Goal: Obtain resource: Download file/media

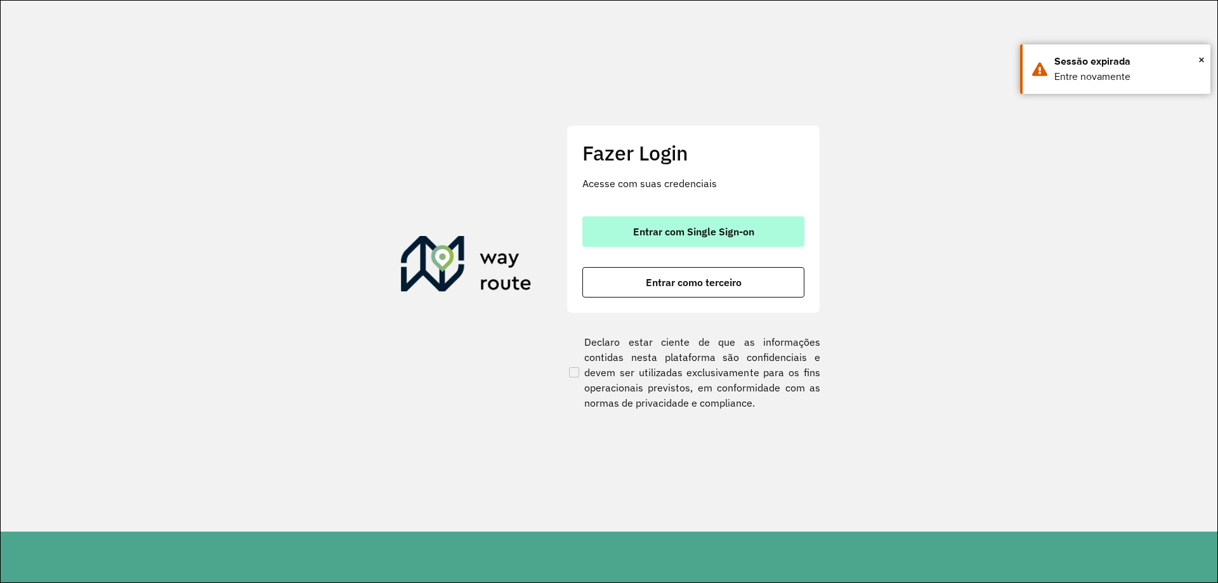
click at [697, 220] on button "Entrar com Single Sign-on" at bounding box center [693, 231] width 222 height 30
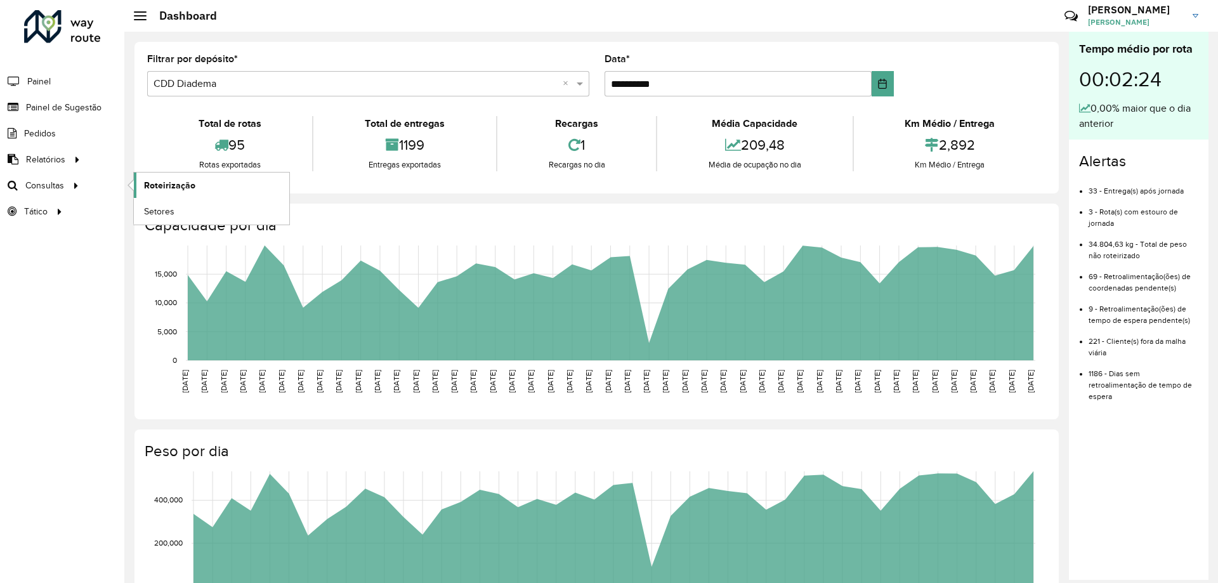
click at [187, 194] on link "Roteirização" at bounding box center [211, 185] width 155 height 25
click at [171, 201] on link "Setores" at bounding box center [211, 211] width 155 height 25
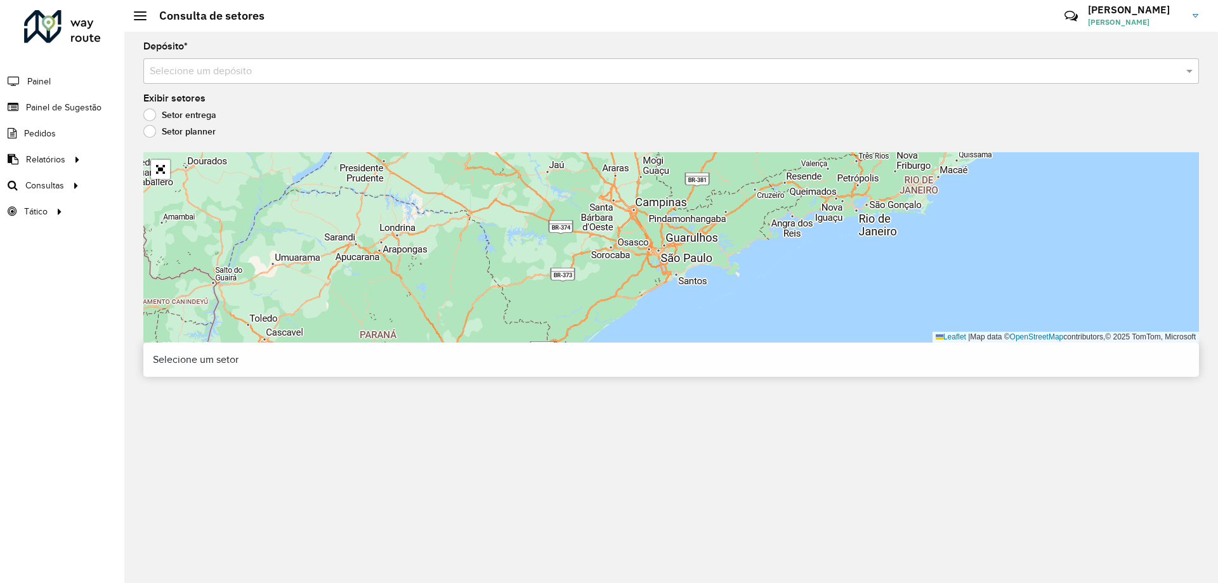
click at [294, 77] on input "text" at bounding box center [659, 71] width 1018 height 15
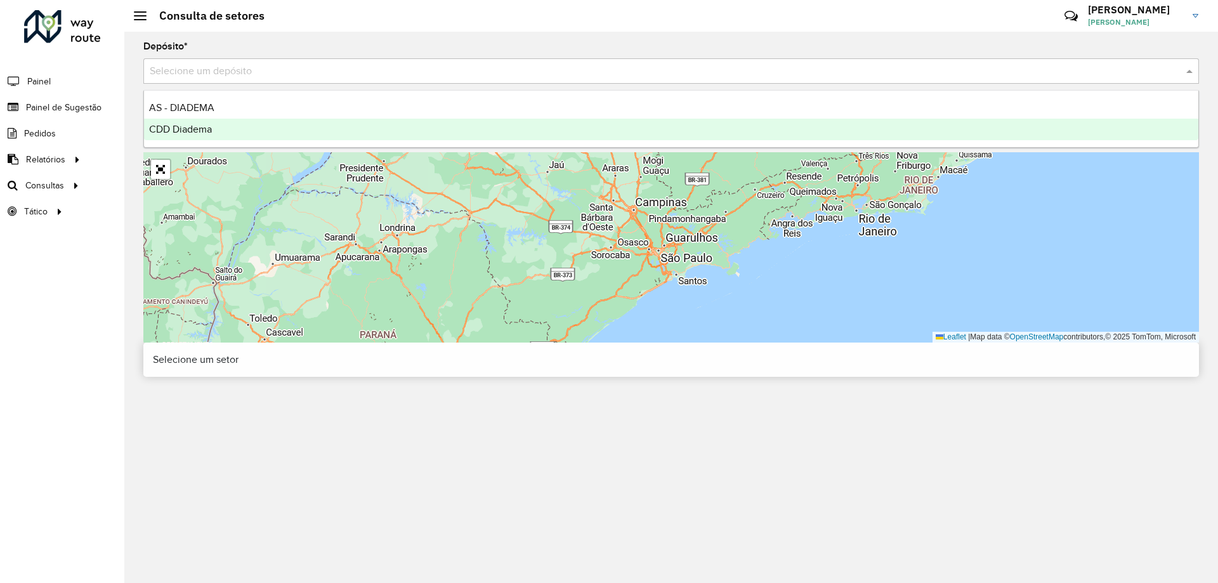
click at [212, 126] on span "CDD Diadema" at bounding box center [180, 129] width 63 height 11
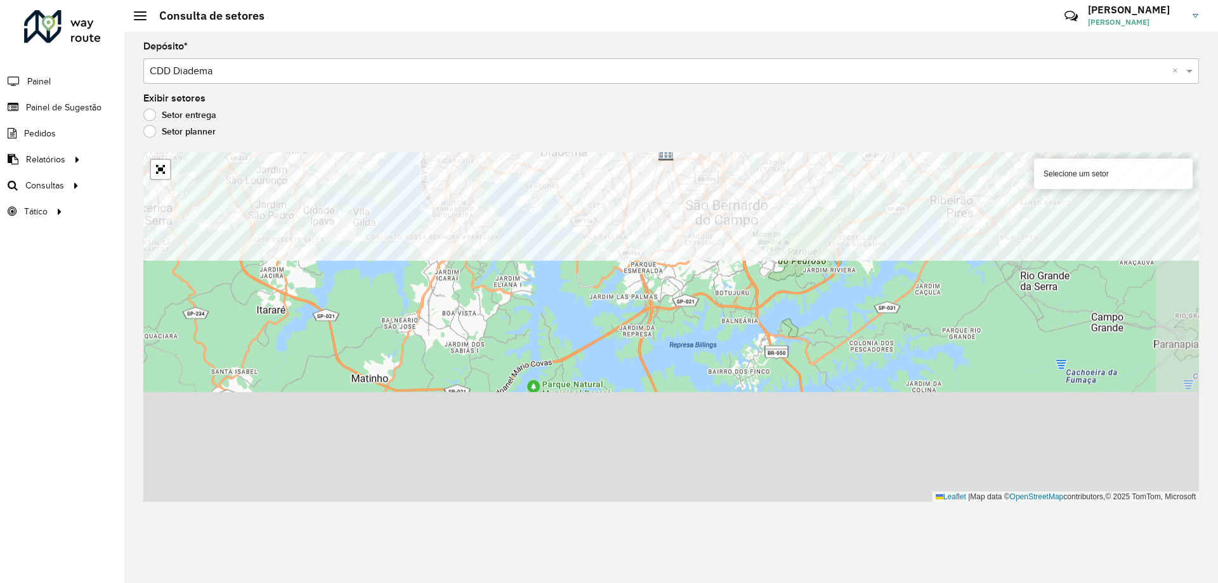
click at [465, 115] on formly-group "Depósito * Selecione um depósito × CDD Diadema × Exibir setores Setor entrega S…" at bounding box center [671, 272] width 1056 height 460
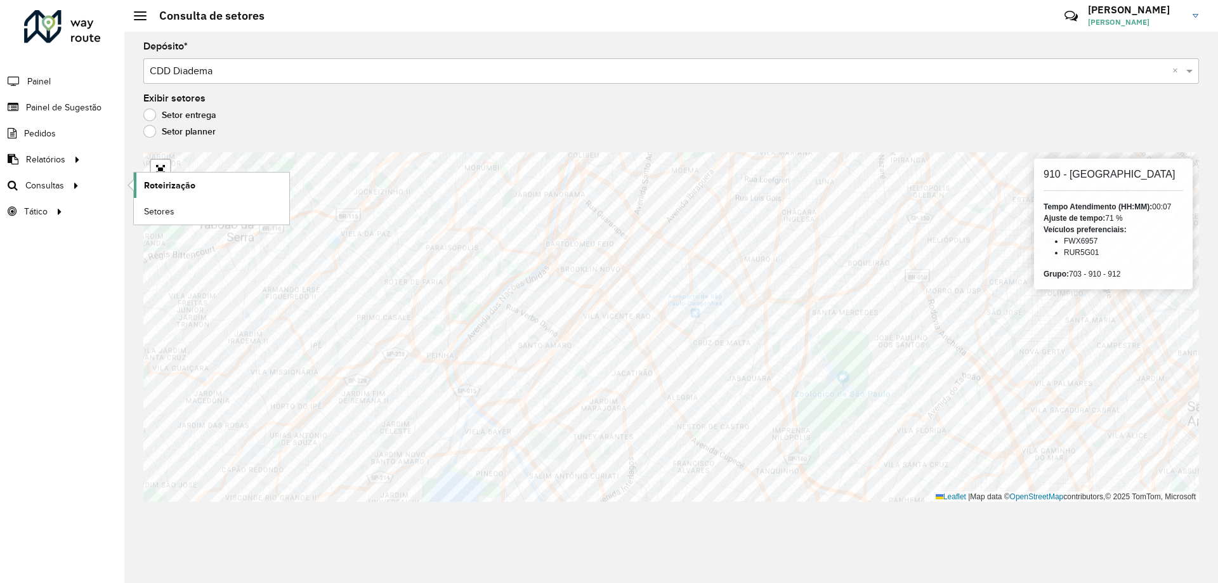
click at [188, 194] on link "Roteirização" at bounding box center [211, 185] width 155 height 25
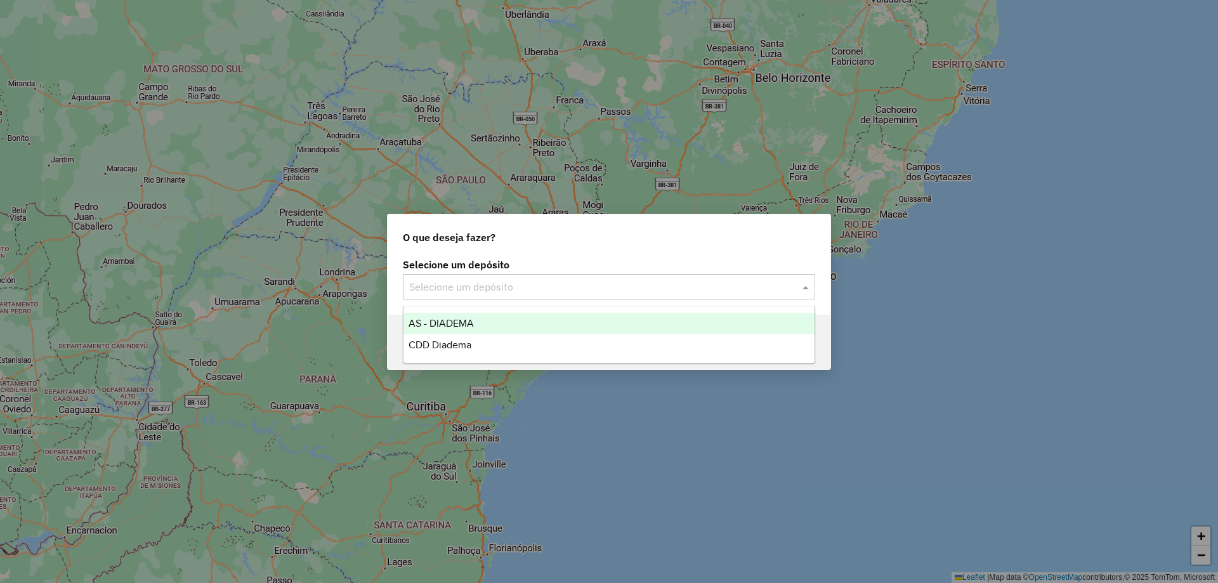
click at [657, 289] on input "text" at bounding box center [596, 287] width 374 height 15
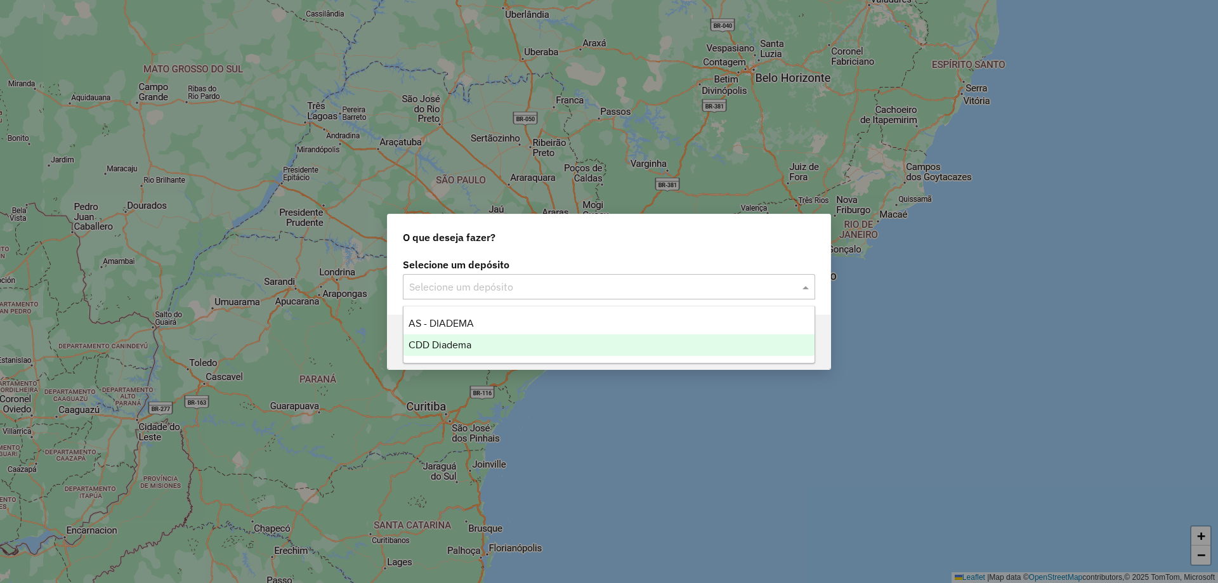
click at [490, 345] on div "CDD Diadema" at bounding box center [609, 345] width 411 height 22
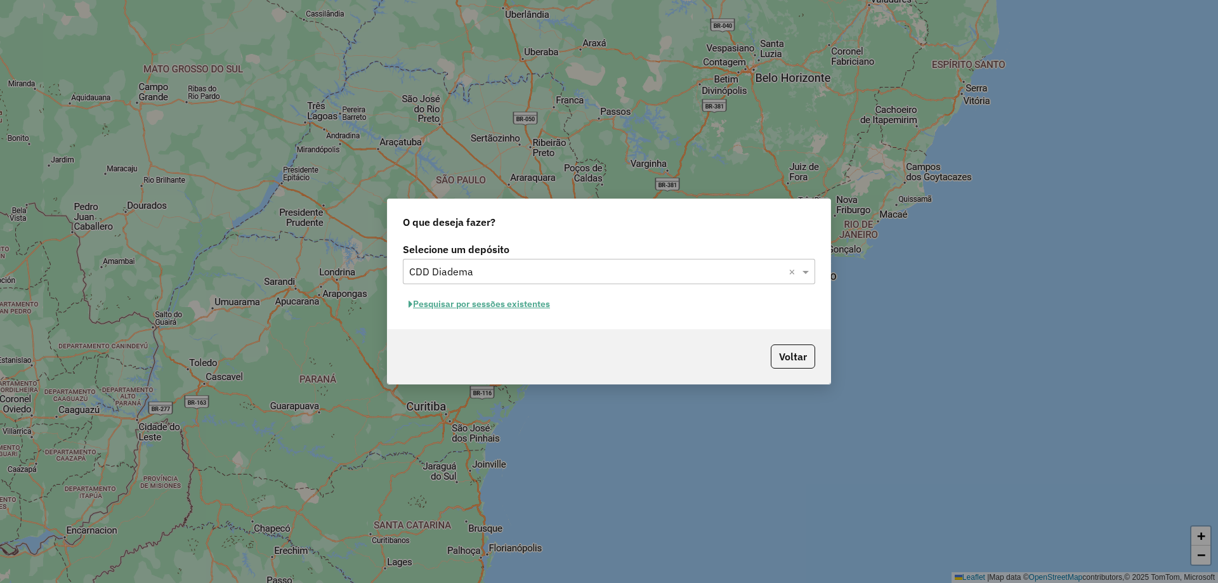
click at [525, 308] on button "Pesquisar por sessões existentes" at bounding box center [479, 304] width 153 height 20
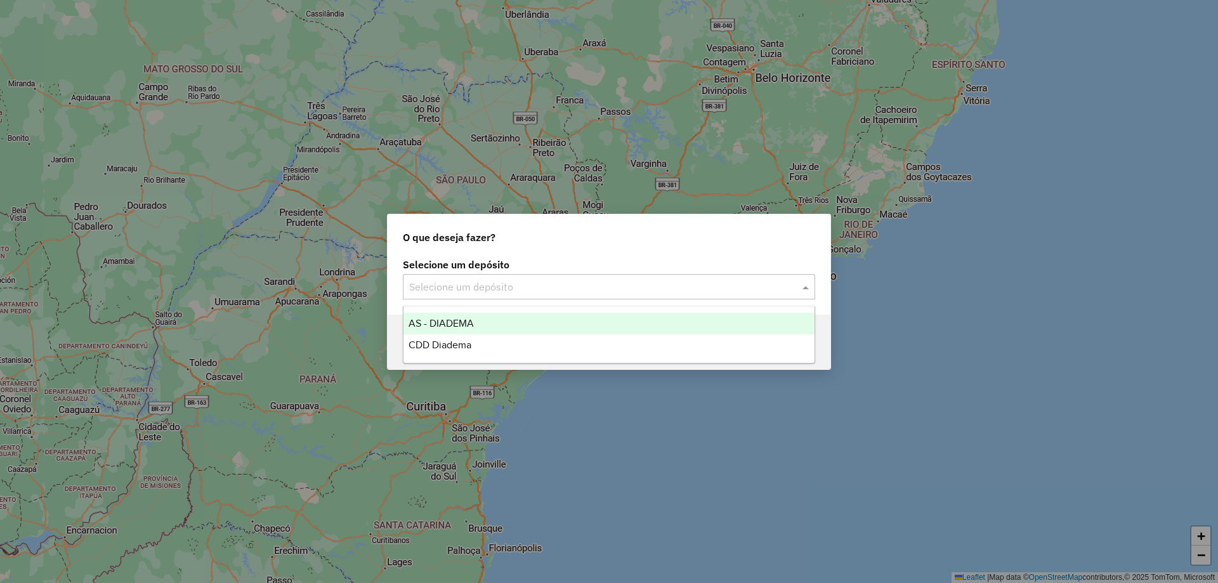
click at [502, 285] on input "text" at bounding box center [596, 287] width 374 height 15
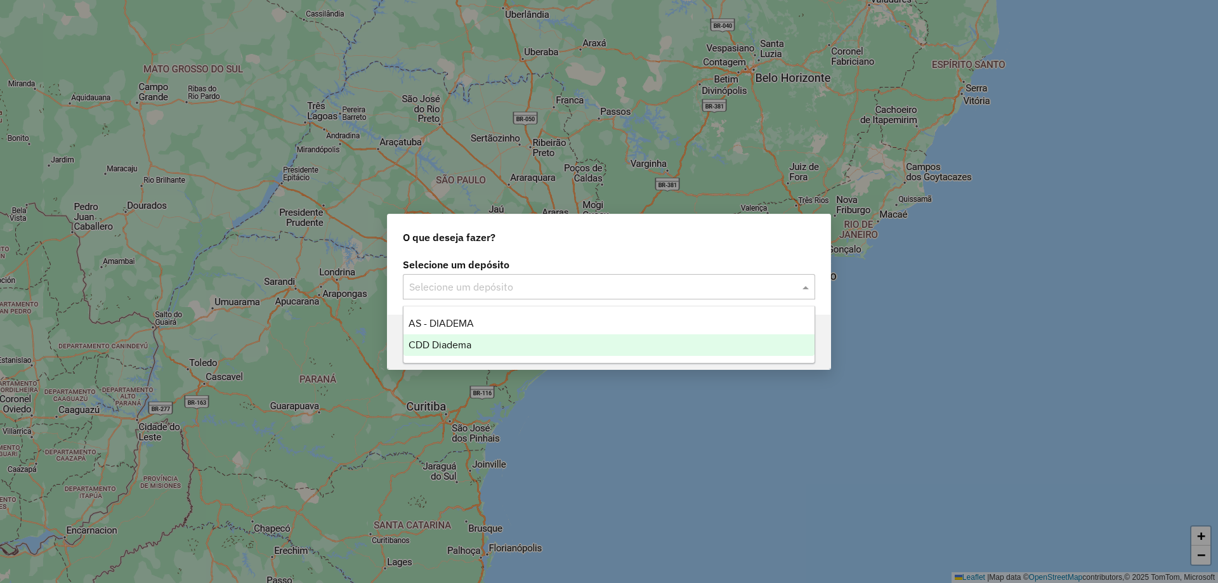
click at [447, 339] on span "CDD Diadema" at bounding box center [440, 344] width 63 height 11
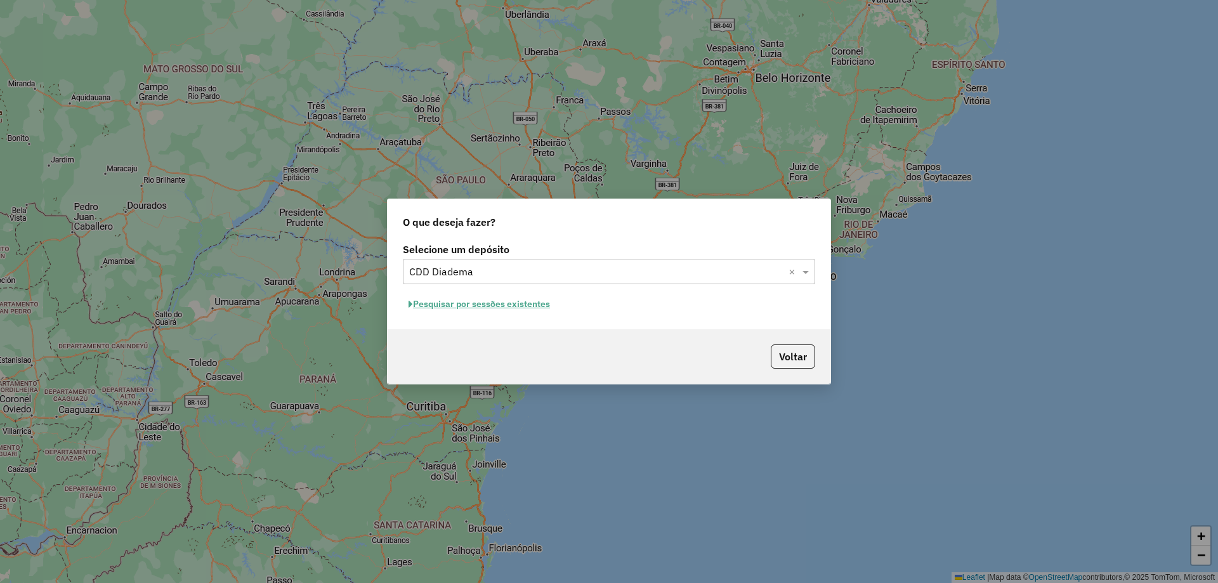
click at [482, 306] on button "Pesquisar por sessões existentes" at bounding box center [479, 304] width 153 height 20
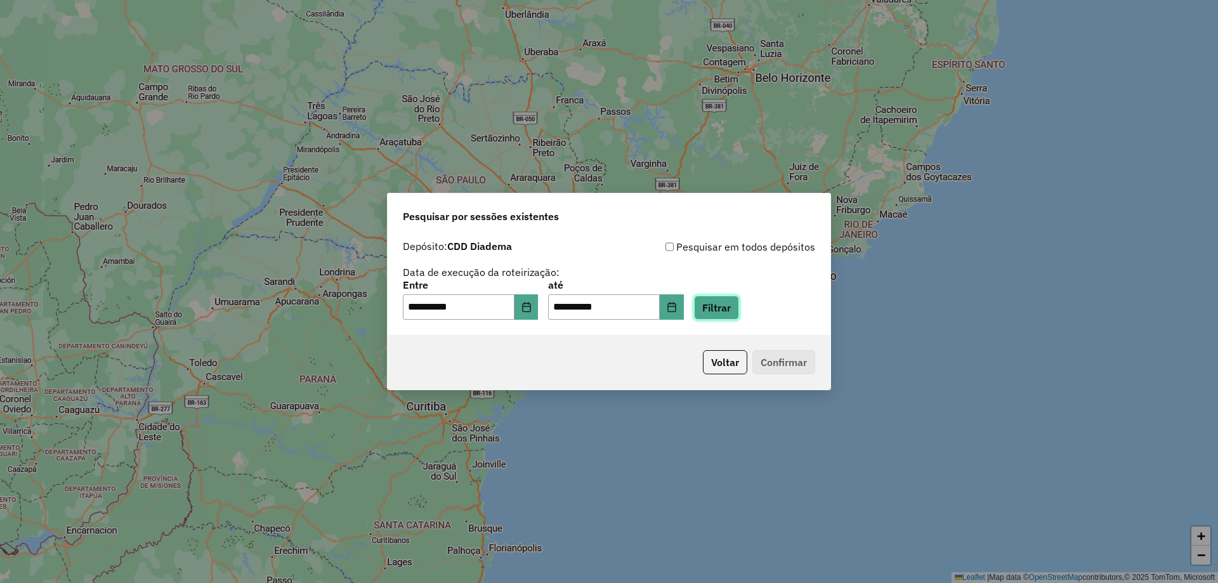
click at [728, 306] on button "Filtrar" at bounding box center [716, 308] width 45 height 24
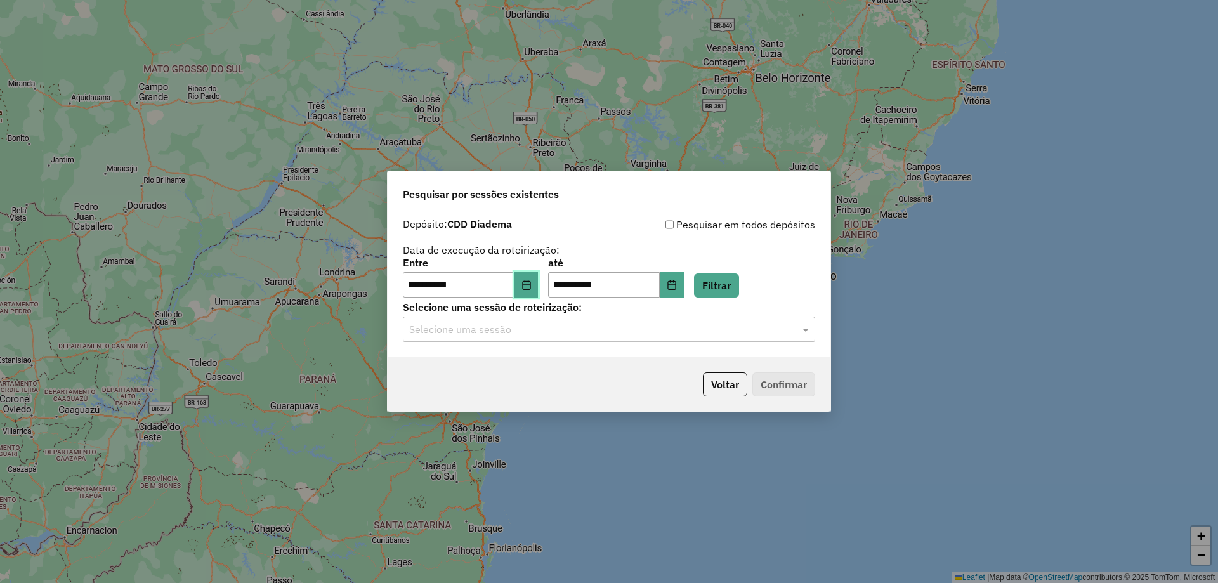
click at [532, 280] on icon "Choose Date" at bounding box center [527, 285] width 10 height 10
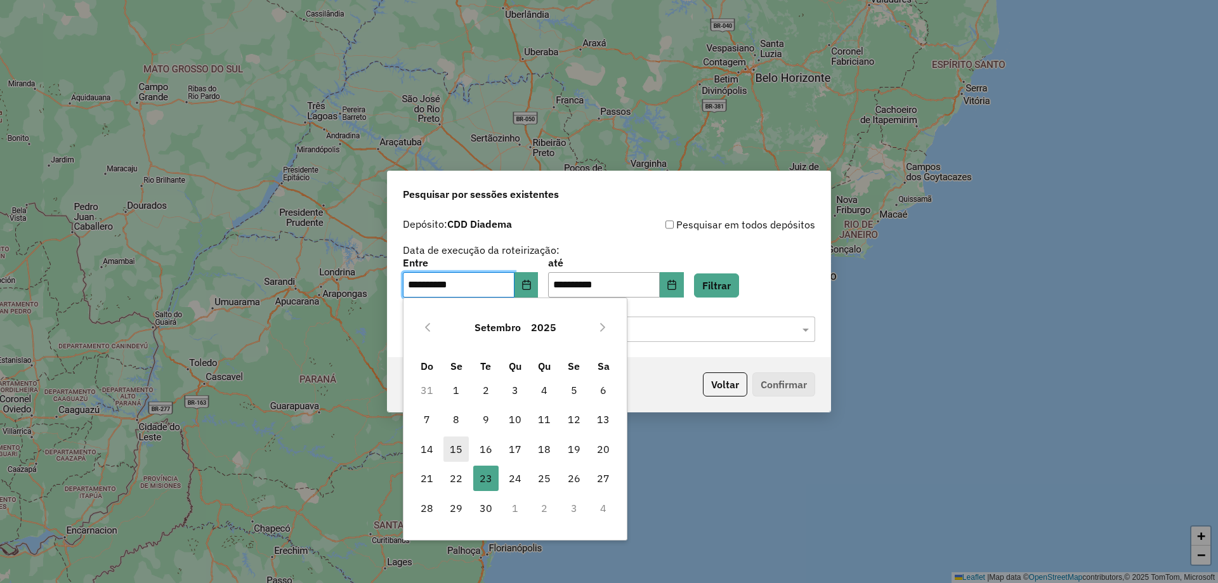
click at [465, 451] on span "15" at bounding box center [456, 449] width 25 height 25
type input "**********"
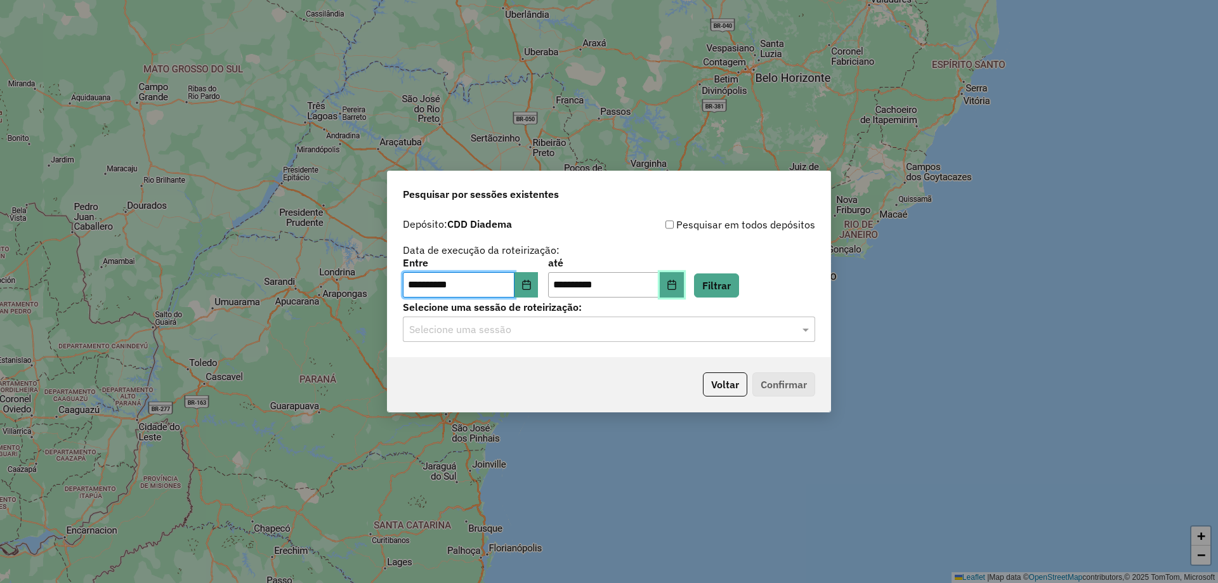
click at [684, 293] on button "Choose Date" at bounding box center [672, 284] width 24 height 25
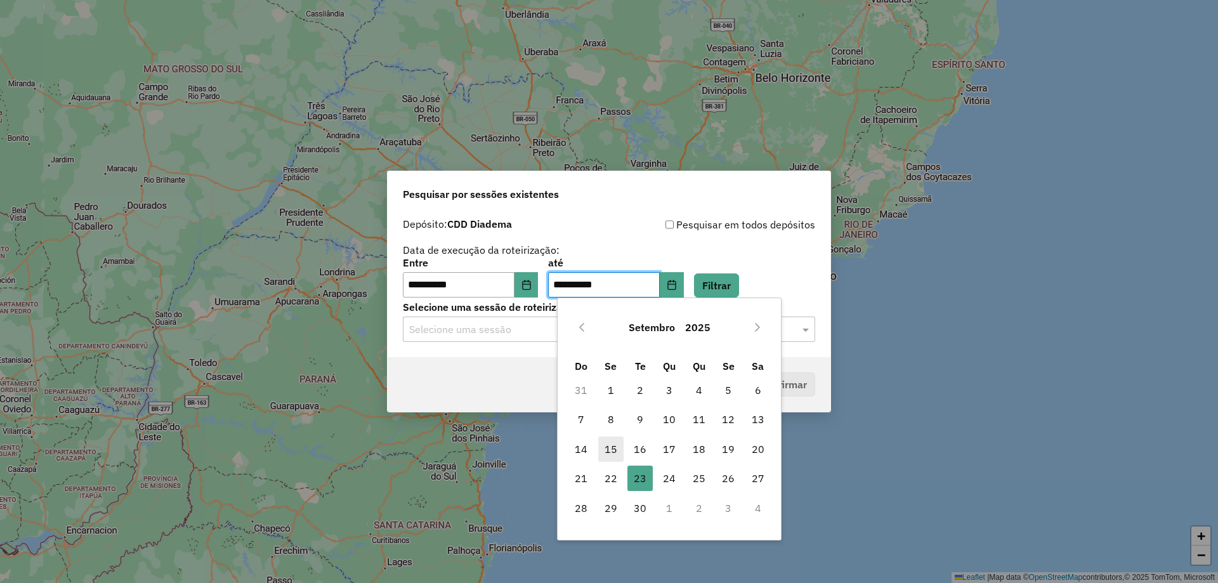
click at [610, 449] on span "15" at bounding box center [610, 449] width 25 height 25
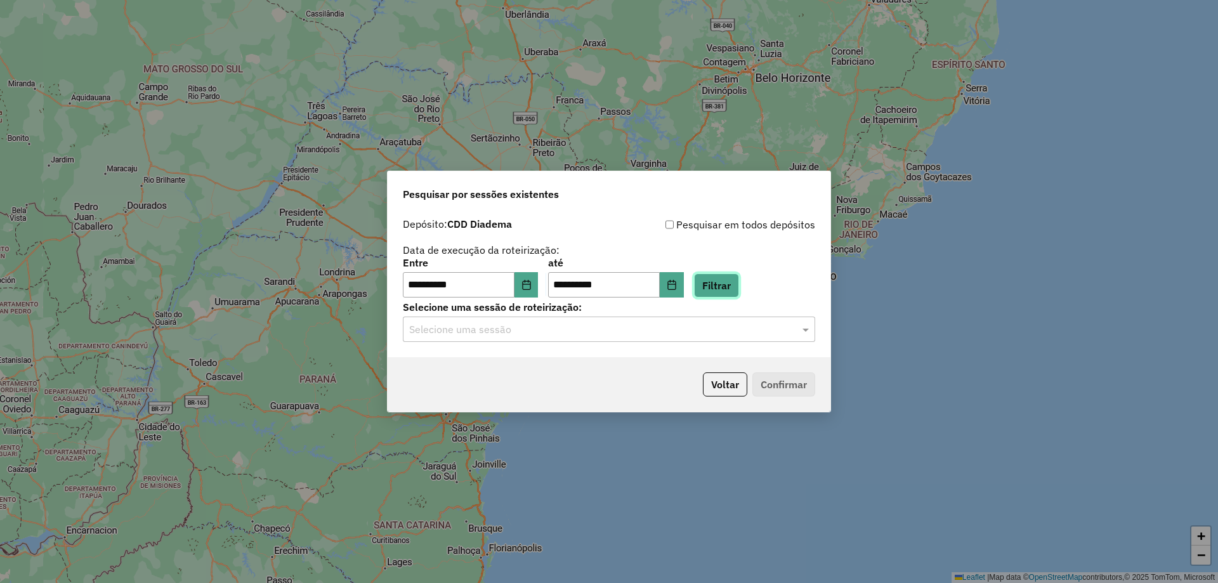
click at [734, 294] on button "Filtrar" at bounding box center [716, 285] width 45 height 24
click at [649, 320] on div "Selecione uma sessão" at bounding box center [609, 329] width 412 height 25
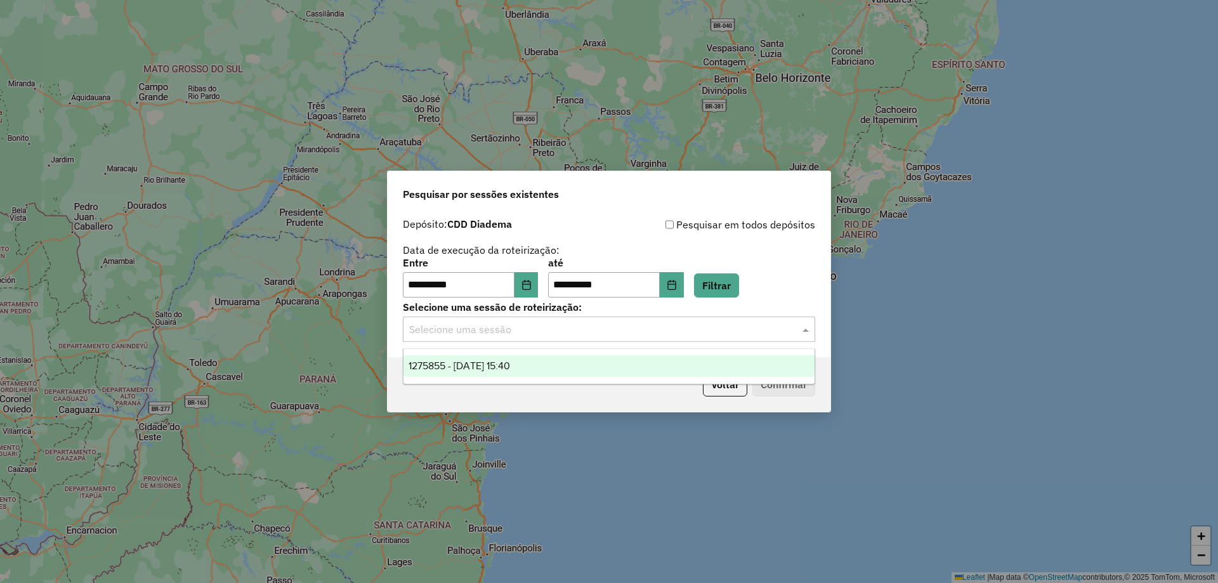
click at [508, 371] on div "1275855 - 15/09/2025 15:40" at bounding box center [609, 366] width 411 height 22
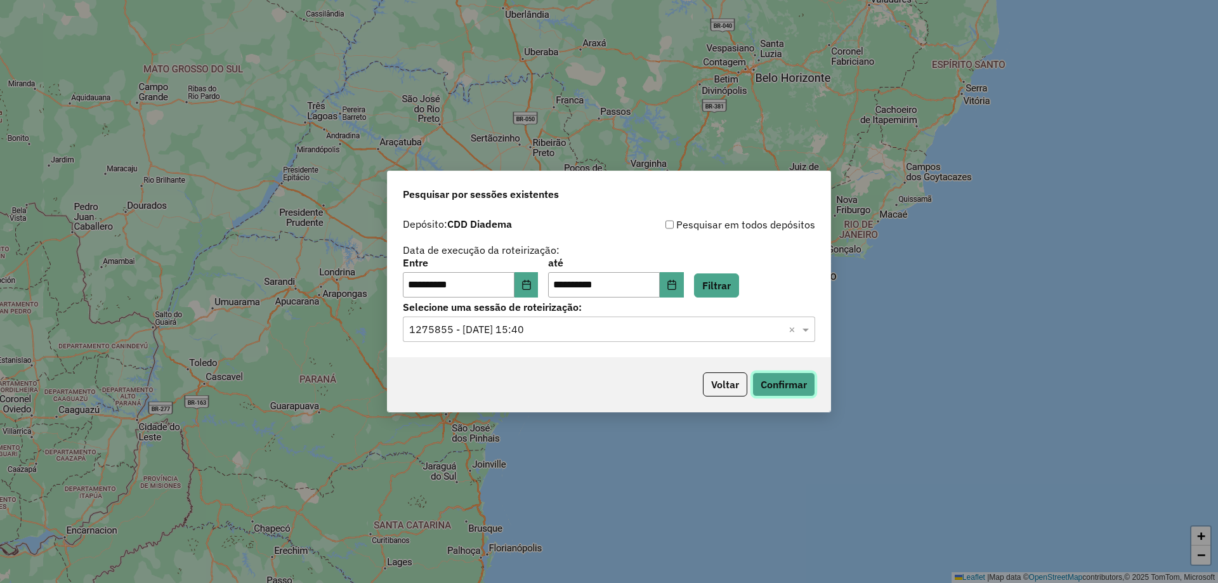
click at [754, 378] on button "Confirmar" at bounding box center [784, 384] width 63 height 24
click at [681, 280] on button "Choose Date" at bounding box center [672, 284] width 24 height 25
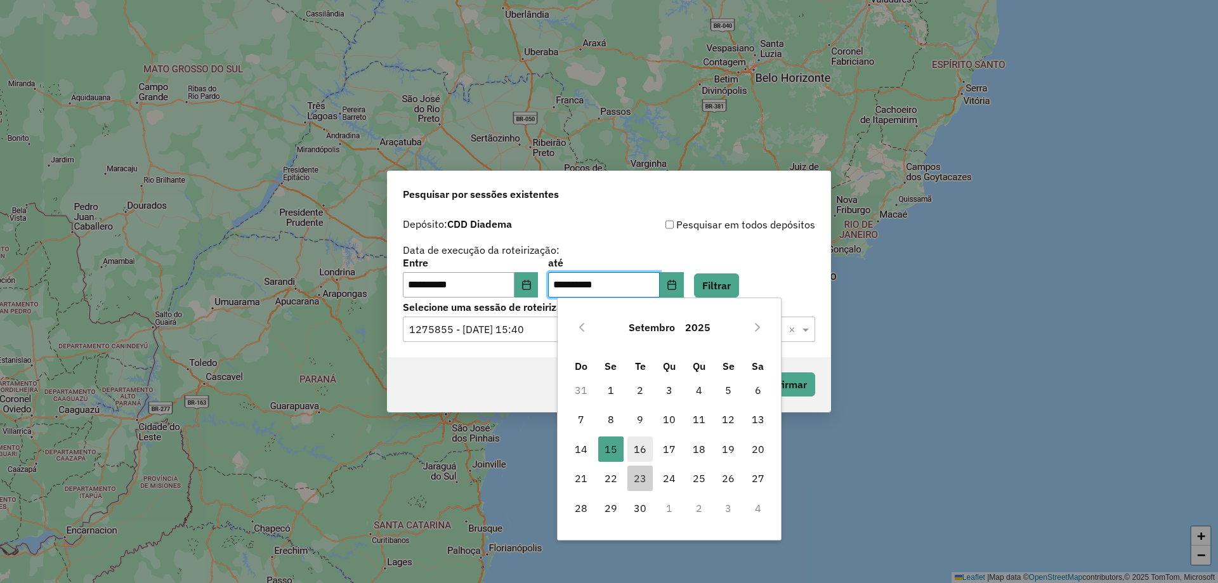
click at [642, 450] on span "16" at bounding box center [640, 449] width 25 height 25
type input "**********"
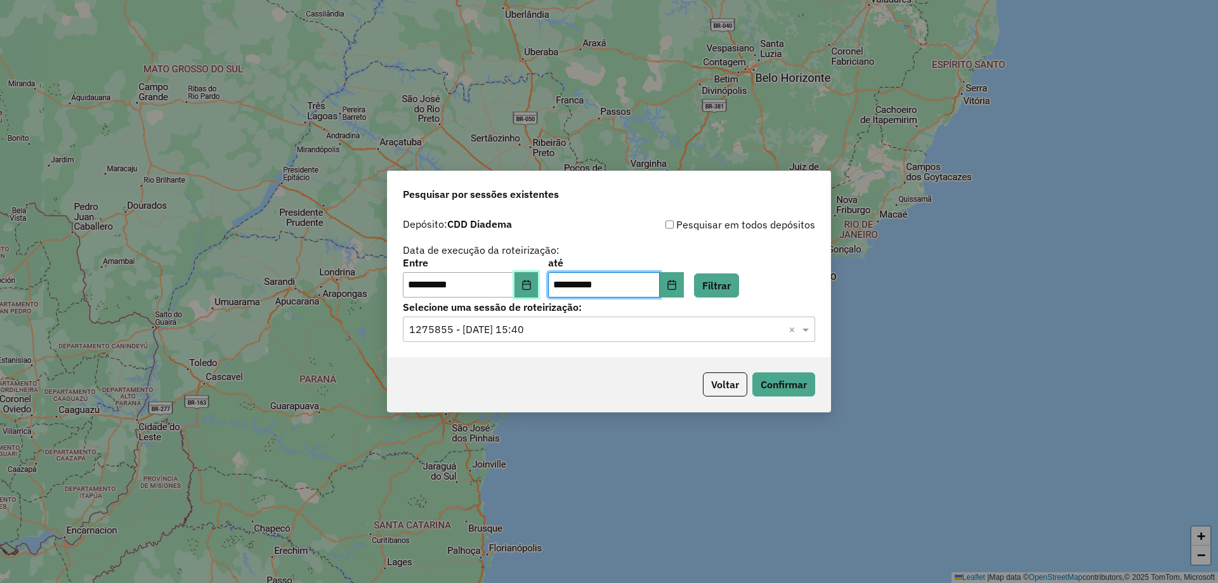
click at [539, 280] on button "Choose Date" at bounding box center [527, 284] width 24 height 25
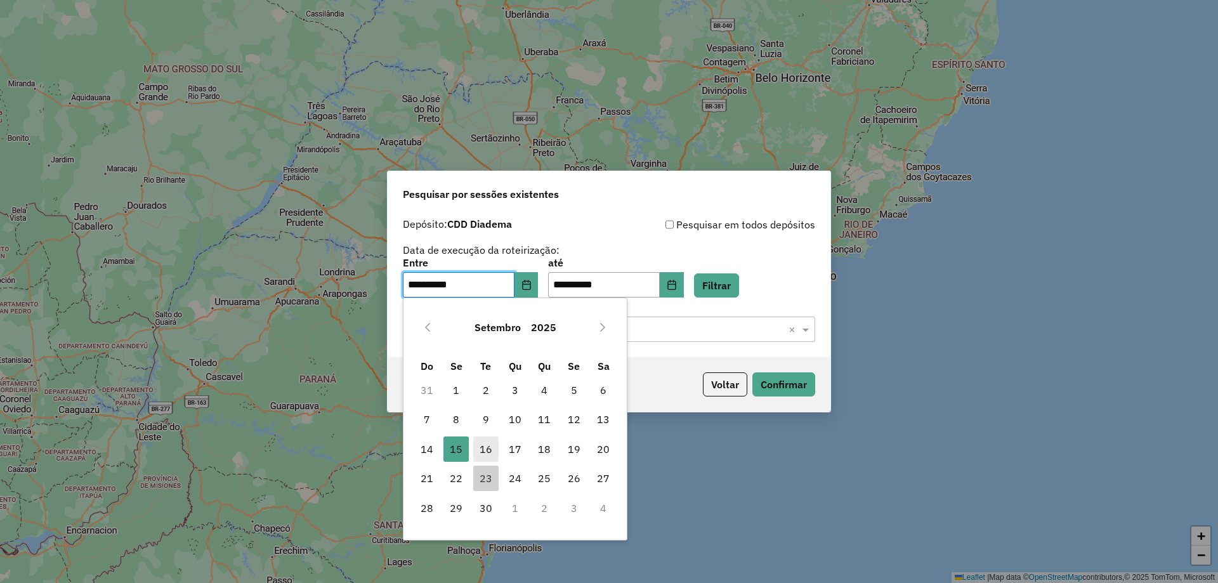
click at [487, 448] on span "16" at bounding box center [485, 449] width 25 height 25
type input "**********"
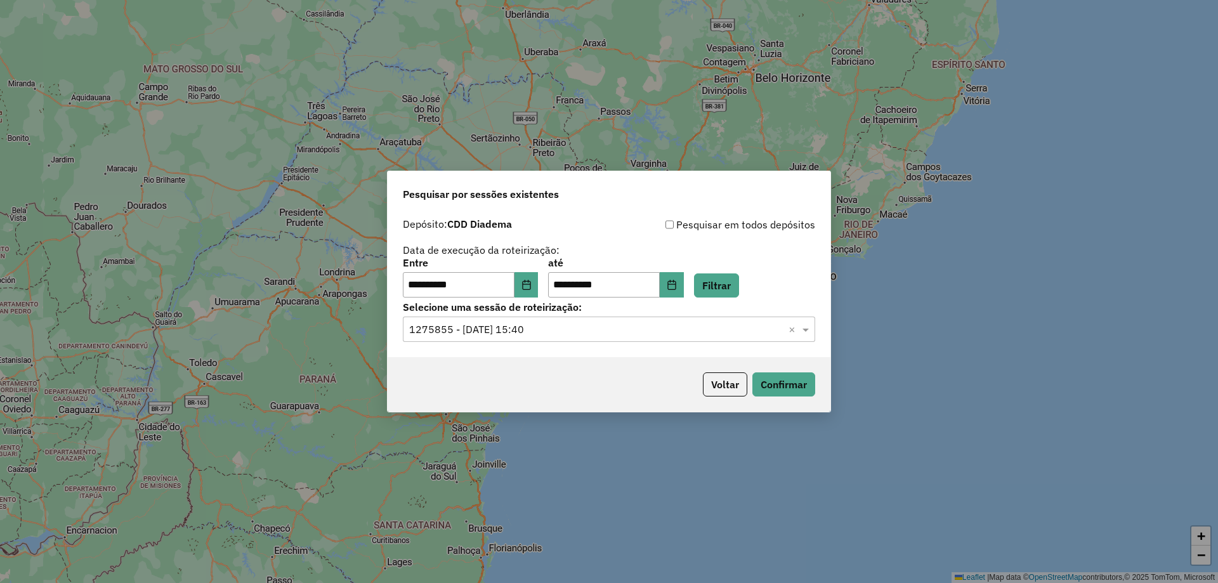
click at [747, 301] on label "Selecione uma sessão de roteirização:" at bounding box center [609, 306] width 412 height 15
click at [739, 280] on button "Filtrar" at bounding box center [716, 285] width 45 height 24
click at [622, 319] on div "Selecione uma sessão × ×" at bounding box center [609, 329] width 412 height 25
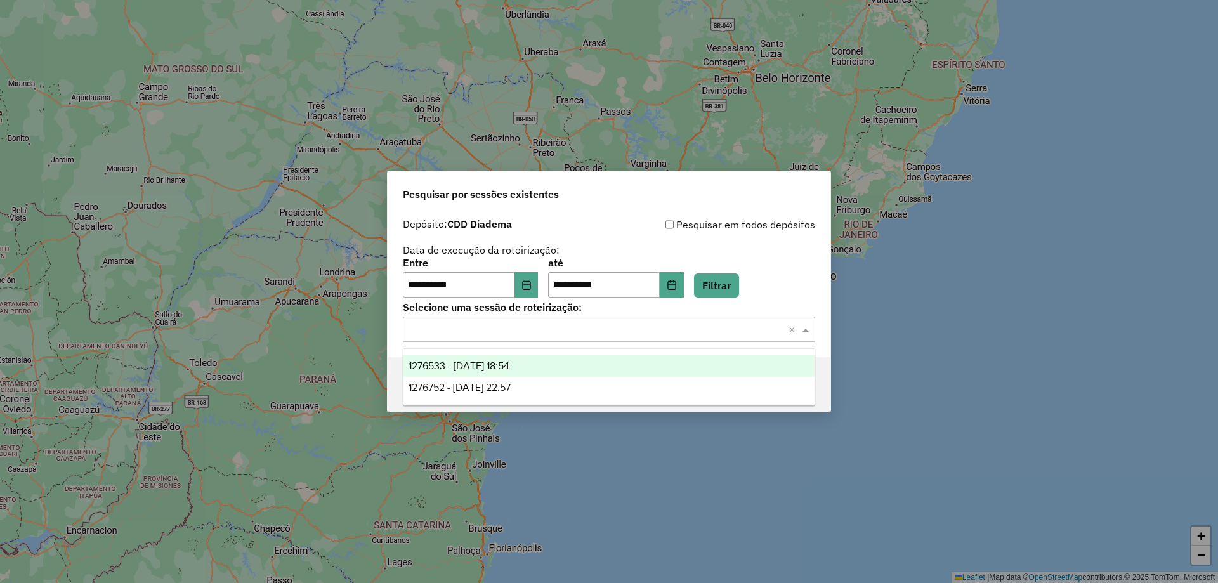
click at [503, 364] on span "1276533 - 16/09/2025 18:54" at bounding box center [459, 365] width 101 height 11
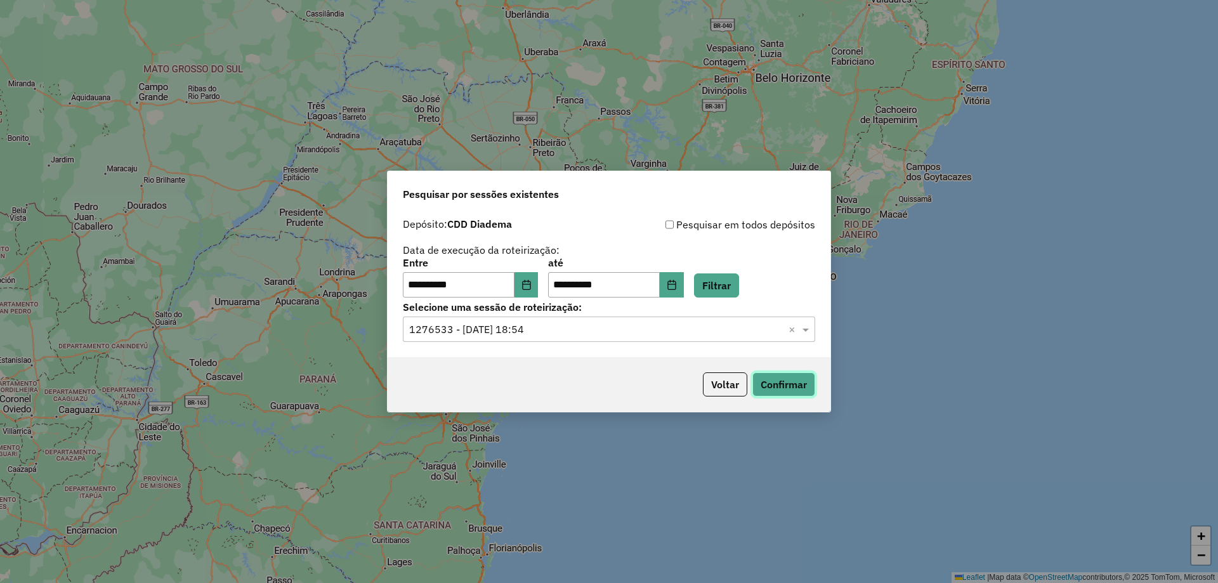
click at [789, 388] on button "Confirmar" at bounding box center [784, 384] width 63 height 24
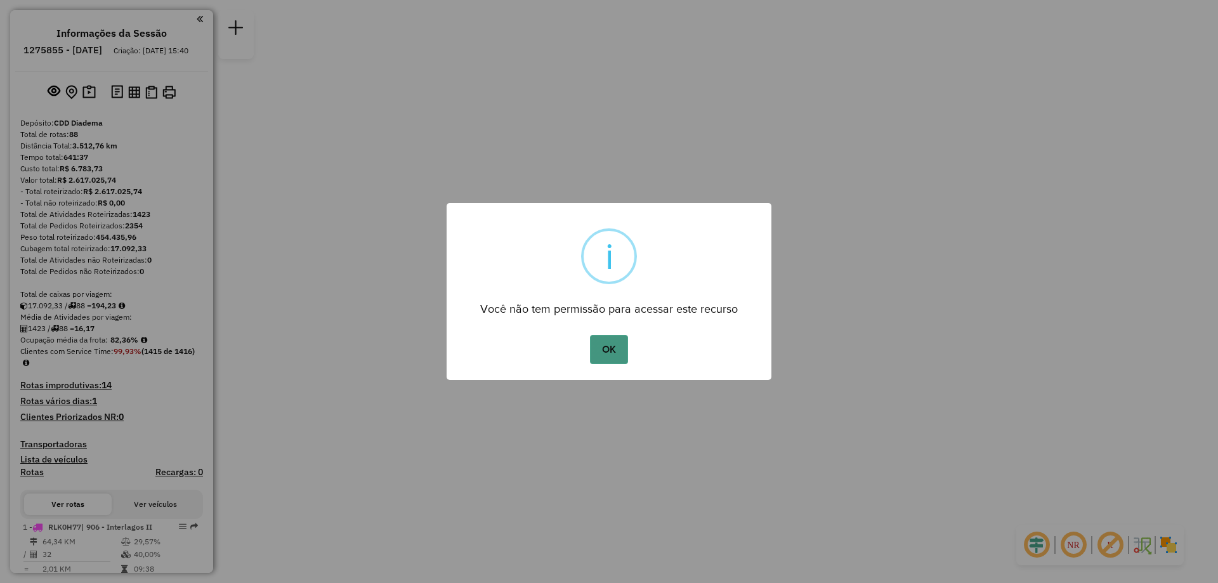
click at [593, 347] on button "OK" at bounding box center [608, 349] width 37 height 29
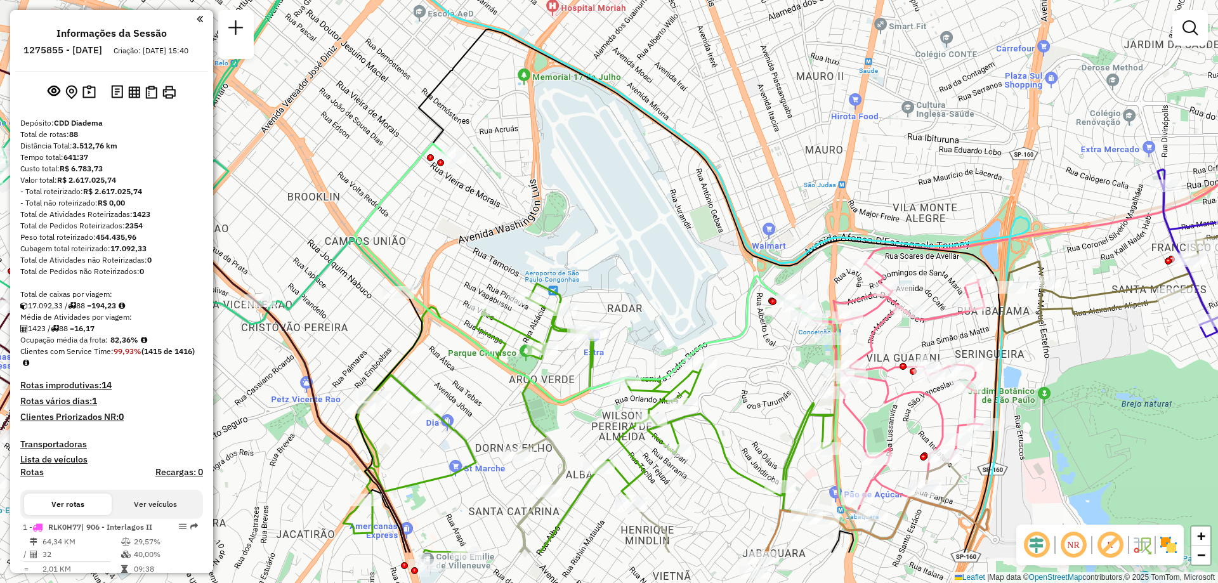
drag, startPoint x: 589, startPoint y: 354, endPoint x: 602, endPoint y: 223, distance: 131.3
click at [602, 226] on div "Rota 62 - Placa DBK6J78 63496467 - 50.803.264 FRANCISCA VANIELLY SOBREIRA P Rot…" at bounding box center [609, 291] width 1218 height 583
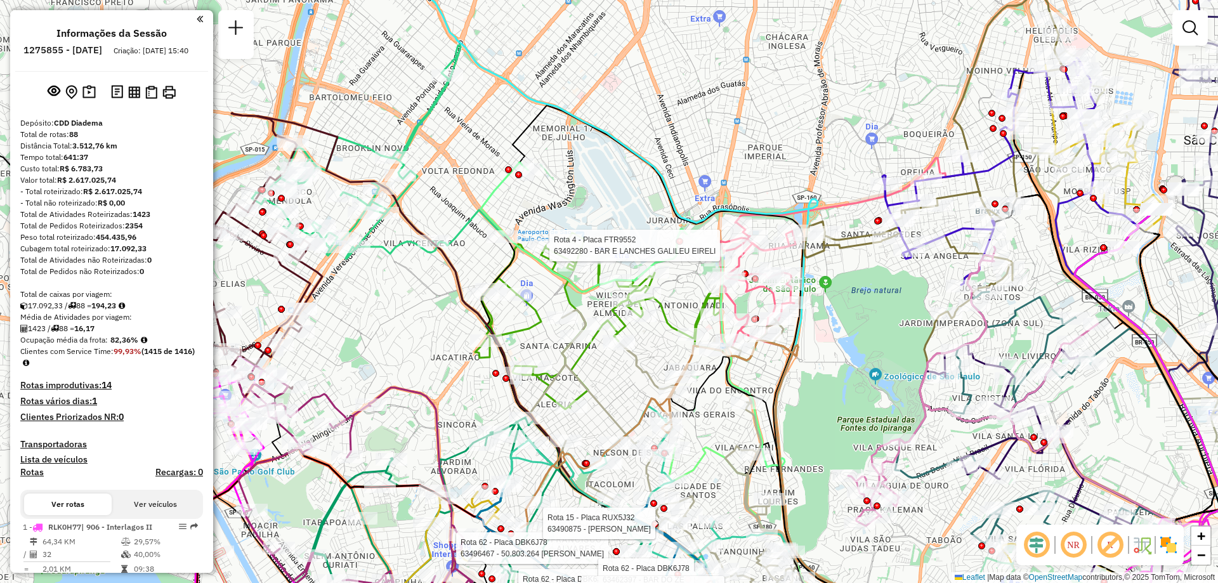
select select "**********"
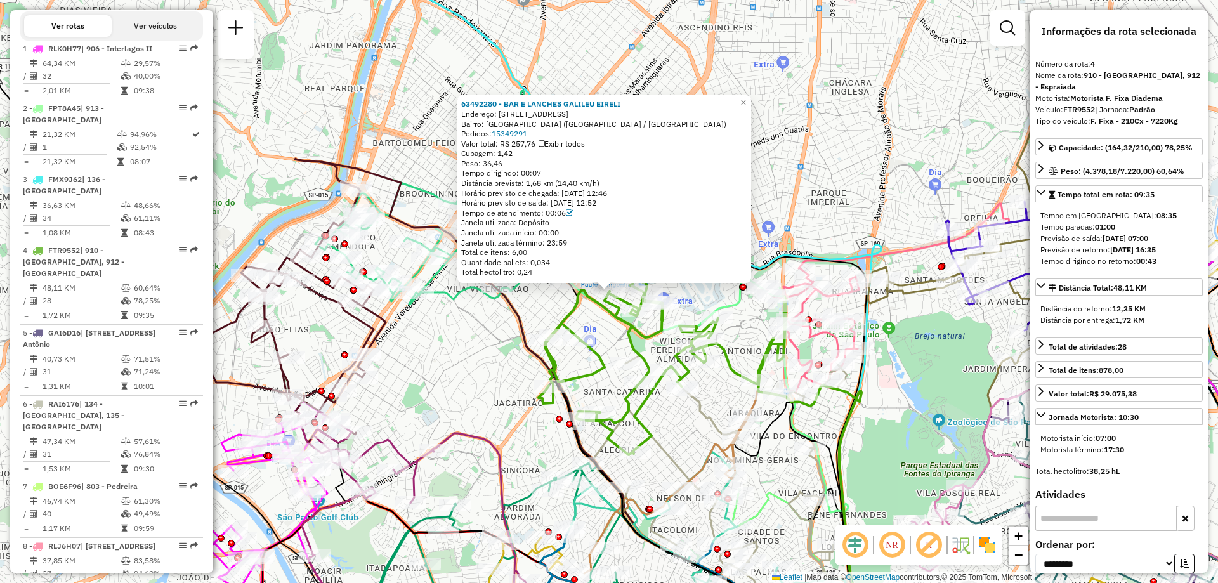
scroll to position [734, 0]
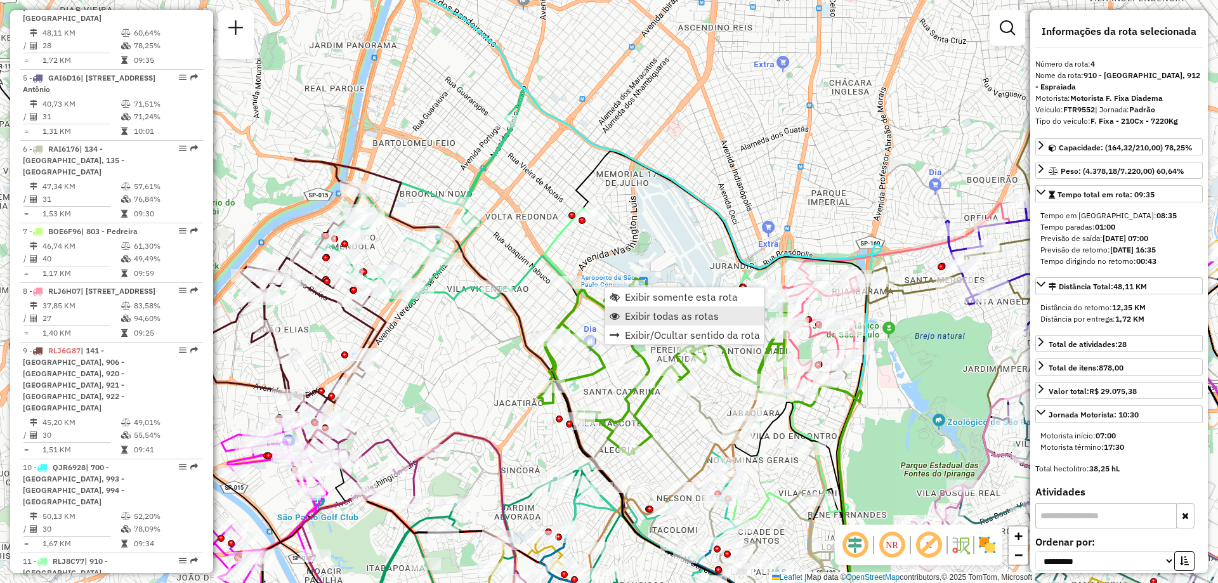
click at [642, 315] on span "Exibir todas as rotas" at bounding box center [672, 316] width 94 height 10
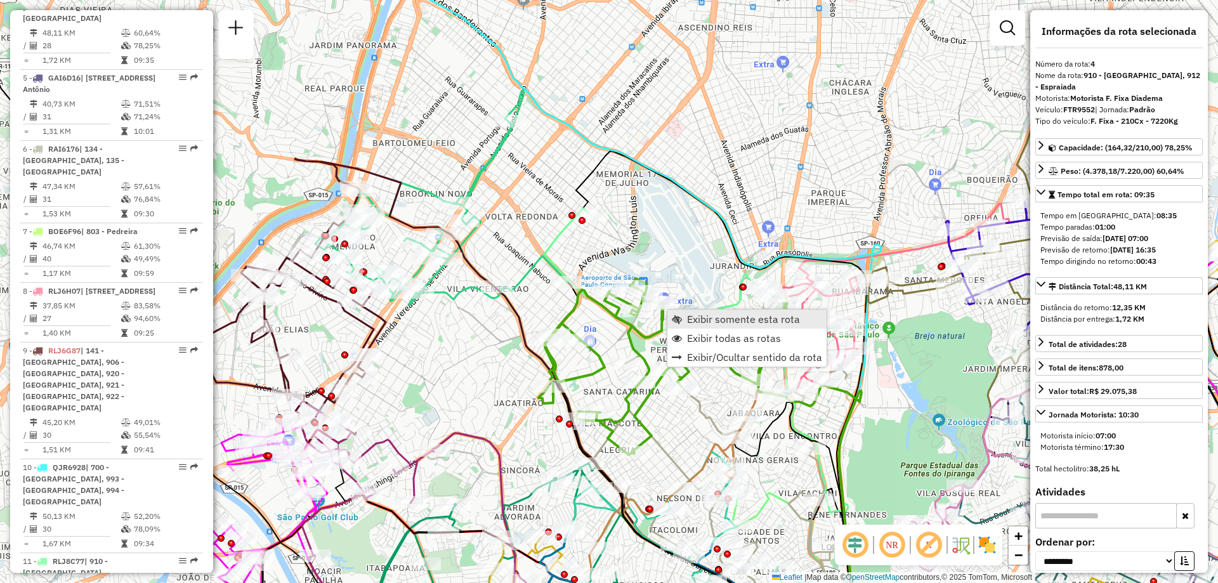
click at [701, 320] on span "Exibir somente esta rota" at bounding box center [743, 319] width 113 height 10
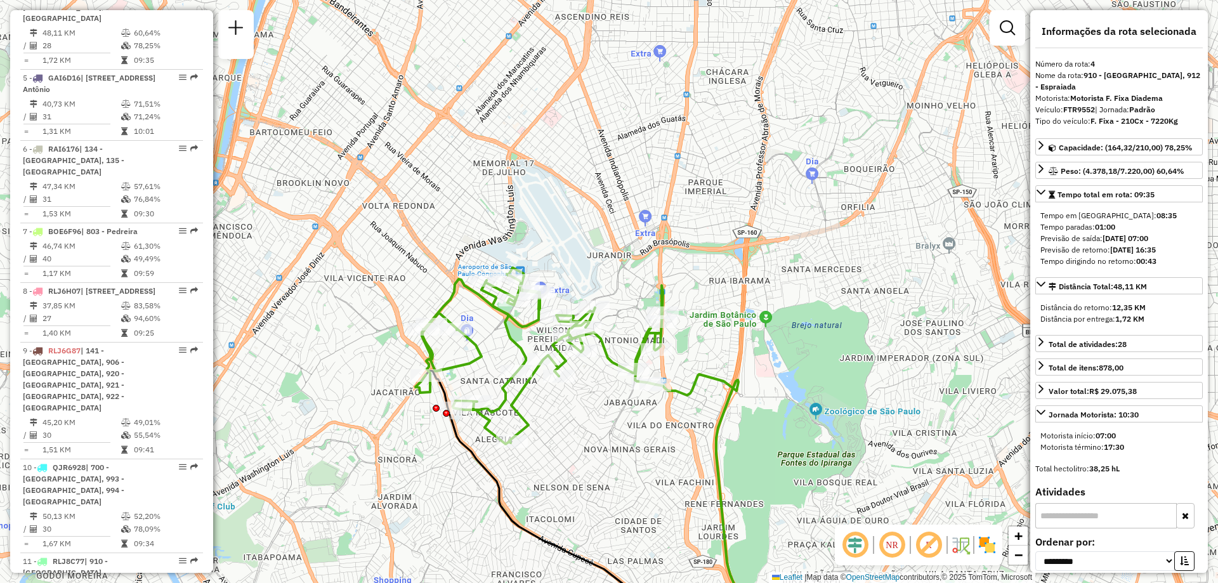
drag, startPoint x: 445, startPoint y: 261, endPoint x: 591, endPoint y: 459, distance: 245.6
click at [591, 459] on div "Janela de atendimento Grade de atendimento Capacidade Transportadoras Veículos …" at bounding box center [609, 291] width 1218 height 583
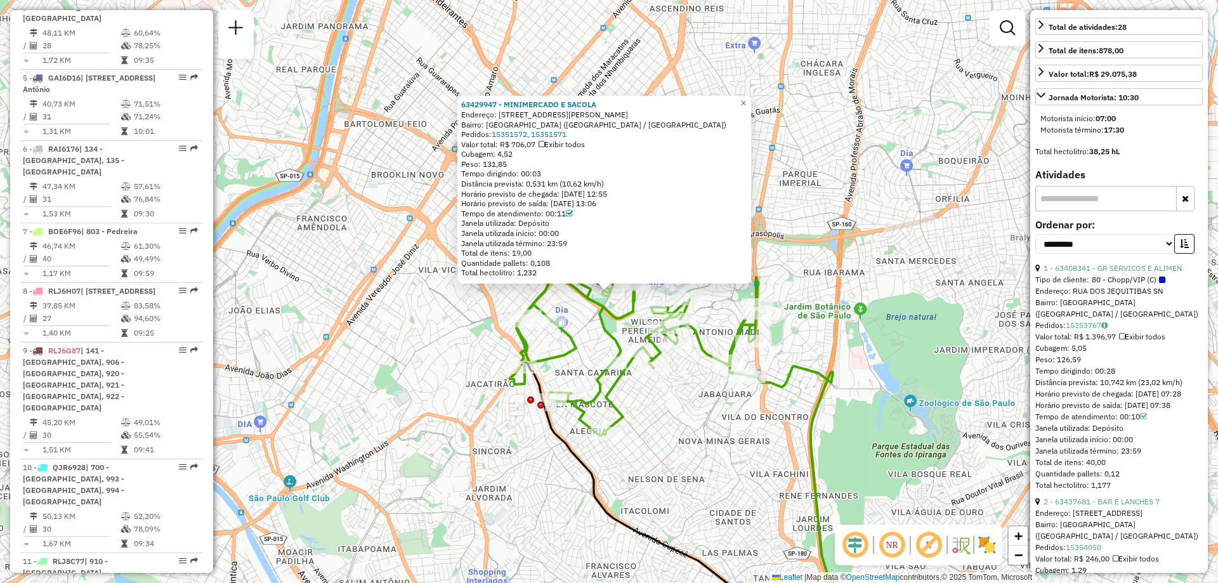
scroll to position [381, 0]
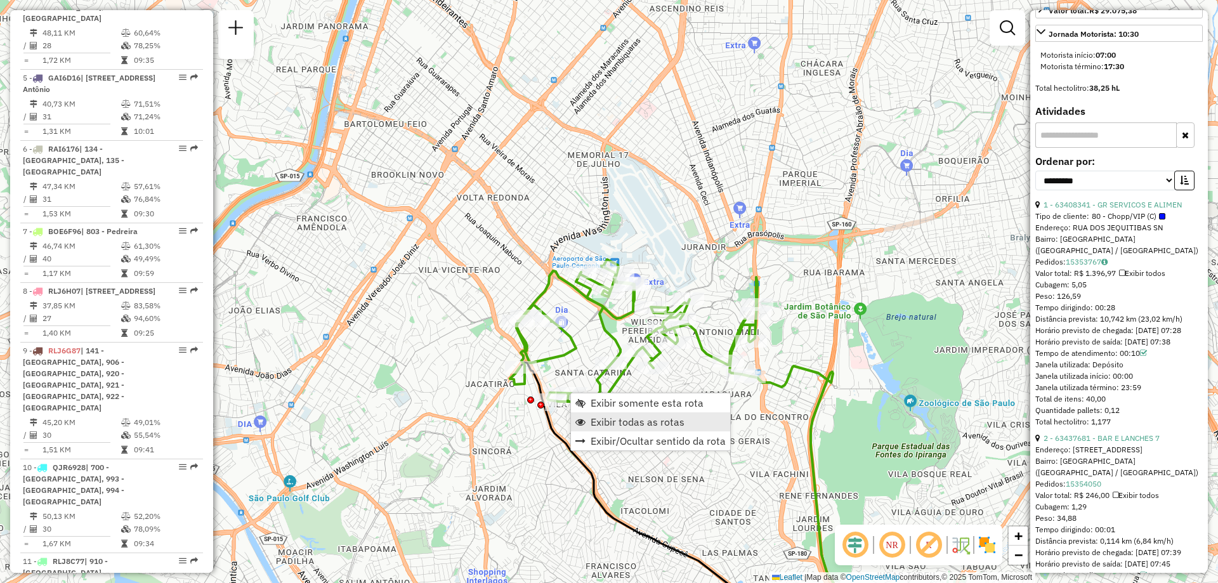
click at [600, 420] on span "Exibir todas as rotas" at bounding box center [638, 422] width 94 height 10
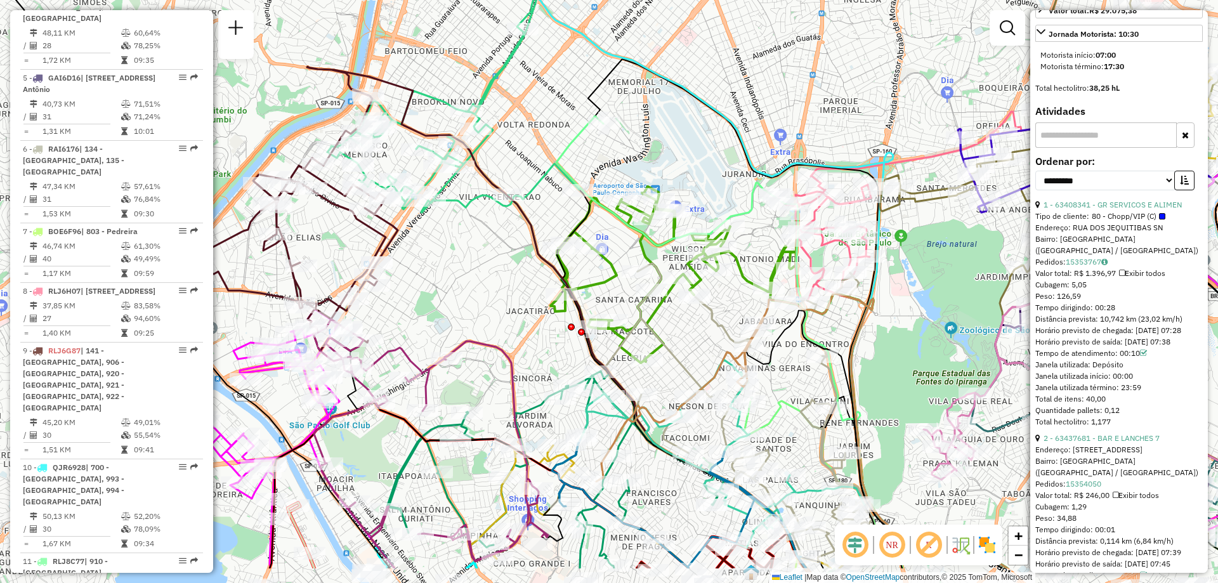
drag, startPoint x: 522, startPoint y: 437, endPoint x: 589, endPoint y: 336, distance: 120.9
click at [584, 340] on div "Janela de atendimento Grade de atendimento Capacidade Transportadoras Veículos …" at bounding box center [609, 291] width 1218 height 583
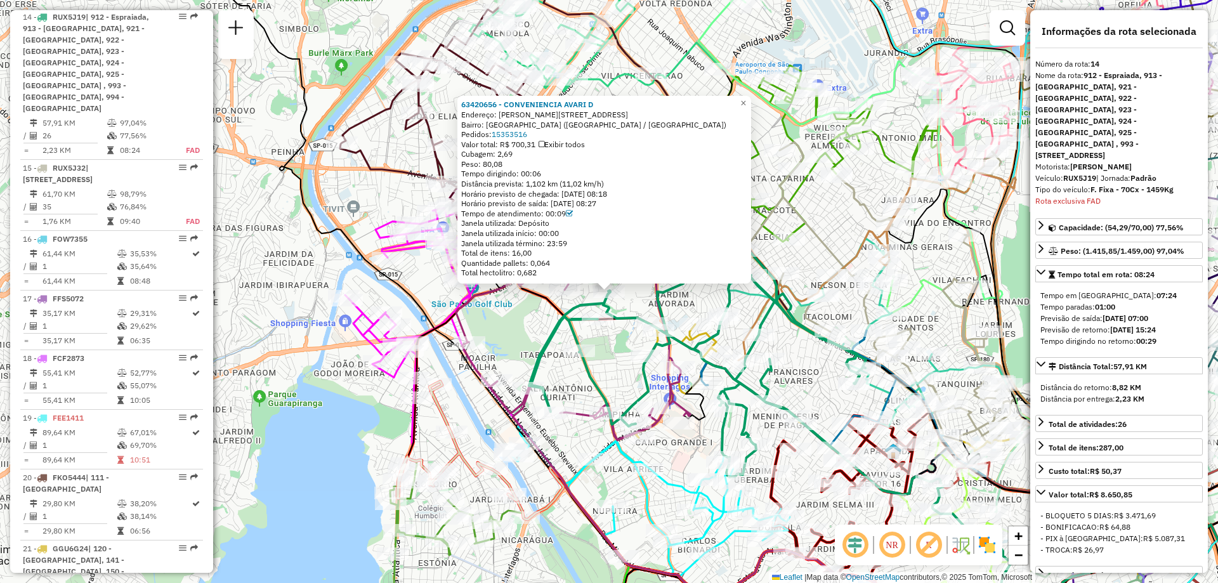
scroll to position [190, 0]
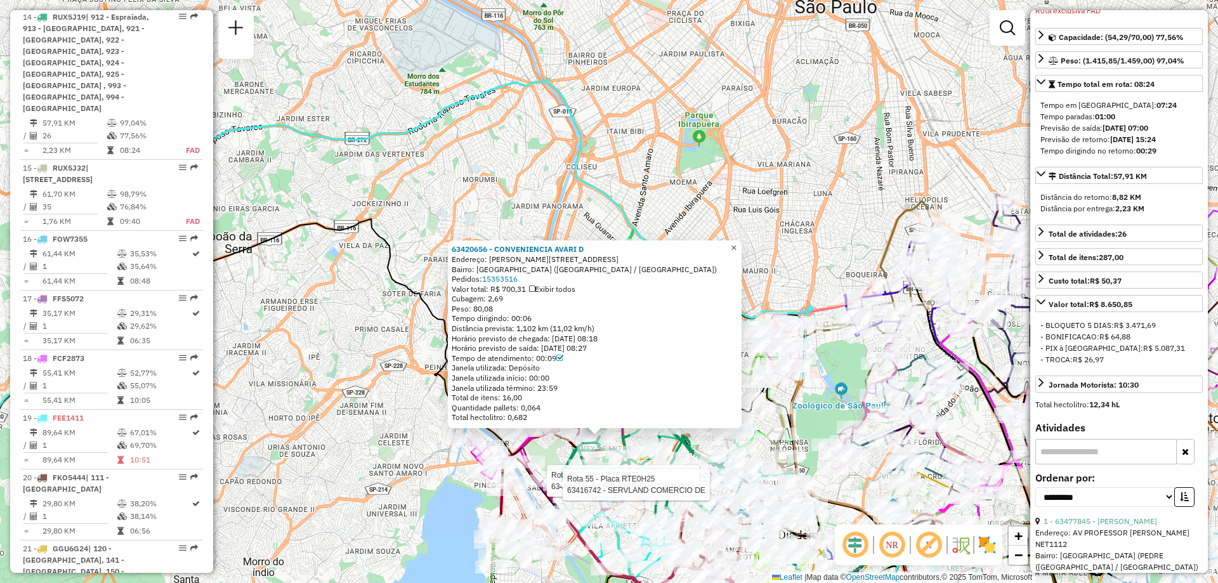
click at [737, 248] on span "×" at bounding box center [734, 247] width 6 height 11
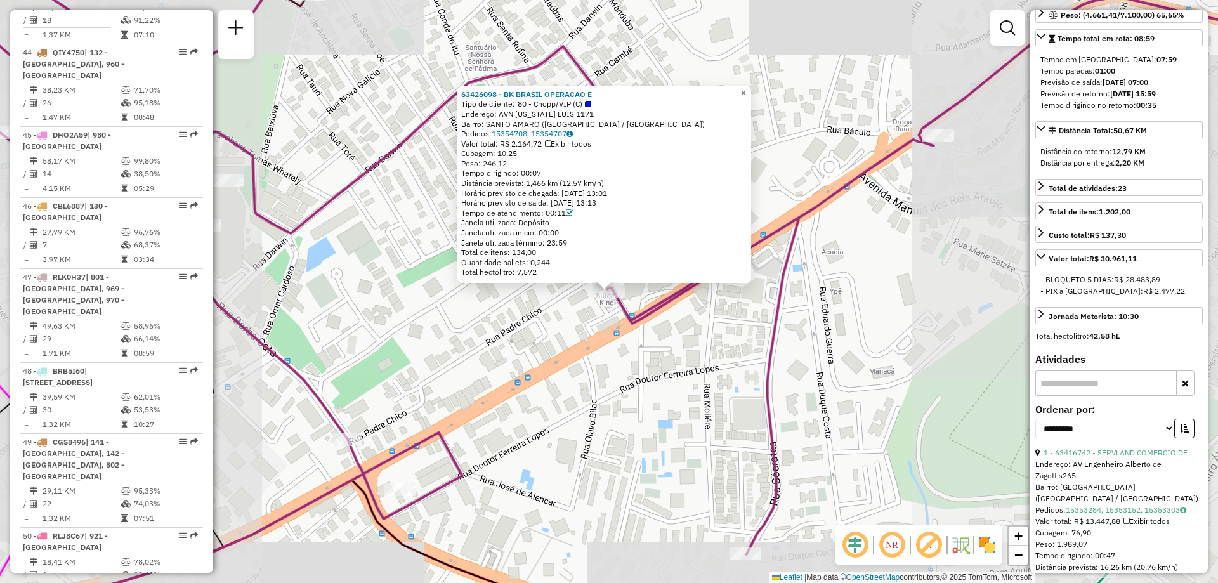
scroll to position [4749, 0]
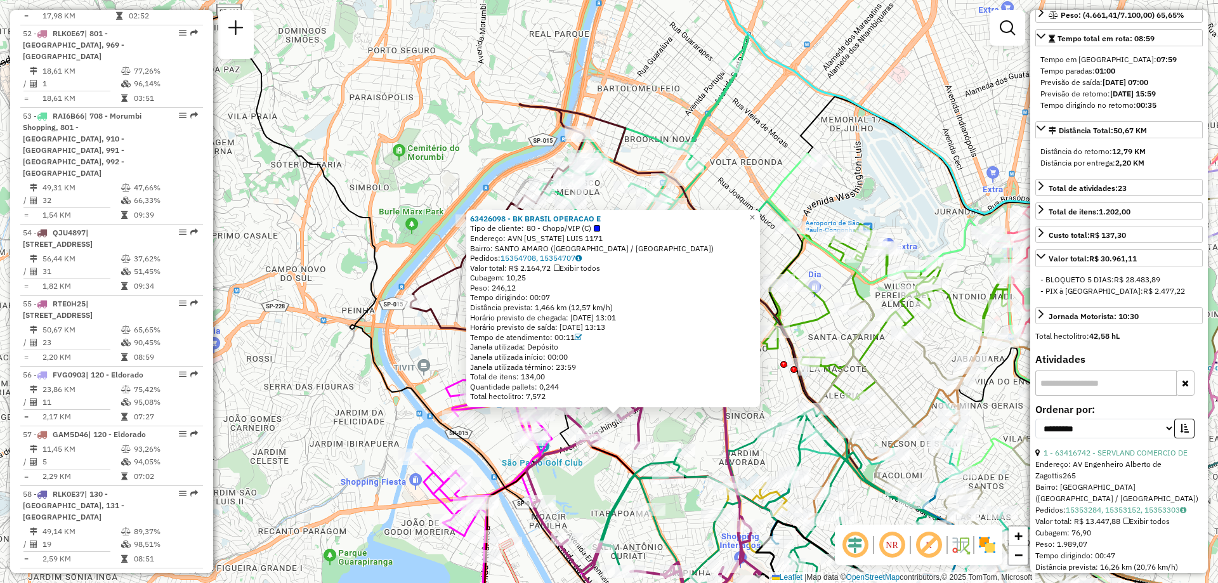
drag, startPoint x: 555, startPoint y: 456, endPoint x: 581, endPoint y: 492, distance: 45.1
click at [581, 492] on div "63426098 - BK BRASIL OPERACAO E Tipo de cliente: 80 - Chopp/VIP (C) Endereço: A…" at bounding box center [609, 291] width 1218 height 583
click at [755, 212] on span "×" at bounding box center [752, 217] width 6 height 11
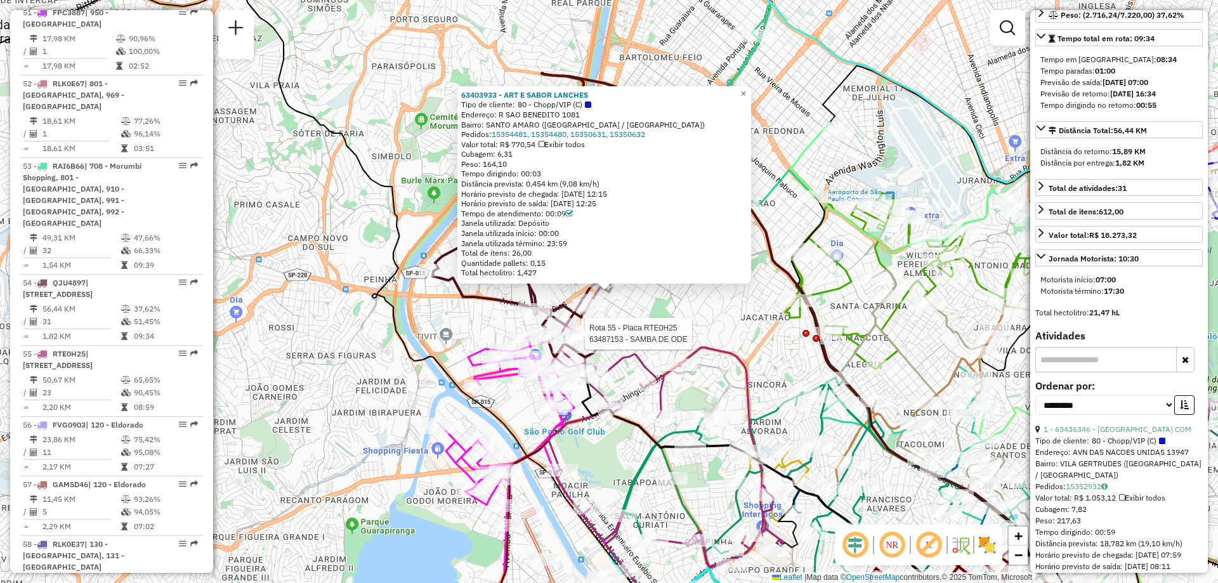
scroll to position [4678, 0]
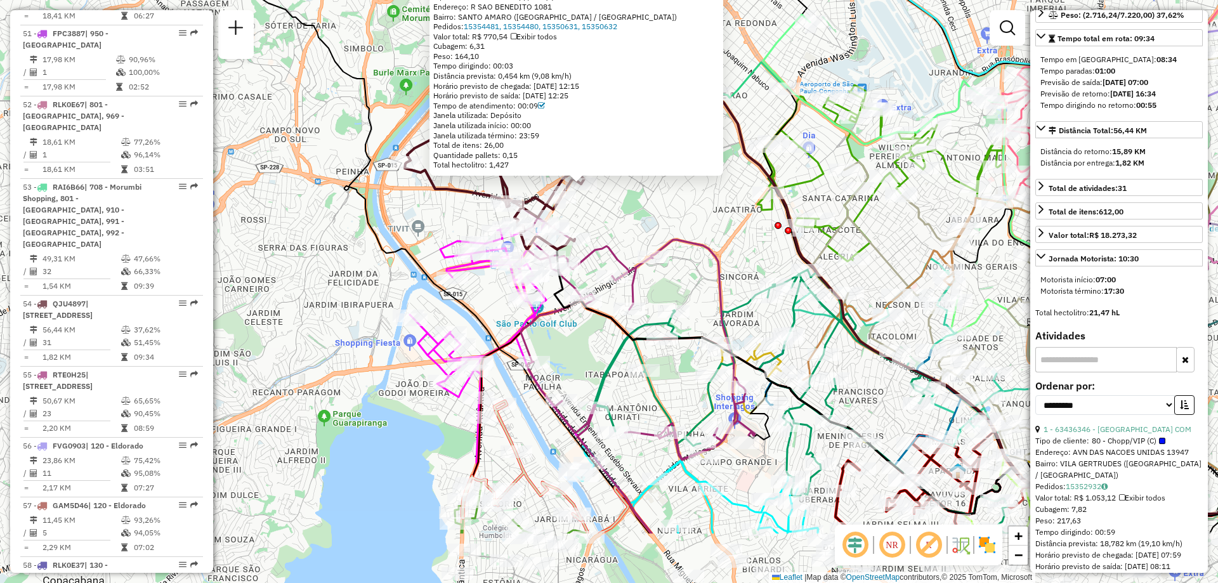
drag, startPoint x: 598, startPoint y: 461, endPoint x: 570, endPoint y: 352, distance: 112.0
click at [570, 352] on div "63403933 - ART E SABOR LANCHES Tipo de cliente: 80 - Chopp/VIP (C) Endereço: R …" at bounding box center [609, 291] width 1218 height 583
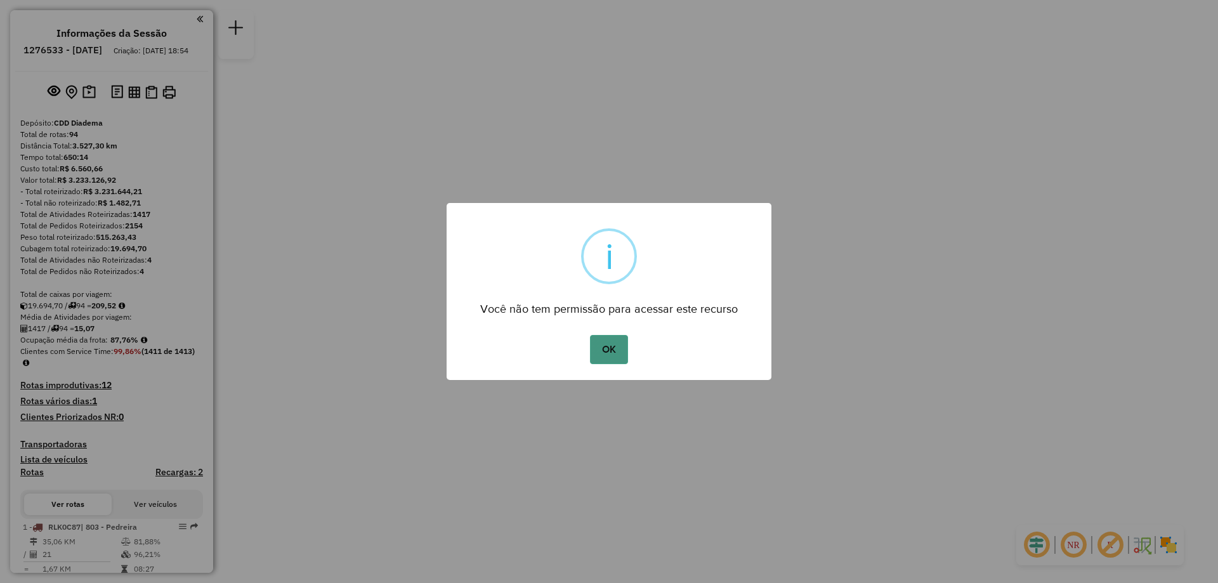
click at [620, 348] on button "OK" at bounding box center [608, 349] width 37 height 29
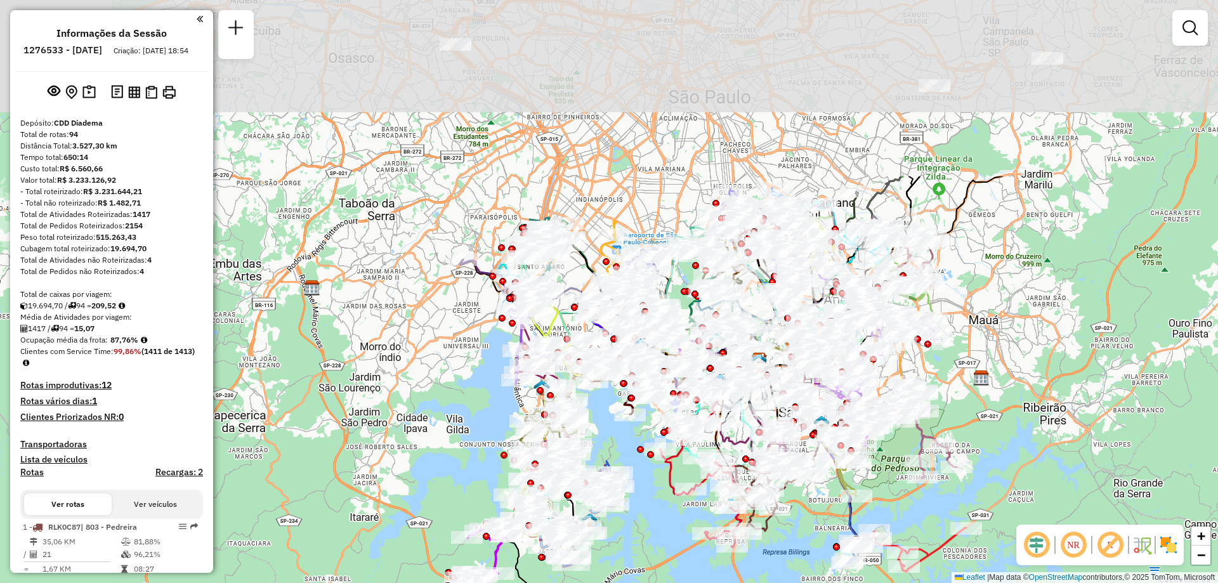
drag, startPoint x: 569, startPoint y: 181, endPoint x: 593, endPoint y: 431, distance: 251.8
click at [593, 431] on div "Janela de atendimento Grade de atendimento Capacidade Transportadoras Veículos …" at bounding box center [609, 291] width 1218 height 583
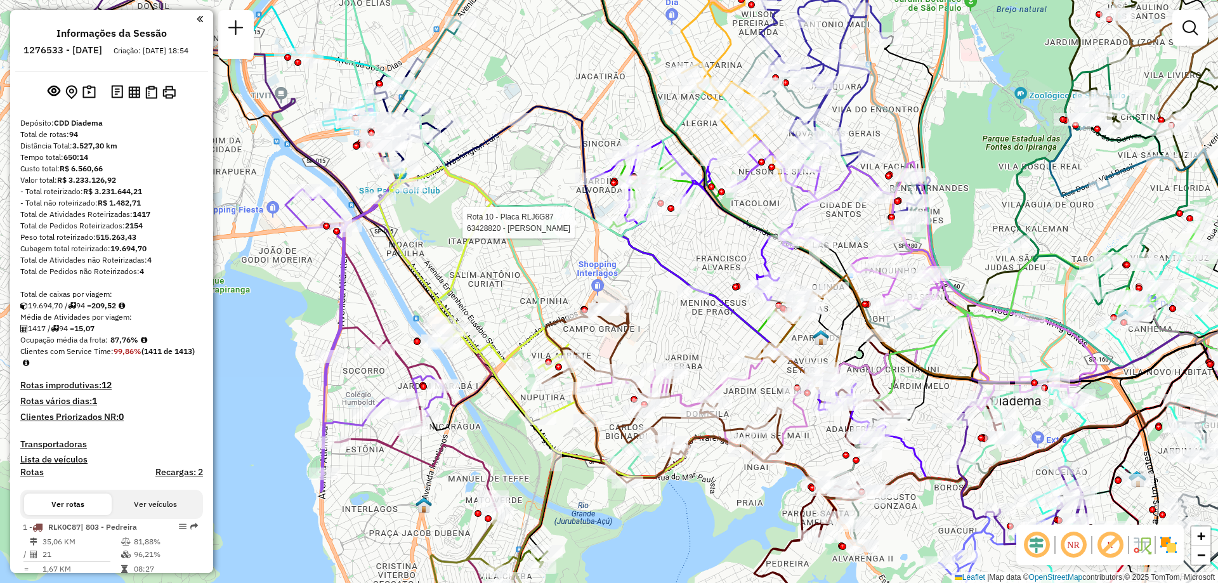
select select "**********"
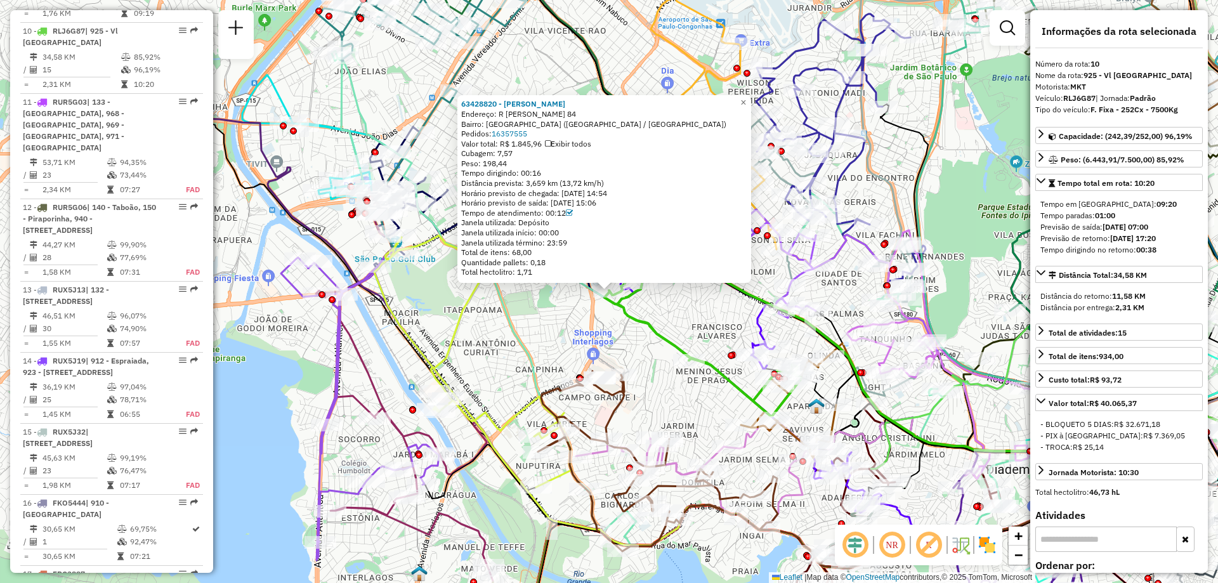
scroll to position [1171, 0]
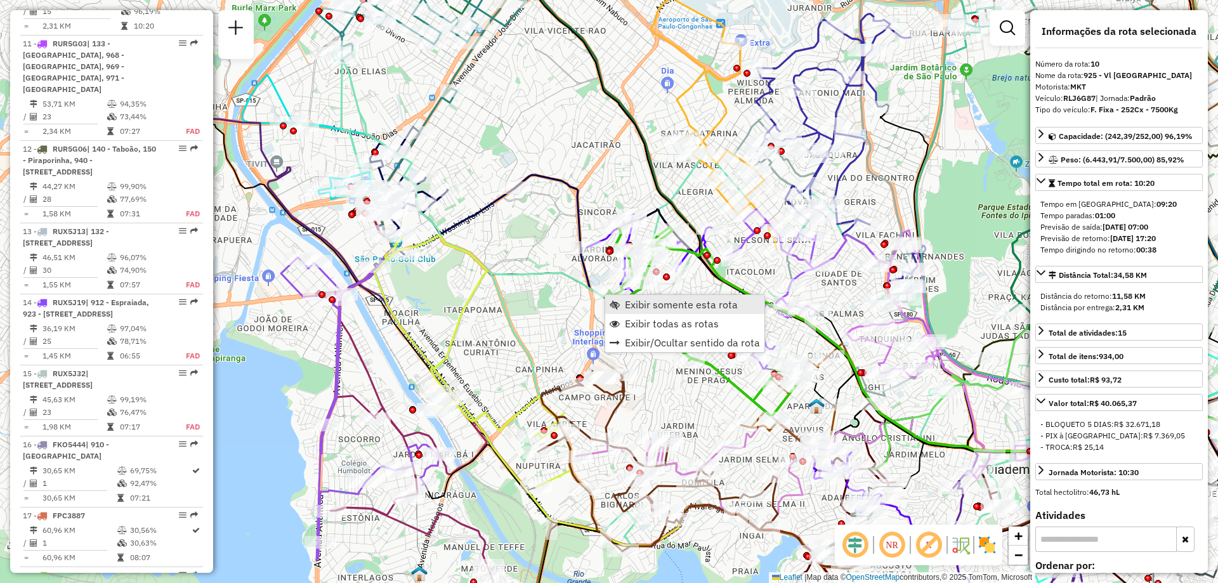
click at [636, 303] on span "Exibir somente esta rota" at bounding box center [681, 304] width 113 height 10
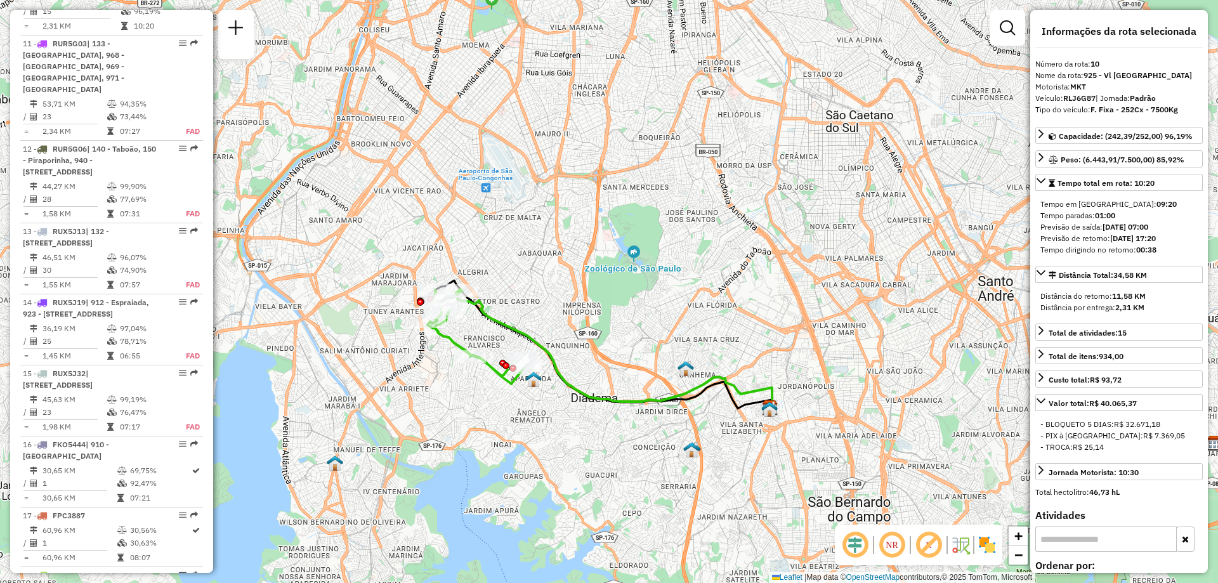
drag, startPoint x: 374, startPoint y: 355, endPoint x: 452, endPoint y: 410, distance: 95.8
click at [452, 410] on div "Janela de atendimento Grade de atendimento Capacidade Transportadoras Veículos …" at bounding box center [609, 291] width 1218 height 583
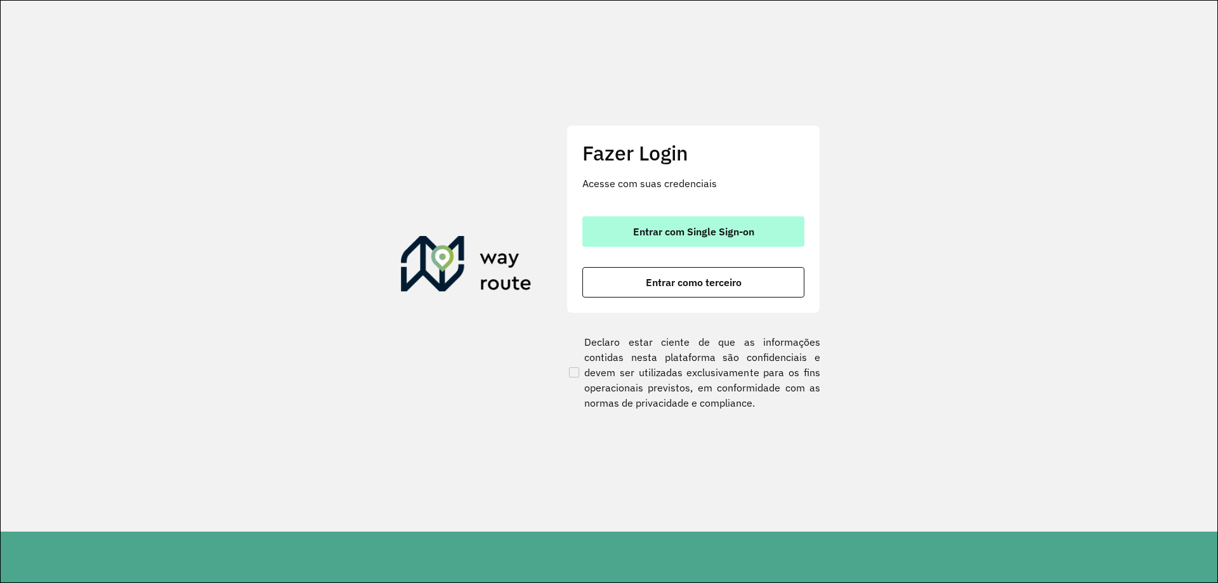
click at [700, 235] on span "Entrar com Single Sign-on" at bounding box center [693, 232] width 121 height 10
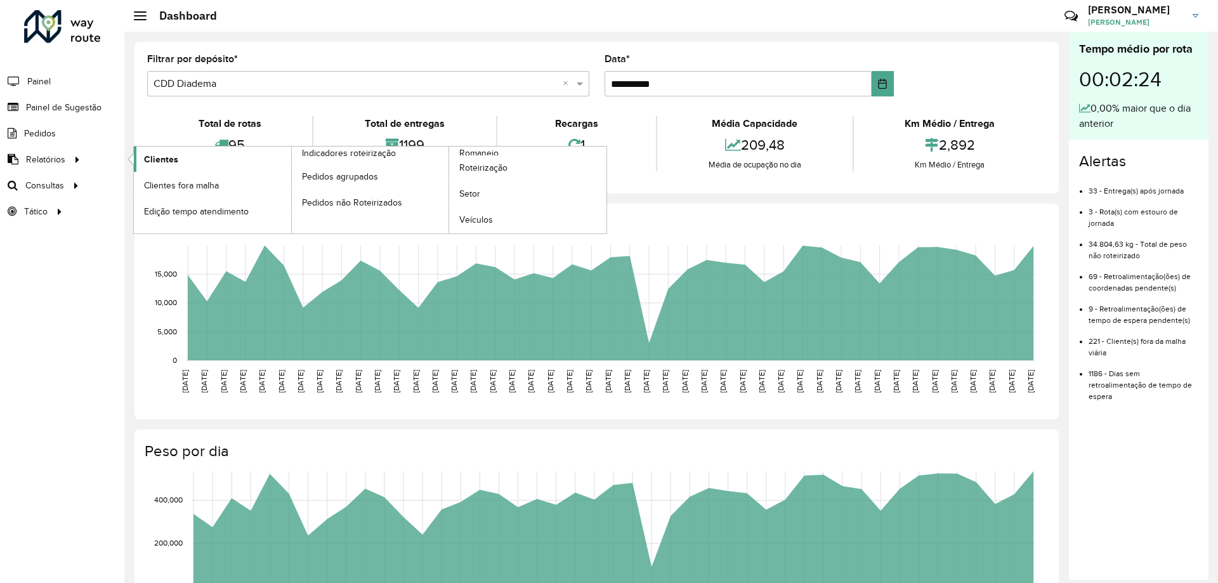
click at [157, 156] on span "Clientes" at bounding box center [161, 159] width 34 height 13
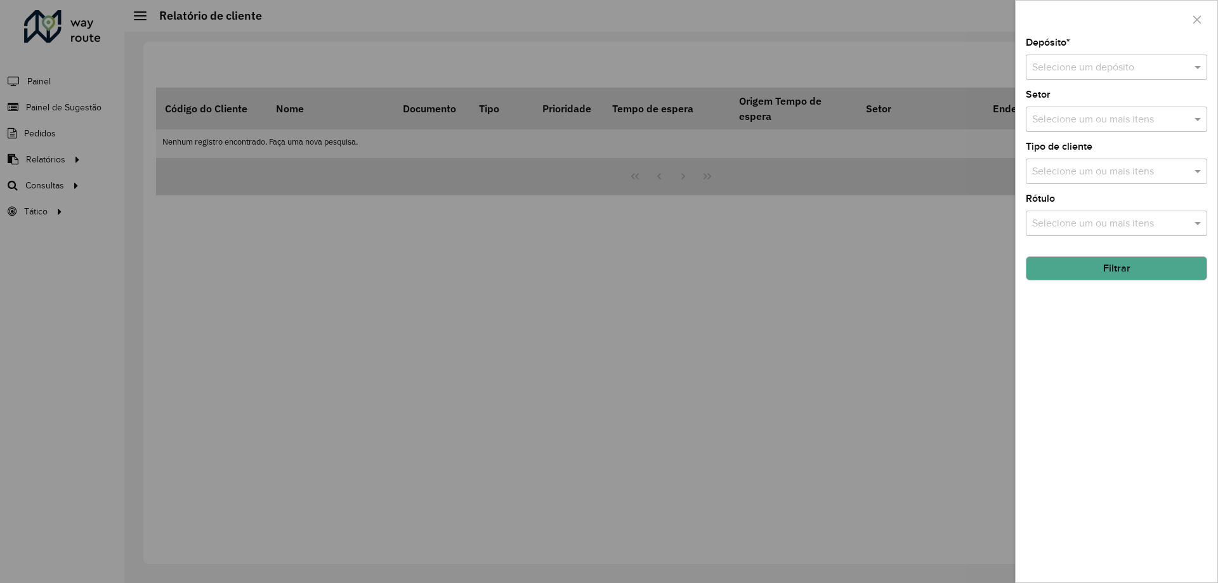
click at [1084, 66] on input "text" at bounding box center [1103, 67] width 143 height 15
click at [1069, 128] on span "CDD Diadema" at bounding box center [1063, 125] width 63 height 11
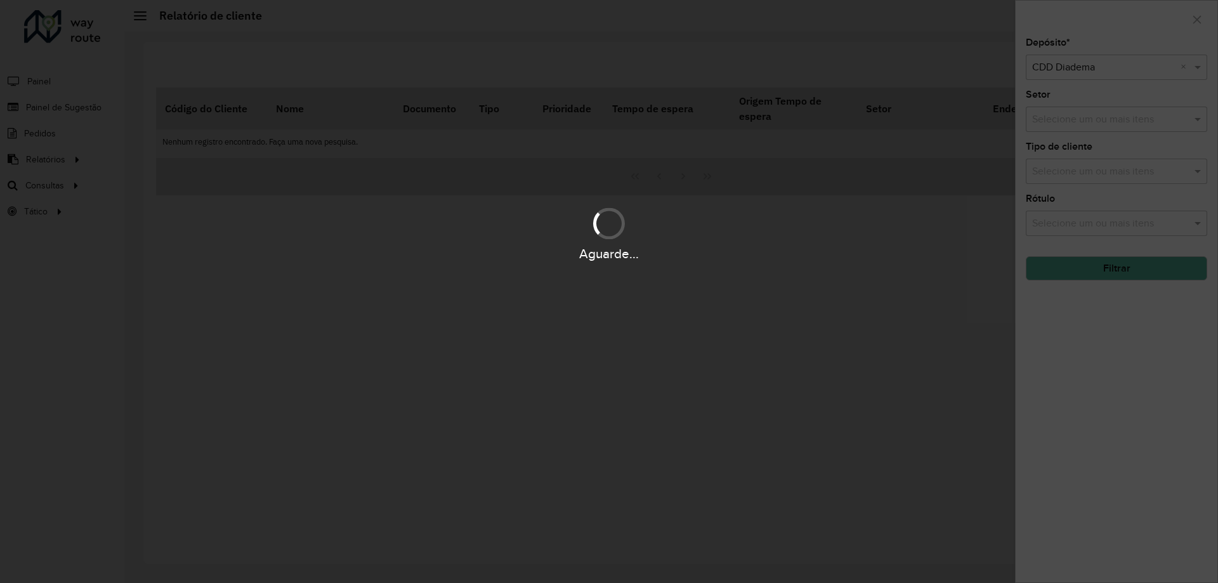
click at [1075, 114] on div "Aguarde..." at bounding box center [609, 291] width 1218 height 583
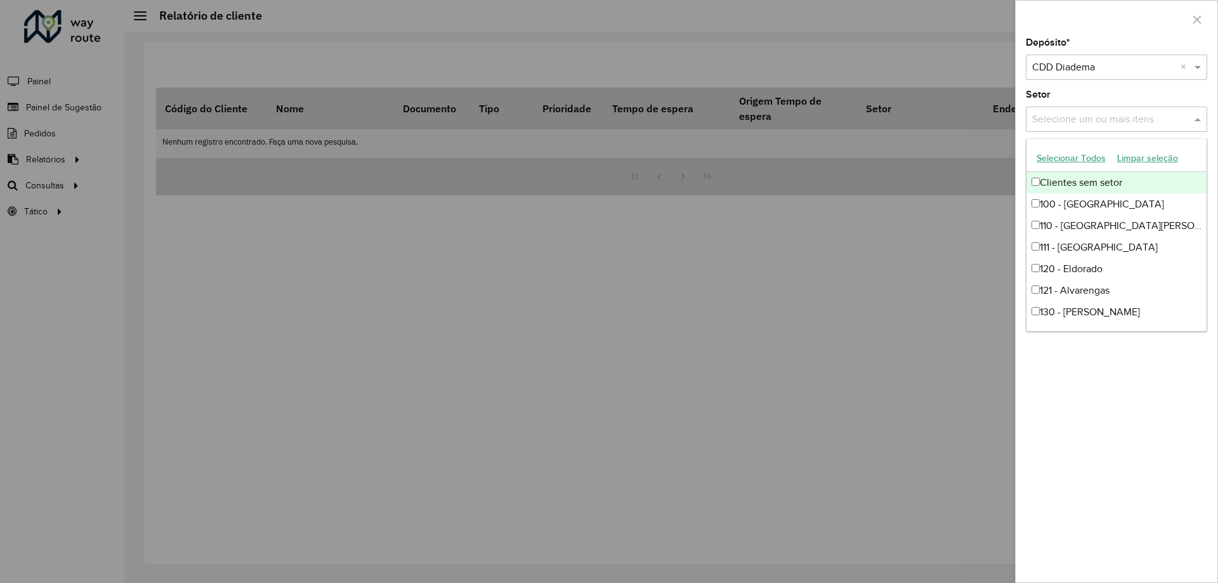
click at [1075, 114] on input "text" at bounding box center [1110, 119] width 162 height 15
click at [1077, 204] on div "100 - [GEOGRAPHIC_DATA]" at bounding box center [1117, 205] width 180 height 22
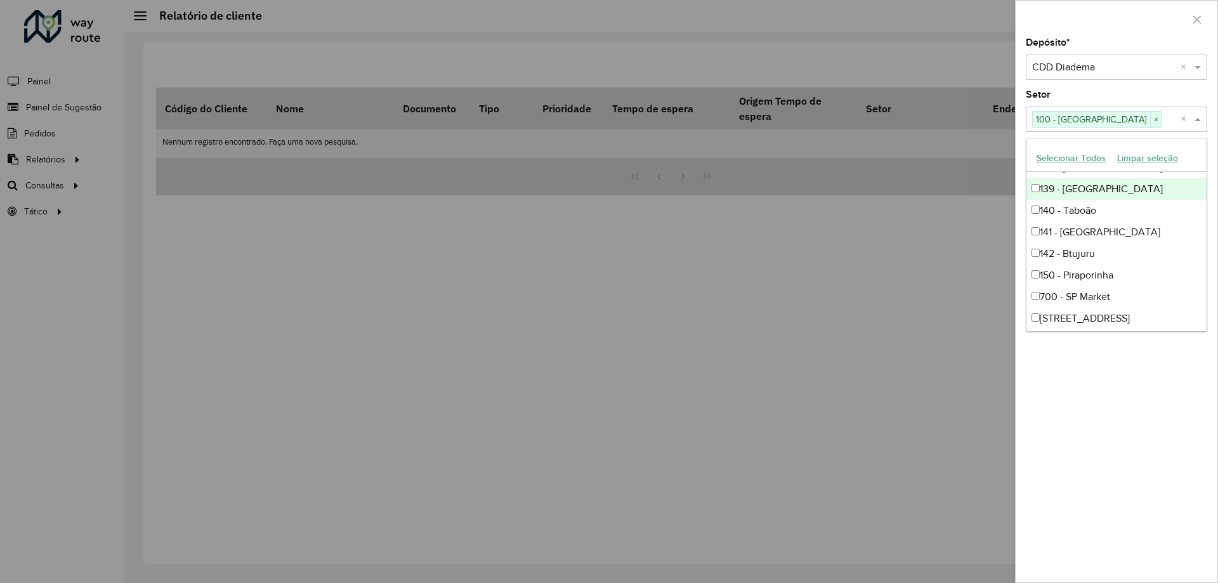
scroll to position [444, 0]
click at [1073, 198] on div "[STREET_ADDRESS]" at bounding box center [1117, 192] width 180 height 22
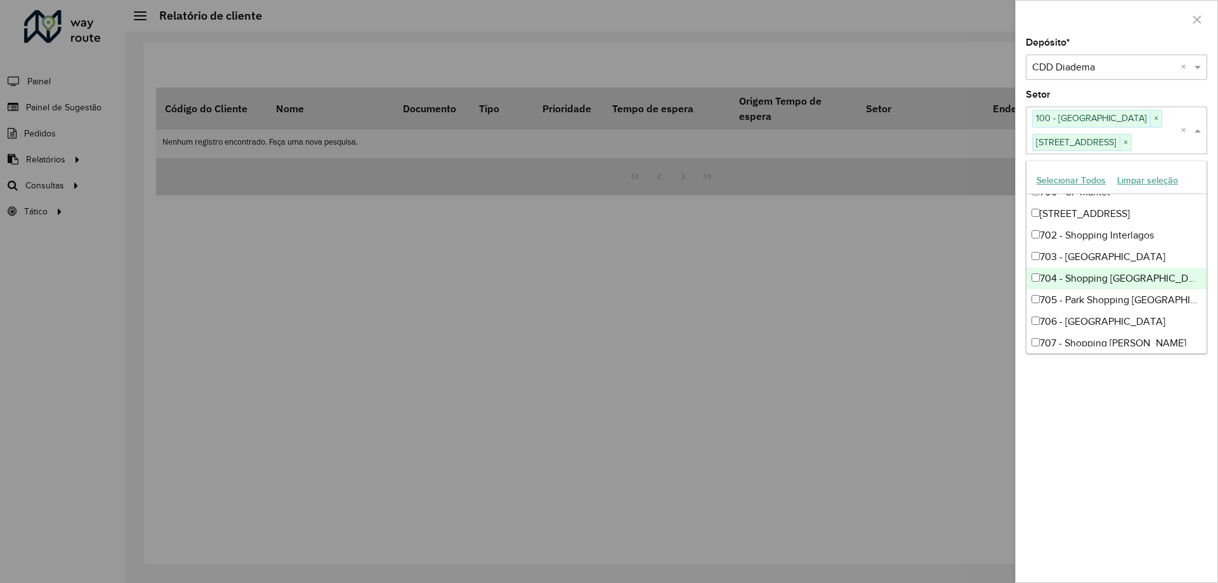
click at [1088, 281] on div "704 - Shopping [GEOGRAPHIC_DATA]" at bounding box center [1117, 279] width 180 height 22
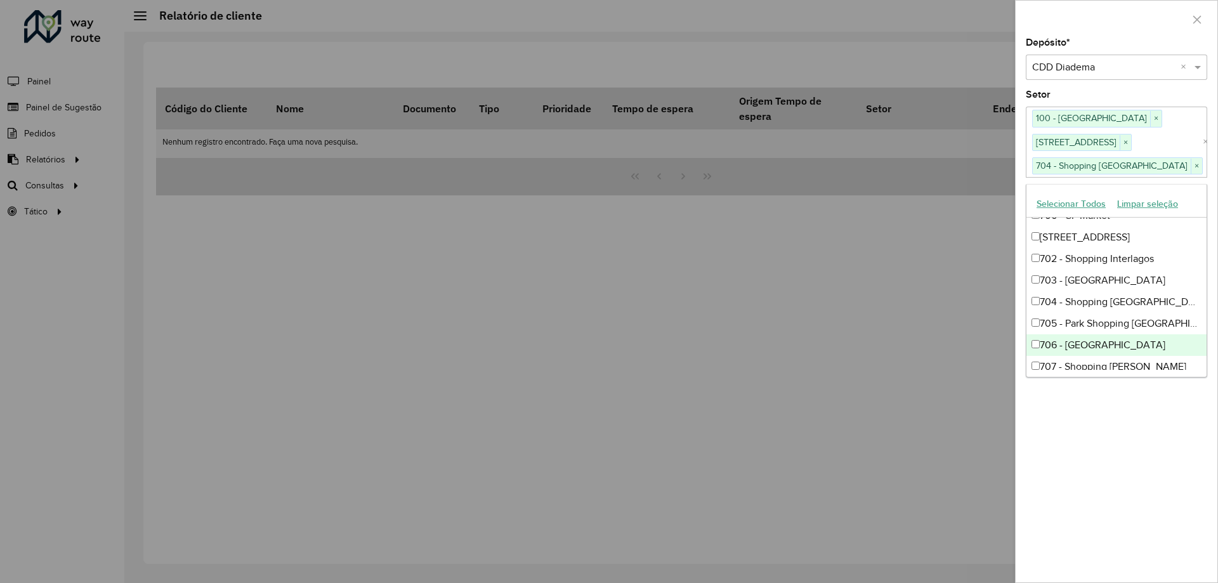
scroll to position [508, 0]
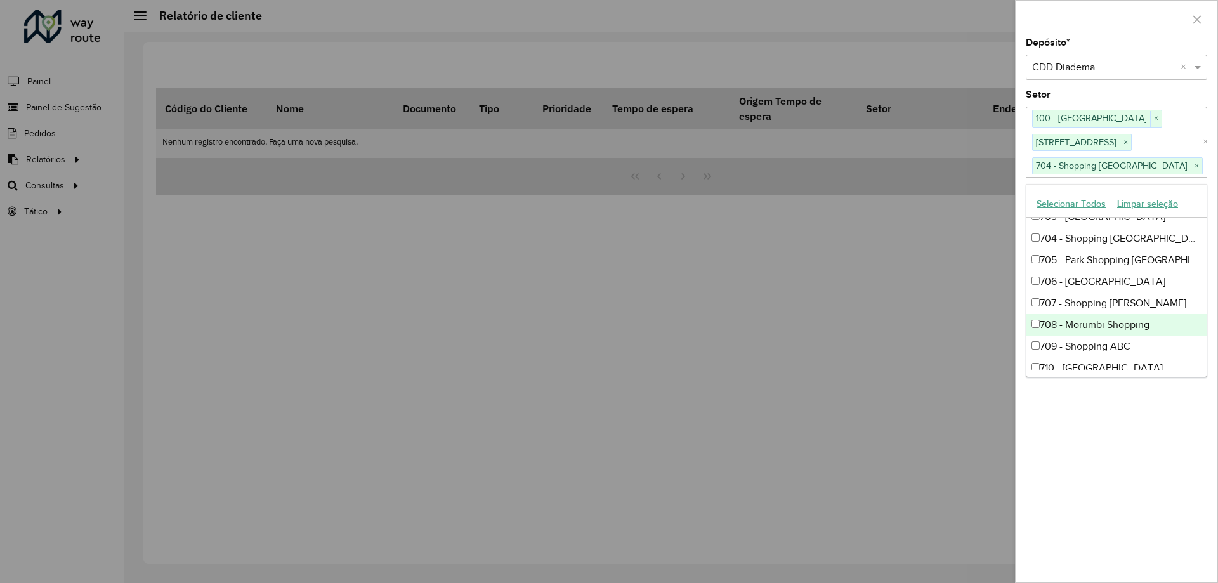
click at [1095, 314] on div "708 - Morumbi Shopping" at bounding box center [1117, 325] width 180 height 22
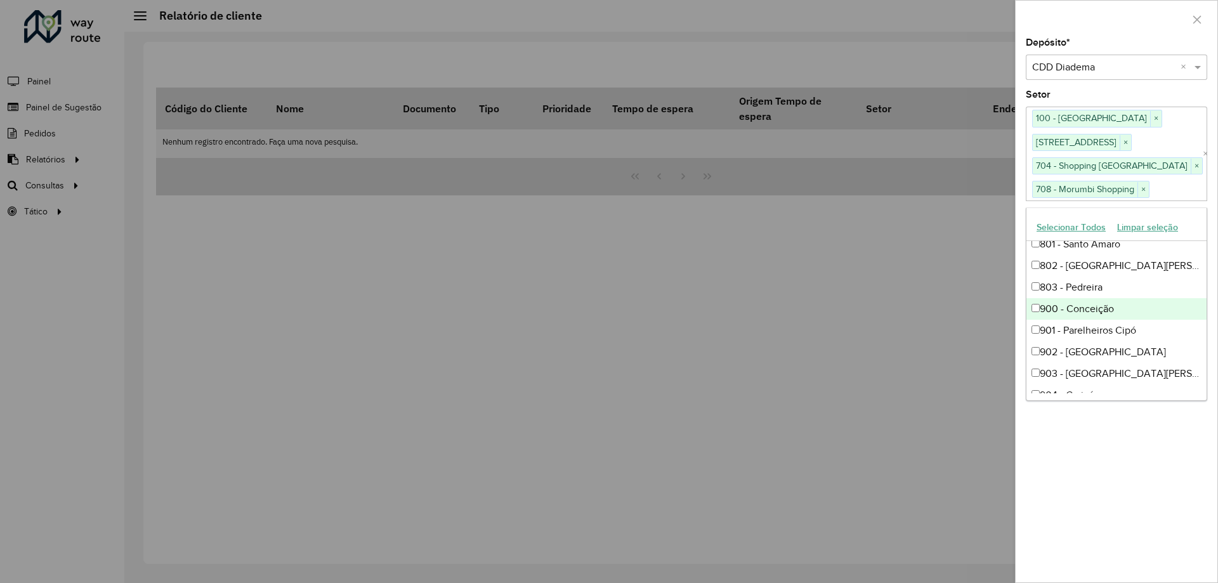
scroll to position [635, 0]
click at [1082, 303] on div "801 - Santo Amaro" at bounding box center [1117, 308] width 180 height 22
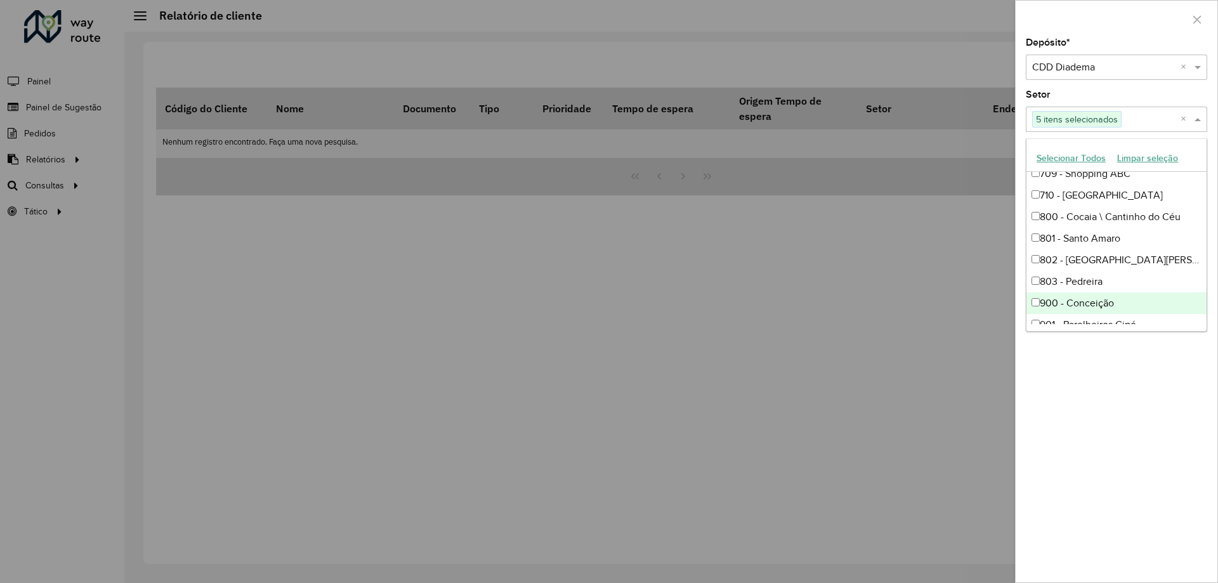
scroll to position [698, 0]
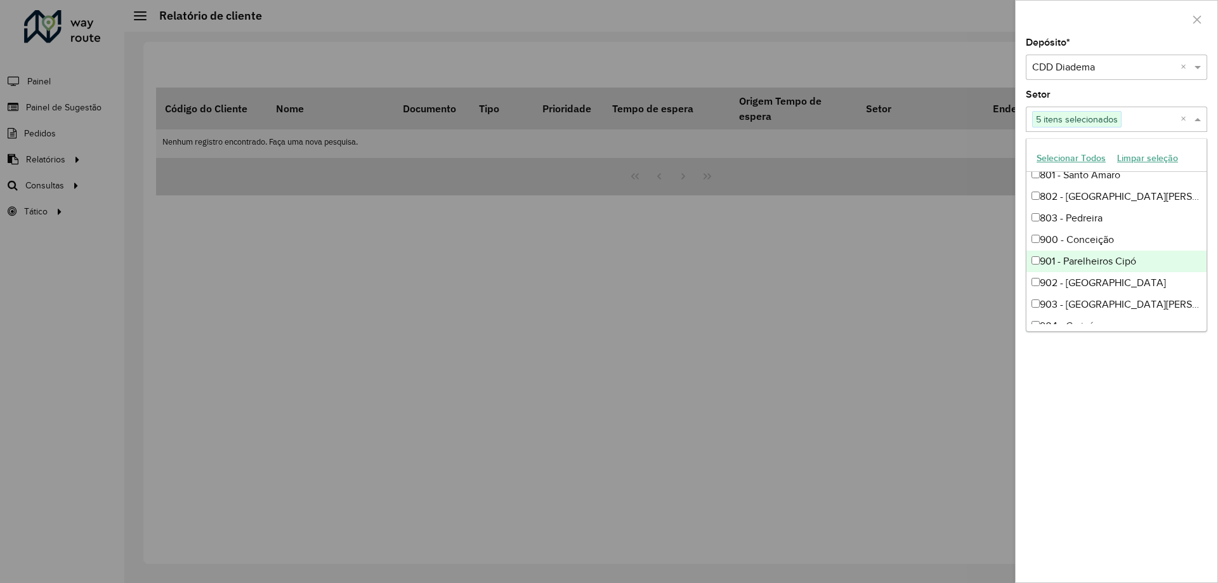
click at [1096, 267] on div "901 - Parelheiros Cipó" at bounding box center [1117, 262] width 180 height 22
click at [1098, 303] on div "903 - [GEOGRAPHIC_DATA][PERSON_NAME]" at bounding box center [1117, 305] width 180 height 22
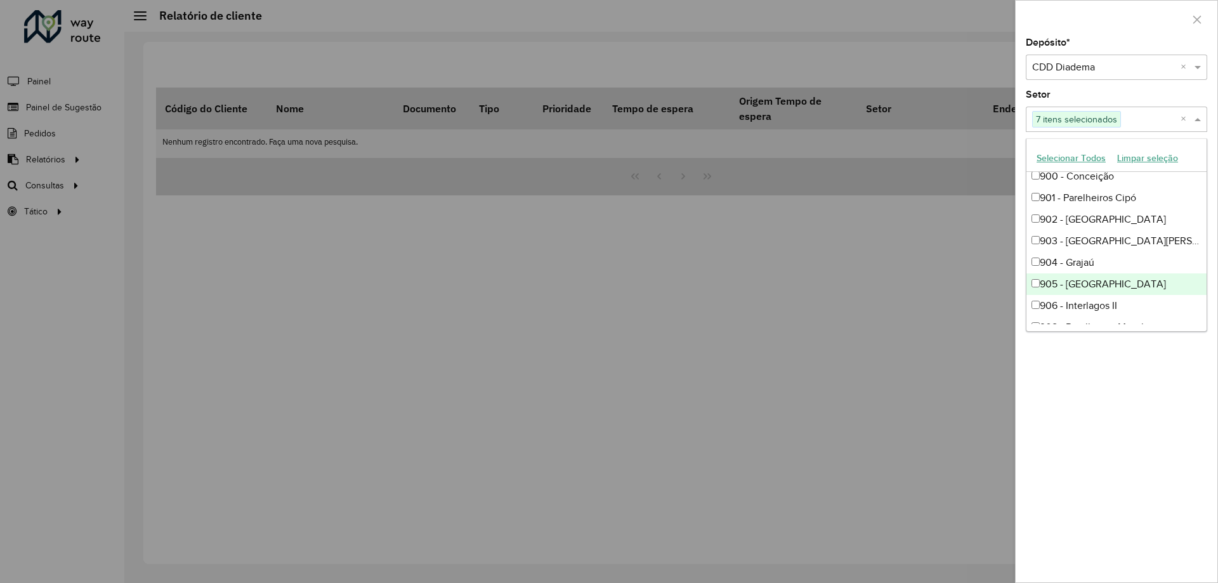
click at [1104, 294] on div "905 - [GEOGRAPHIC_DATA]" at bounding box center [1117, 284] width 180 height 22
click at [1100, 301] on div "906 - Interlagos II" at bounding box center [1117, 306] width 180 height 22
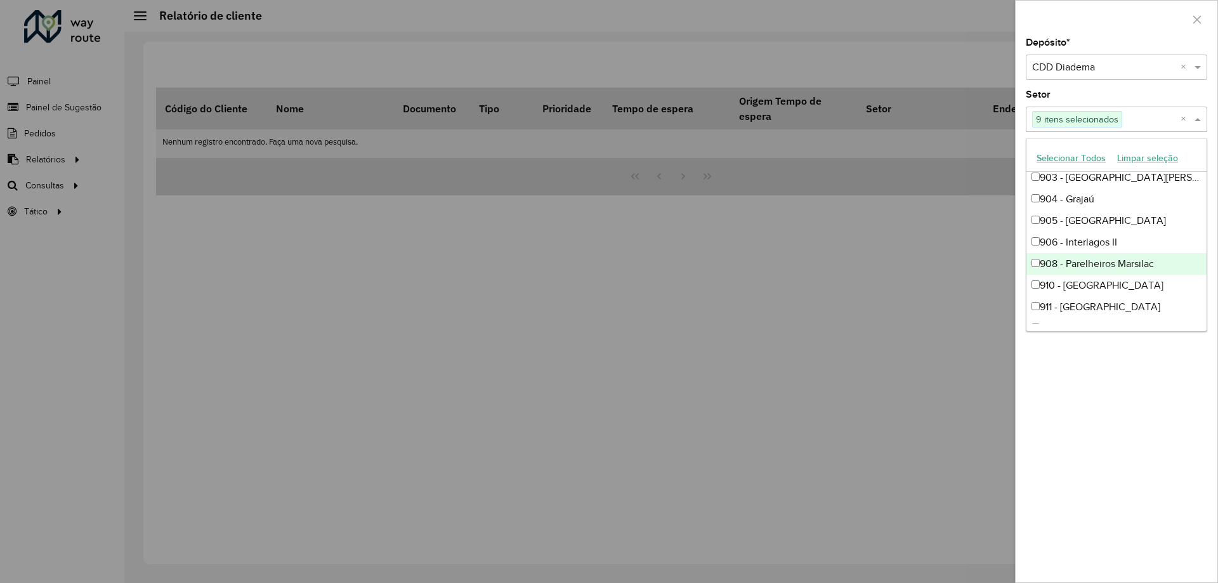
click at [1112, 270] on div "908 - Parelheiros Marsilac" at bounding box center [1117, 264] width 180 height 22
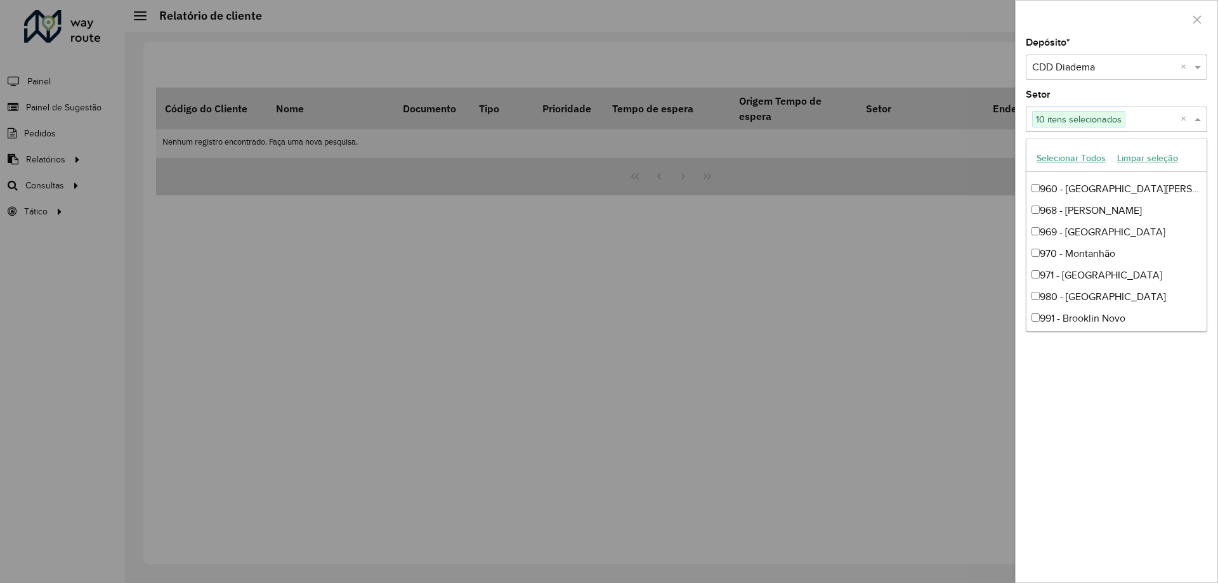
scroll to position [1459, 0]
click at [1103, 256] on div "991 - Brooklin Novo" at bounding box center [1117, 255] width 180 height 22
click at [1102, 277] on div "992 - [GEOGRAPHIC_DATA][PERSON_NAME]" at bounding box center [1117, 277] width 180 height 22
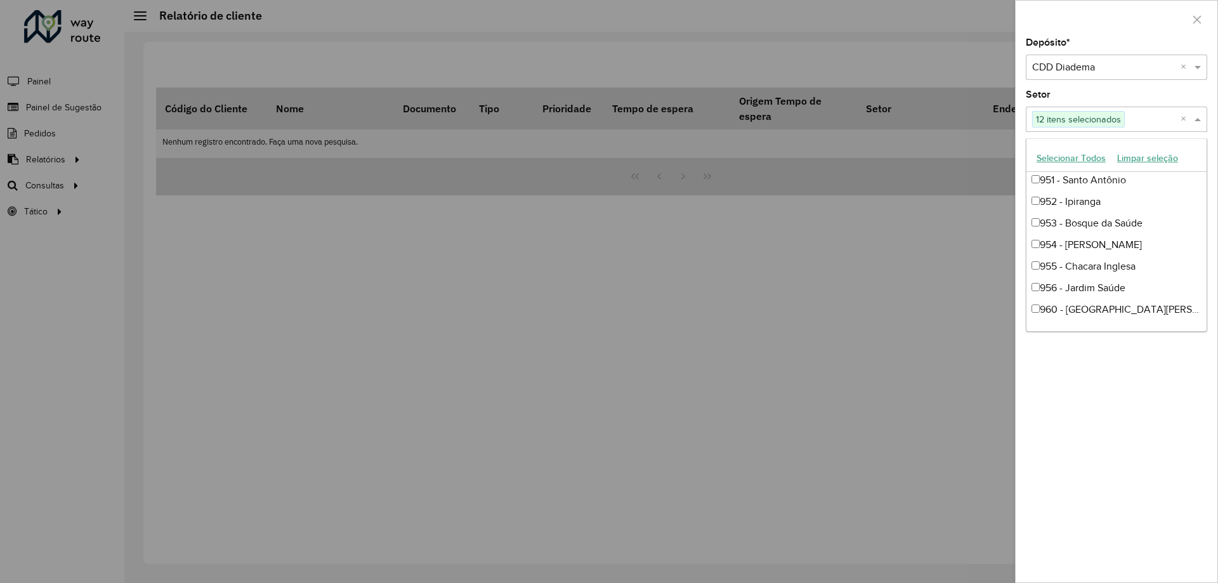
scroll to position [1148, 0]
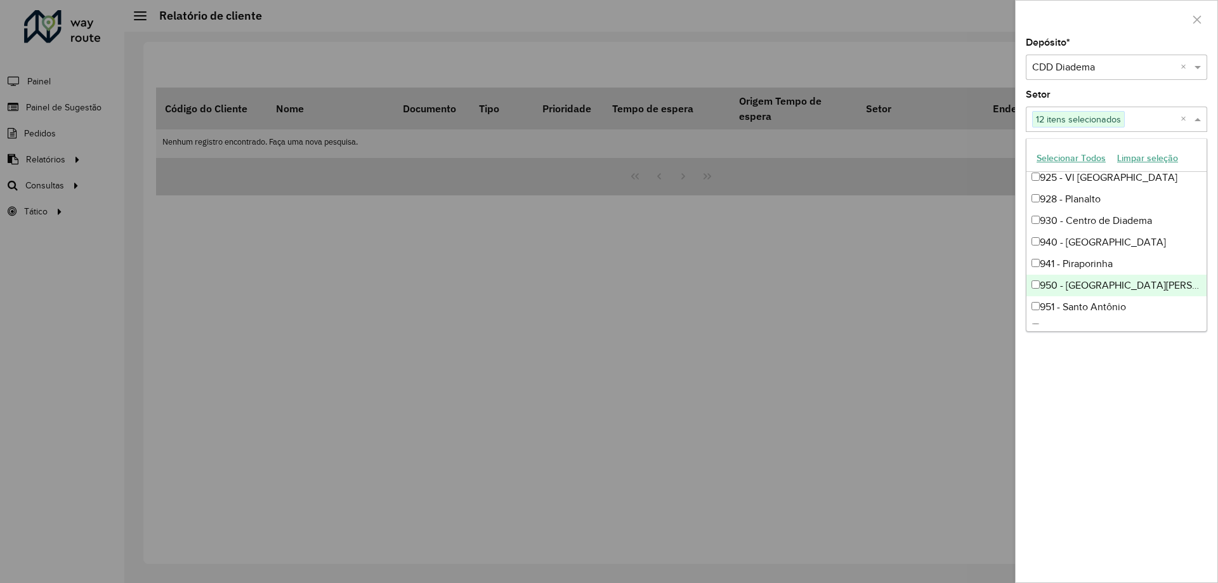
click at [1144, 376] on div "Depósito * Selecione um depósito × CDD Diadema × Setor Selecione um ou mais ite…" at bounding box center [1117, 310] width 202 height 544
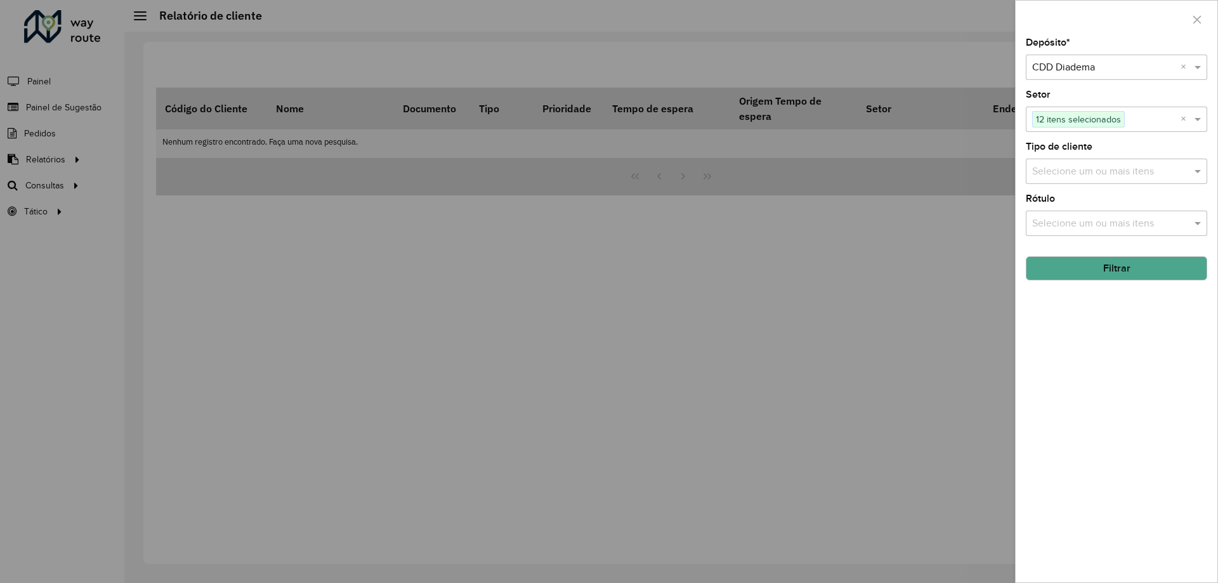
click at [1099, 177] on input "text" at bounding box center [1110, 171] width 162 height 15
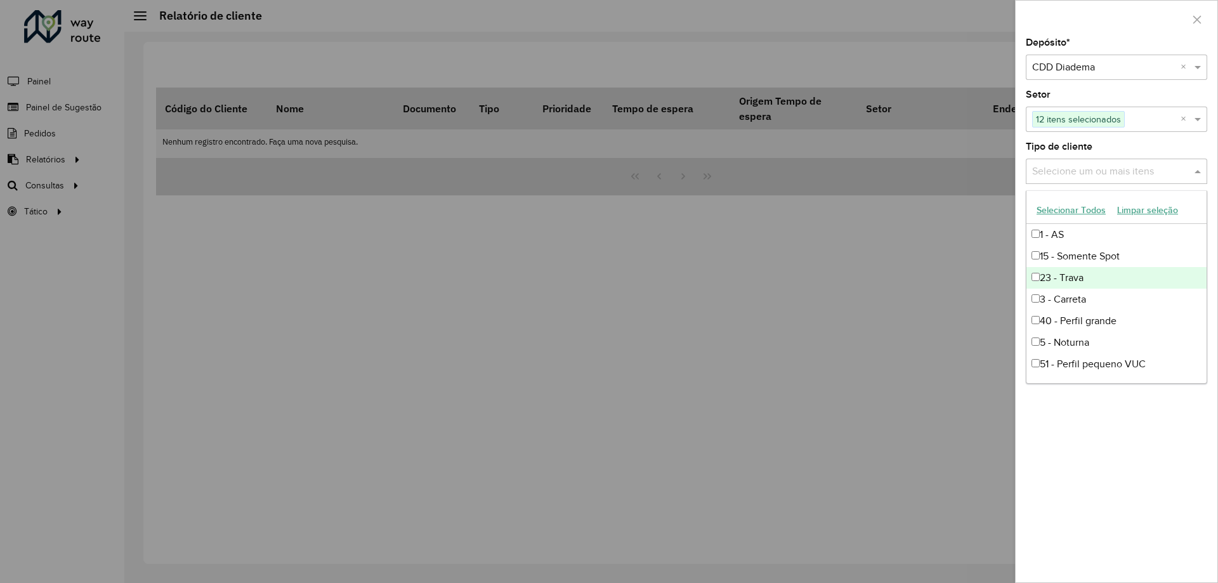
click at [1082, 279] on div "23 - Trava" at bounding box center [1117, 278] width 180 height 22
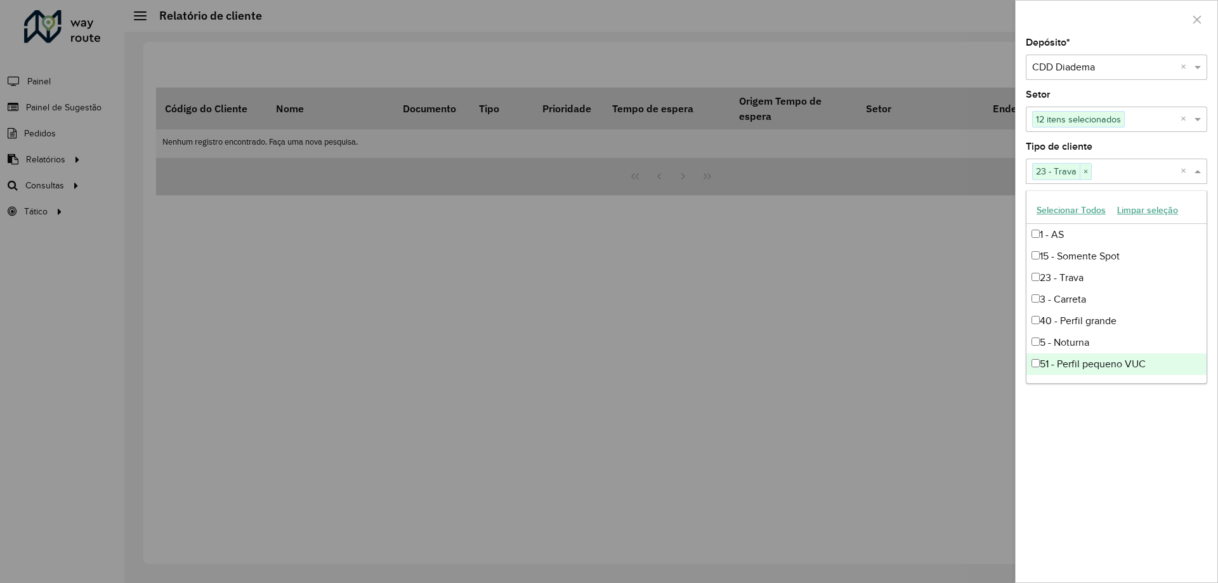
click at [1139, 419] on div "Depósito * Selecione um depósito × CDD Diadema × Setor Selecione um ou mais ite…" at bounding box center [1117, 310] width 202 height 544
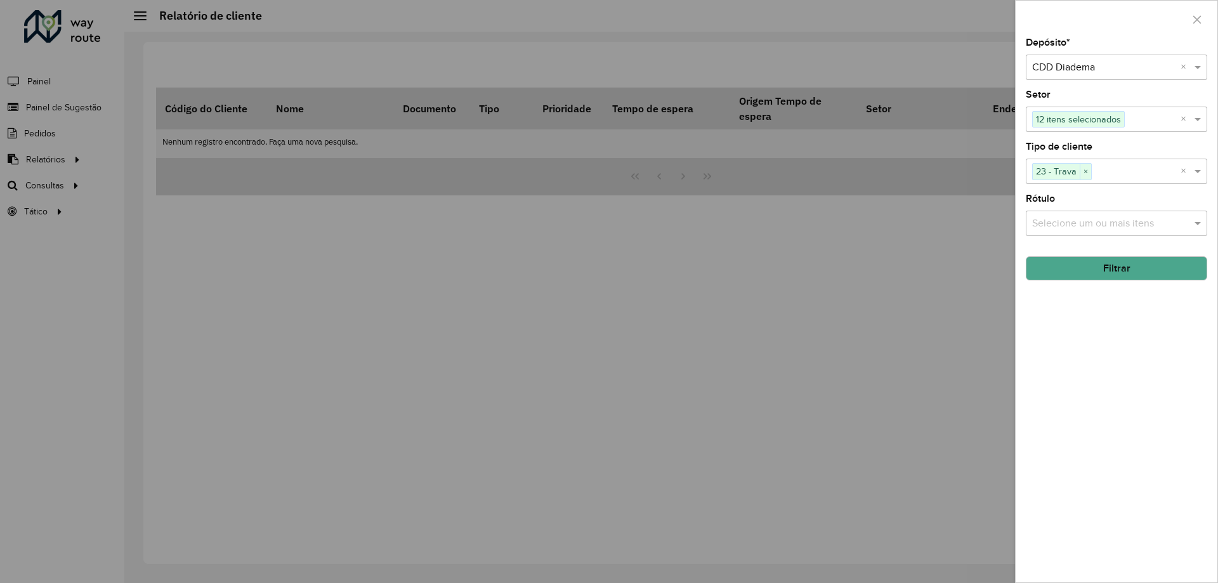
click at [1077, 225] on input "text" at bounding box center [1110, 223] width 162 height 15
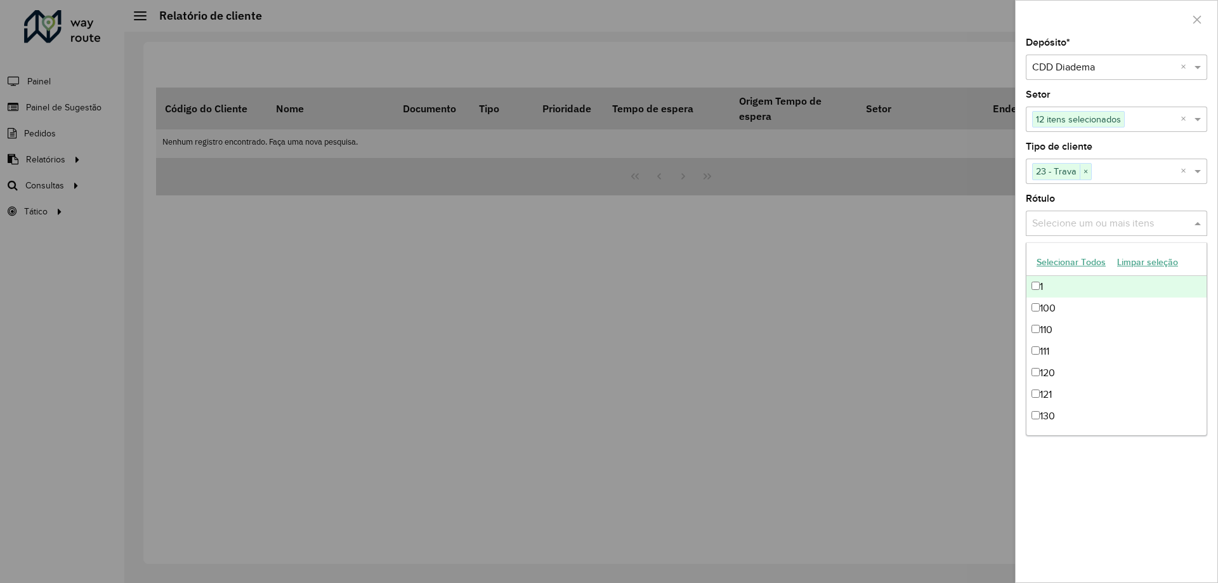
click at [1077, 225] on input "text" at bounding box center [1110, 223] width 162 height 15
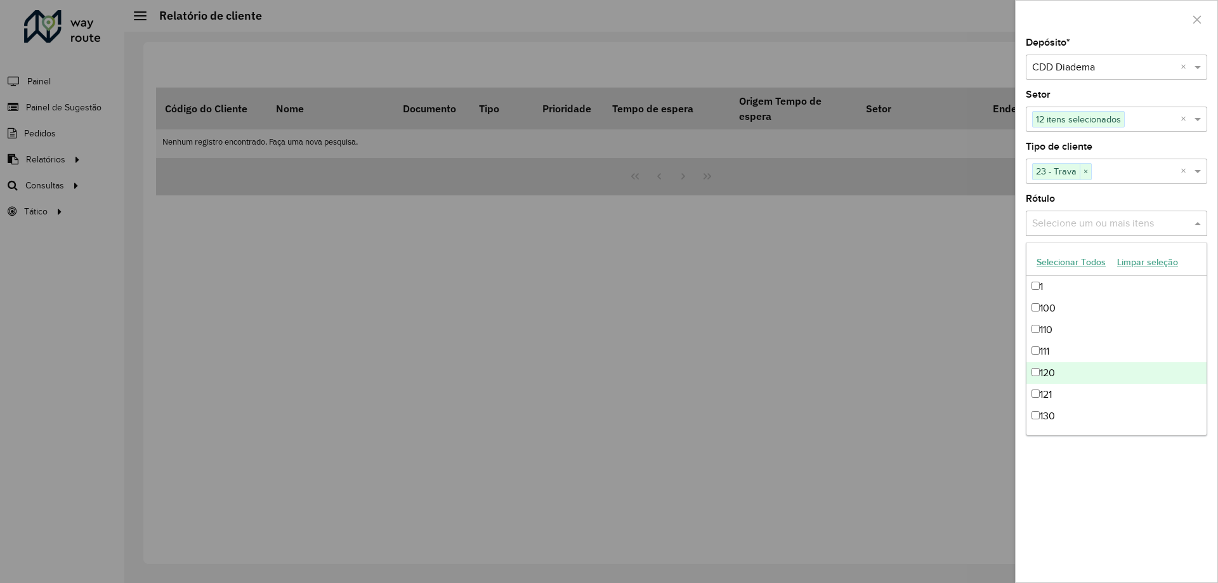
click at [1125, 536] on div "Depósito * Selecione um depósito × CDD Diadema × Setor Selecione um ou mais ite…" at bounding box center [1117, 310] width 202 height 544
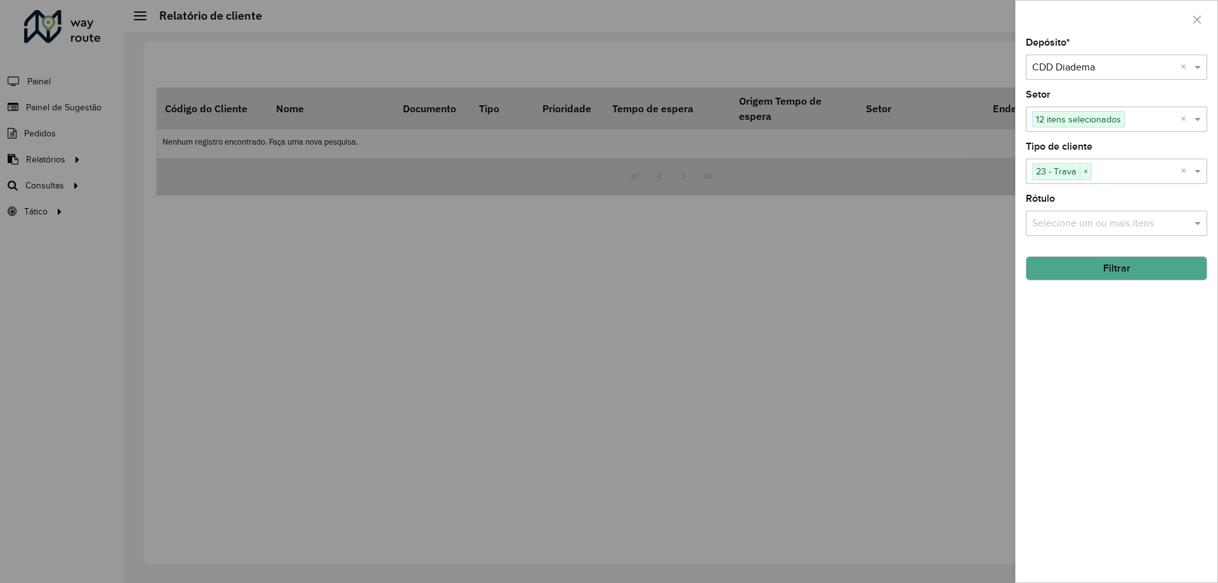
click at [1105, 282] on div "Depósito * Selecione um depósito × CDD Diadema × Setor Selecione um ou mais ite…" at bounding box center [1117, 310] width 202 height 544
click at [1106, 272] on button "Filtrar" at bounding box center [1116, 268] width 181 height 24
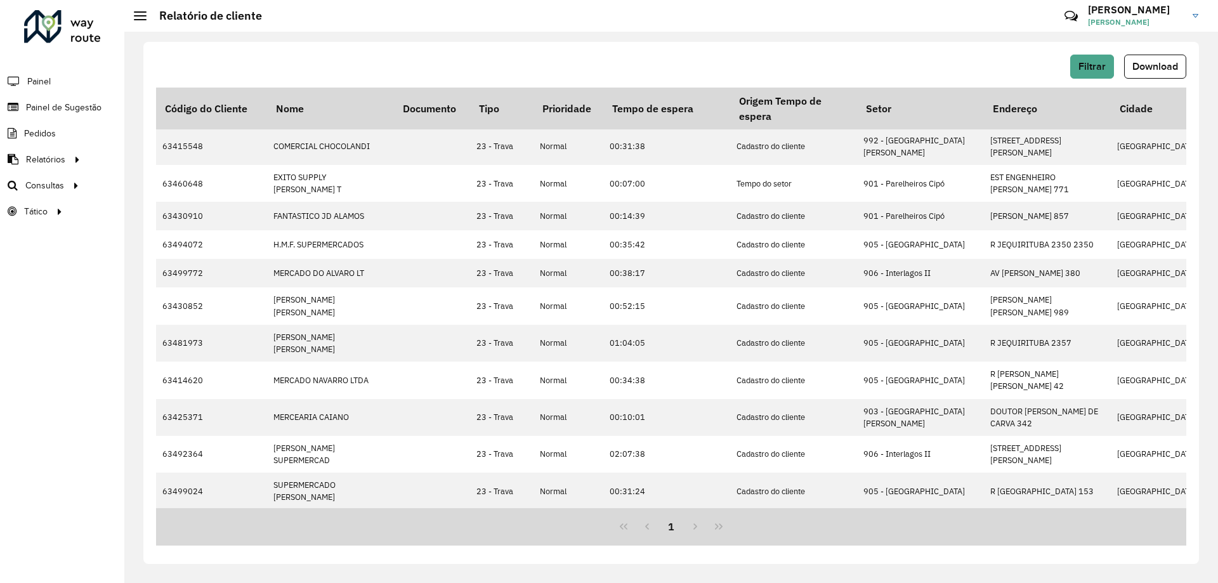
scroll to position [0, 0]
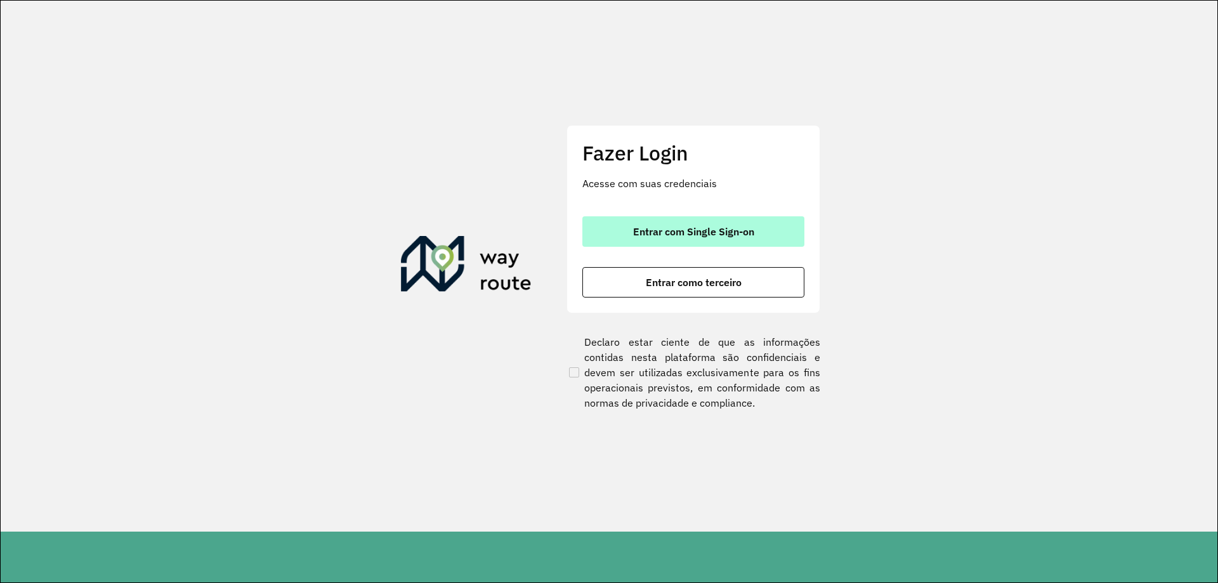
click at [663, 237] on span "Entrar com Single Sign-on" at bounding box center [693, 232] width 121 height 10
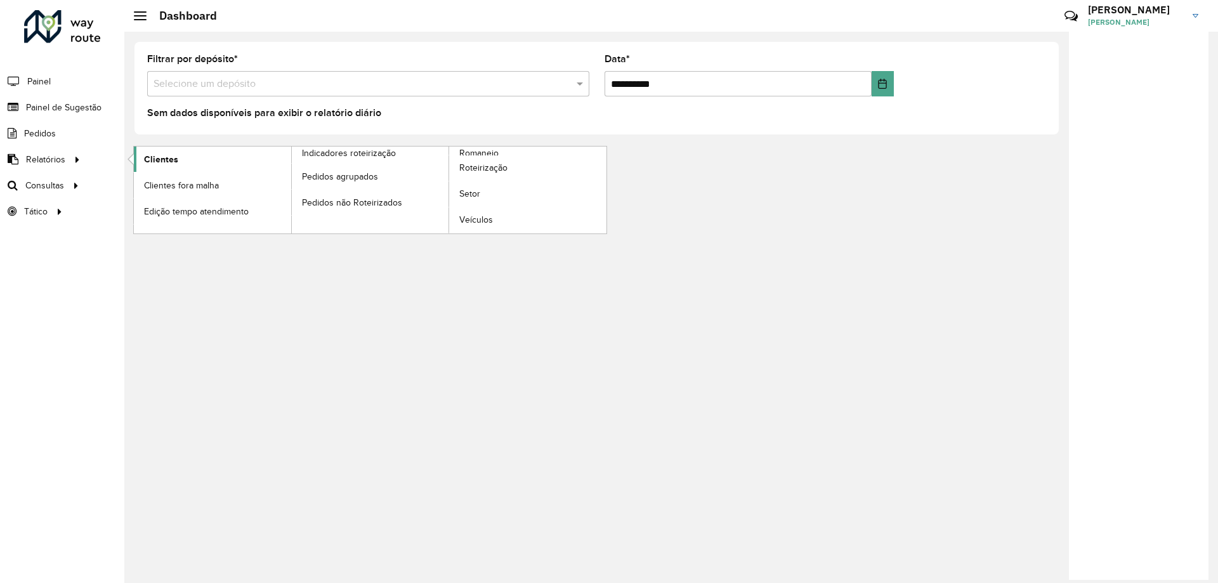
click at [165, 160] on span "Clientes" at bounding box center [161, 159] width 34 height 13
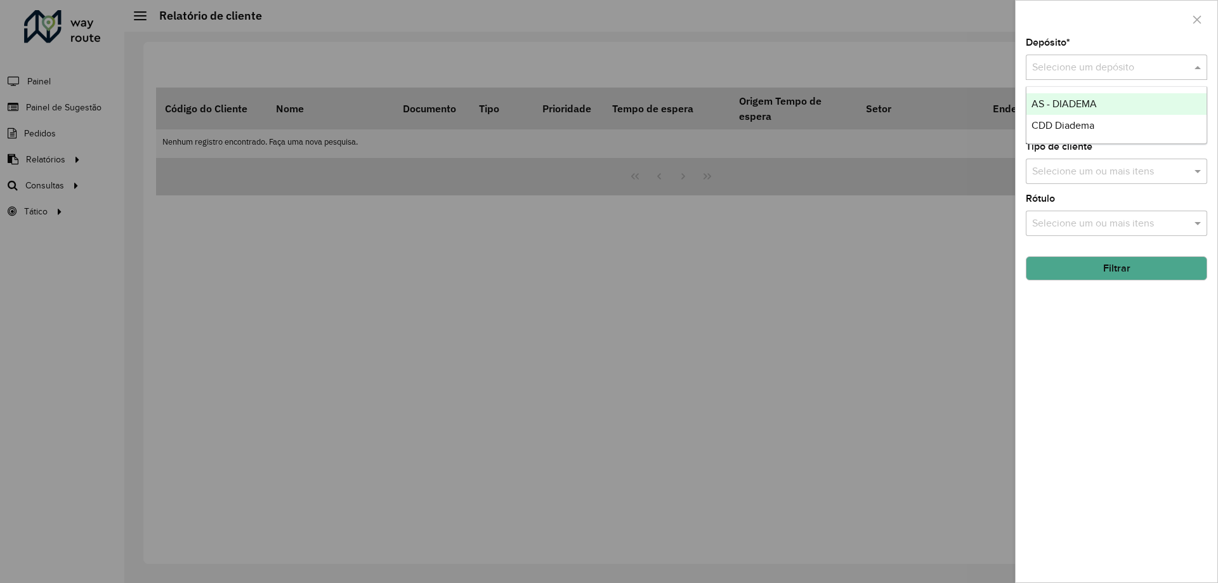
click at [1117, 60] on input "text" at bounding box center [1103, 67] width 143 height 15
click at [1072, 128] on span "CDD Diadema" at bounding box center [1063, 125] width 63 height 11
click at [1112, 184] on div "Selecione um ou mais itens" at bounding box center [1116, 171] width 181 height 25
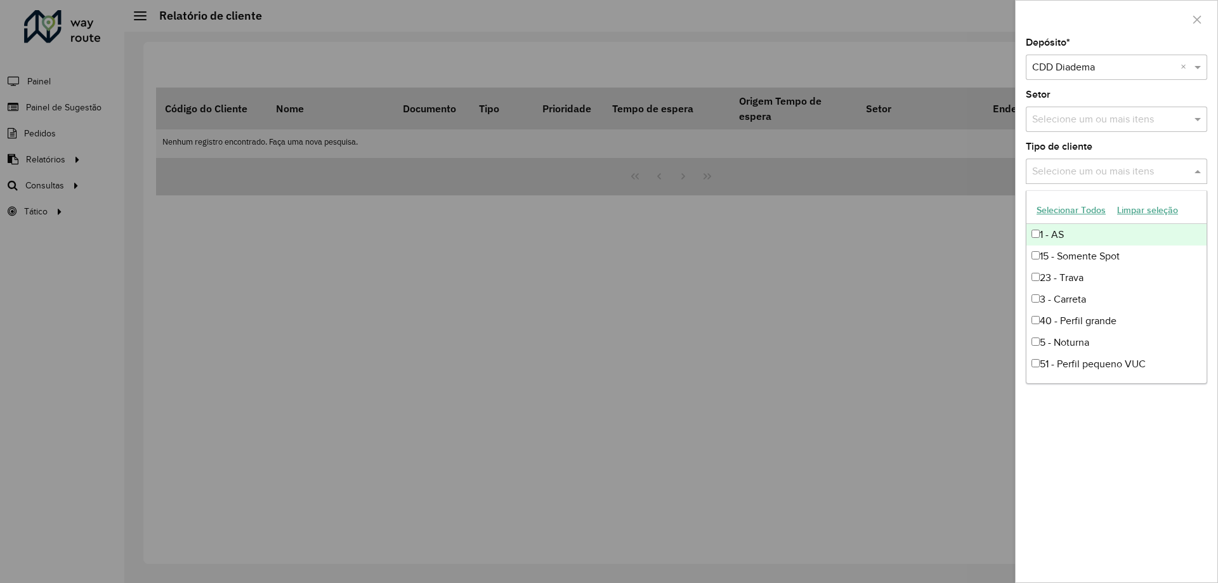
click at [1113, 179] on input "text" at bounding box center [1110, 171] width 162 height 15
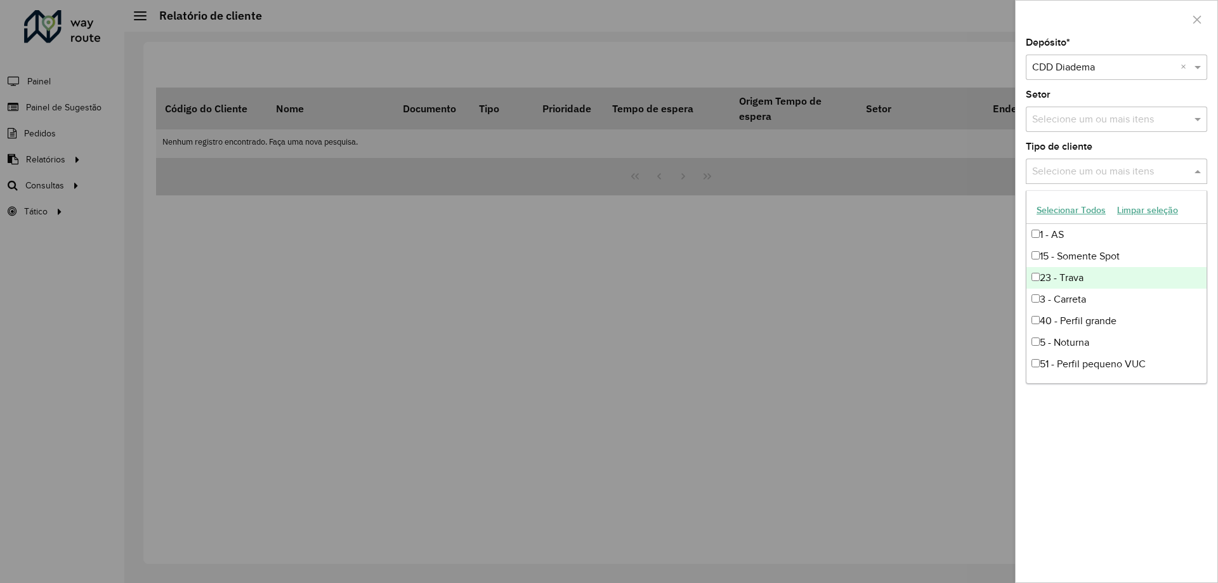
click at [1073, 279] on div "23 - Trava" at bounding box center [1117, 278] width 180 height 22
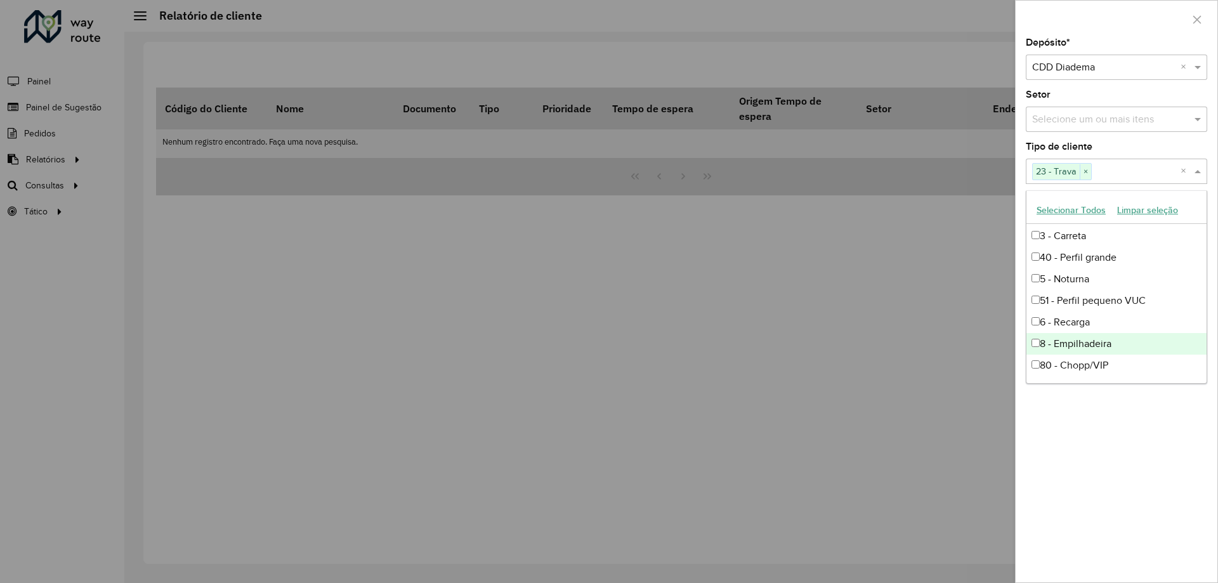
scroll to position [107, 0]
click at [1087, 348] on div "81 - Zé Delivery" at bounding box center [1117, 344] width 180 height 22
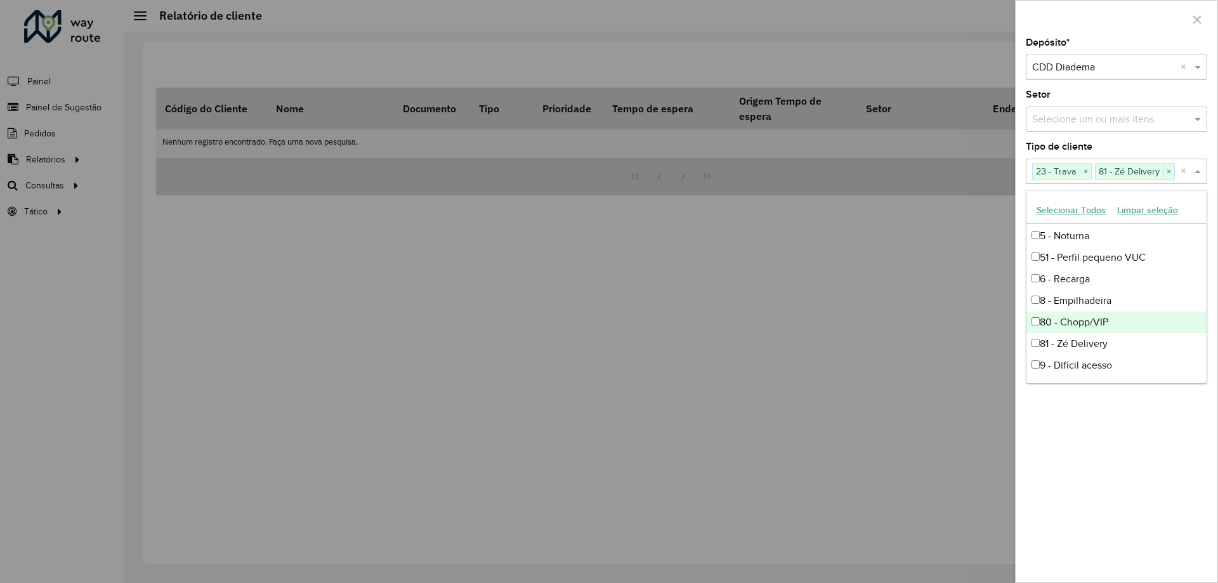
click at [1090, 324] on div "80 - Chopp/VIP" at bounding box center [1117, 323] width 180 height 22
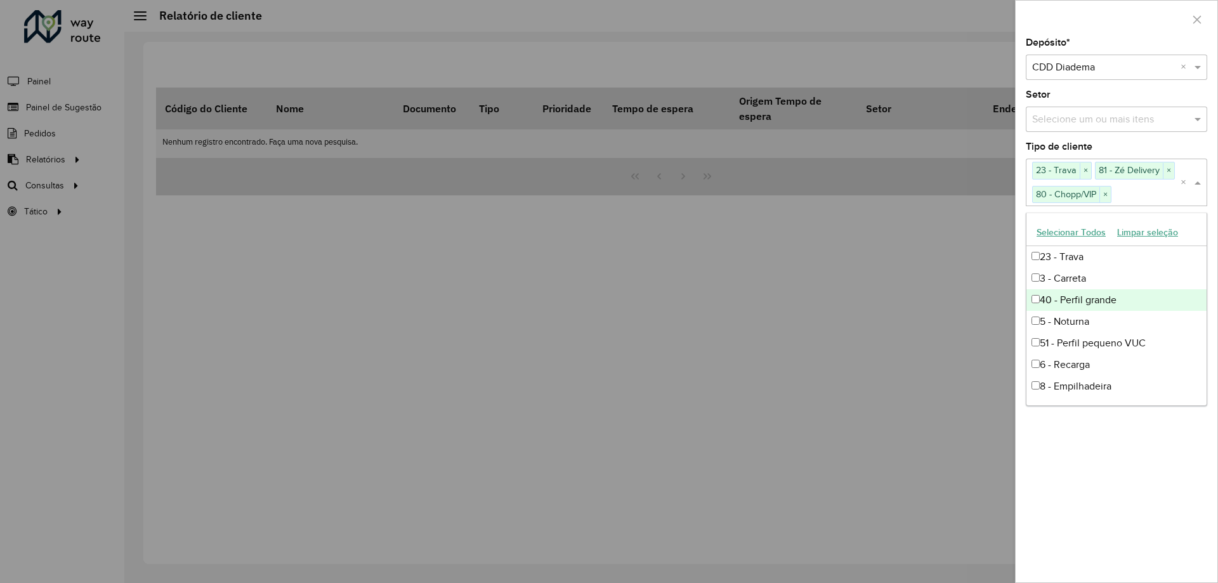
scroll to position [0, 0]
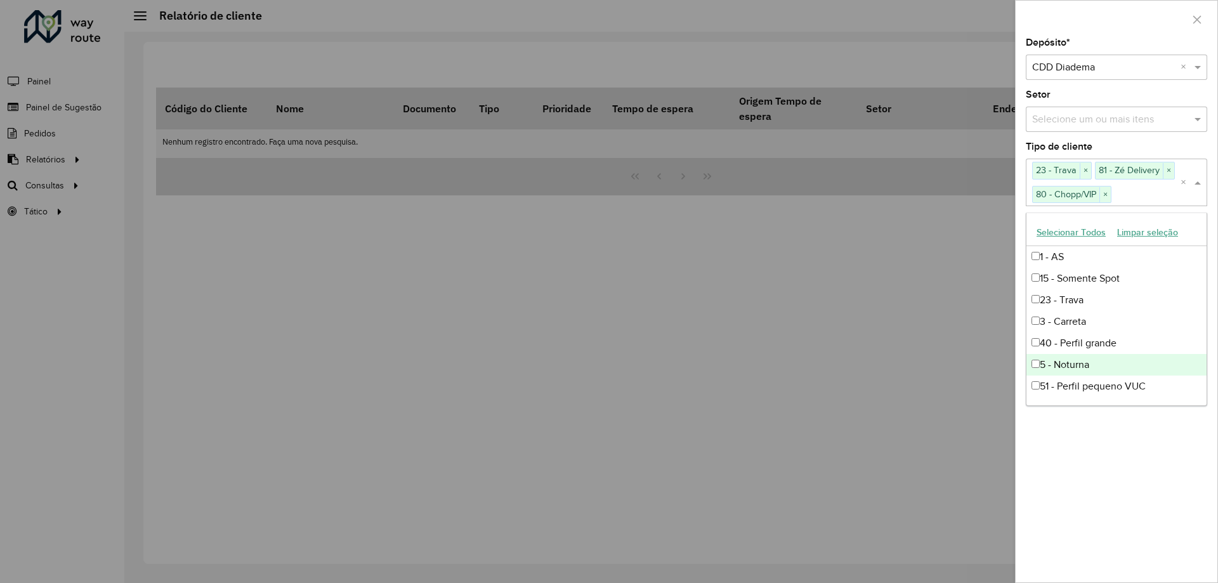
click at [1154, 452] on div "Depósito * Selecione um depósito × CDD Diadema × Setor Selecione um ou mais ite…" at bounding box center [1117, 310] width 202 height 544
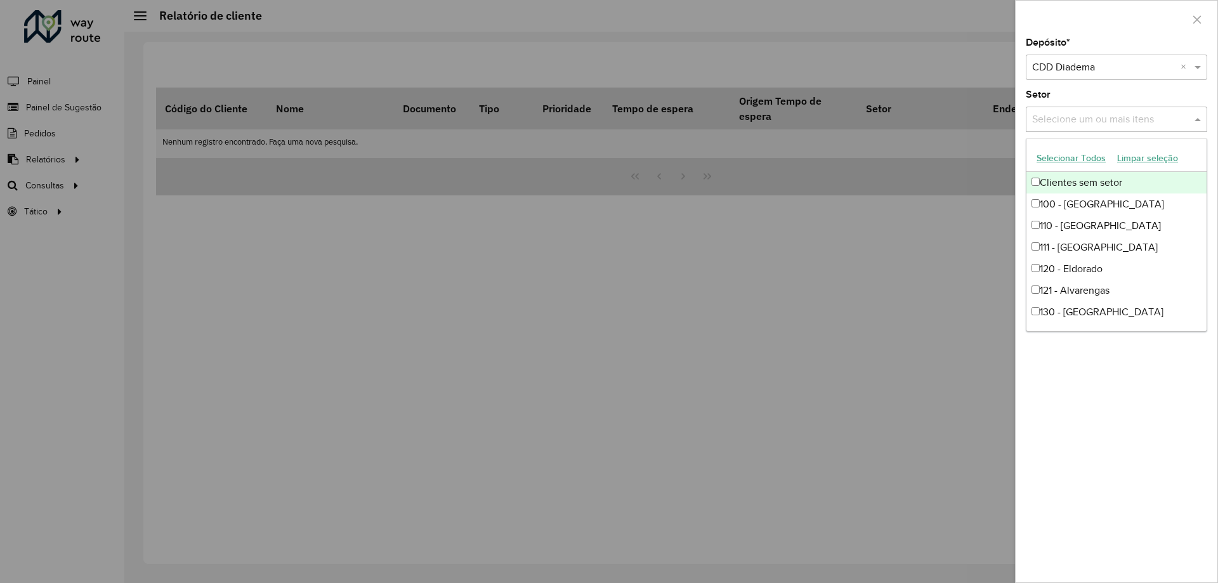
click at [1077, 111] on div "Selecione um ou mais itens" at bounding box center [1116, 119] width 181 height 25
click at [1077, 209] on div "100 - [GEOGRAPHIC_DATA]" at bounding box center [1117, 205] width 180 height 22
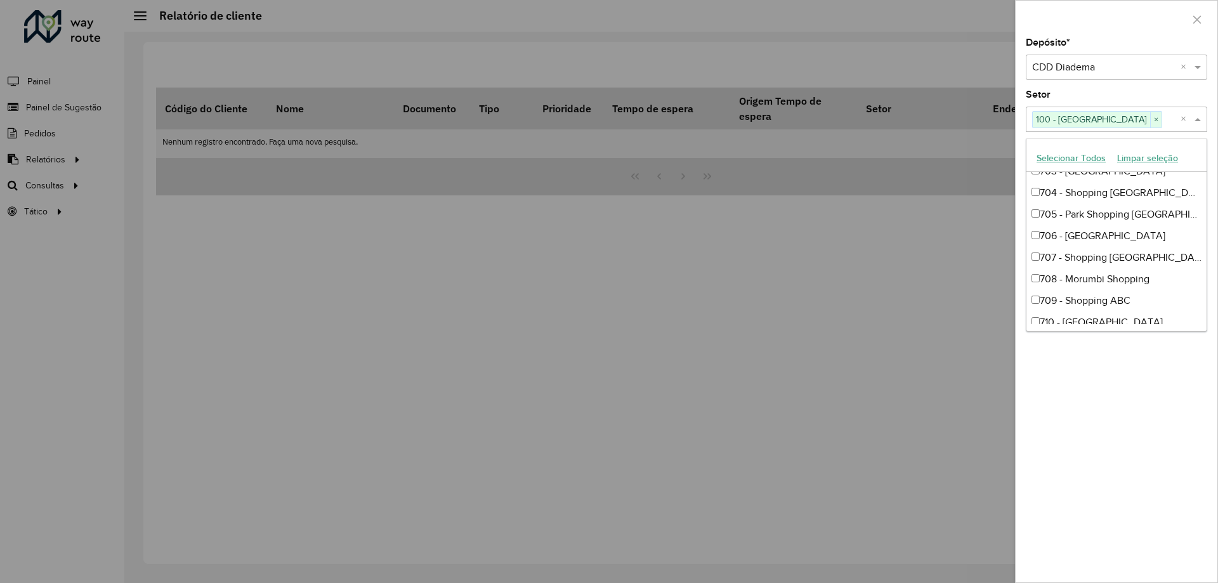
scroll to position [444, 0]
click at [1105, 186] on div "[STREET_ADDRESS]" at bounding box center [1117, 192] width 180 height 22
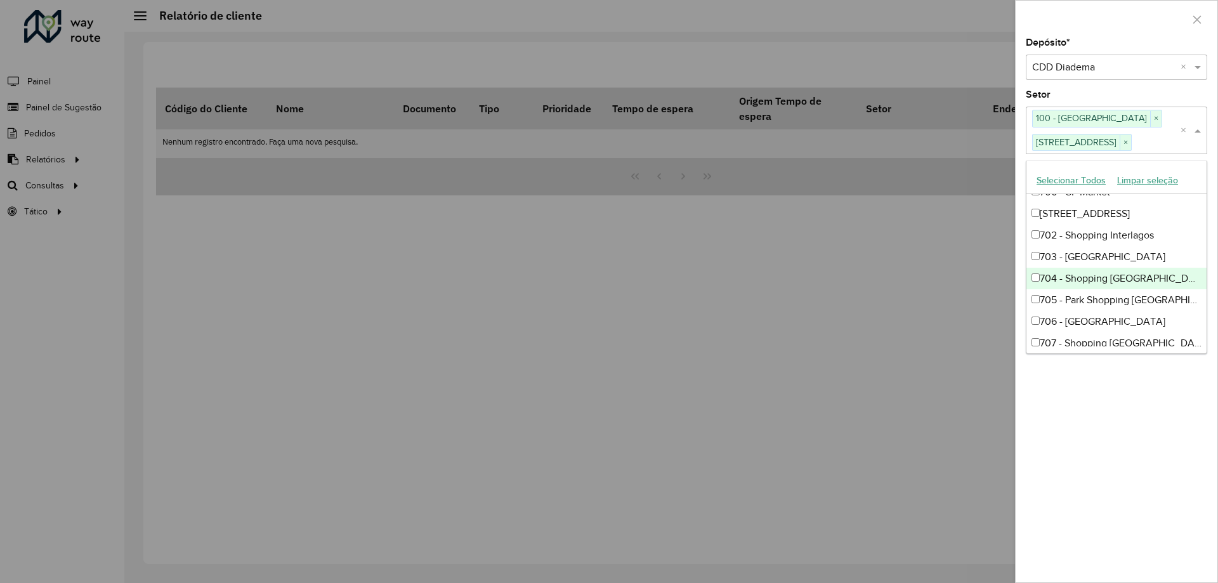
click at [1089, 272] on div "704 - Shopping [GEOGRAPHIC_DATA]" at bounding box center [1117, 279] width 180 height 22
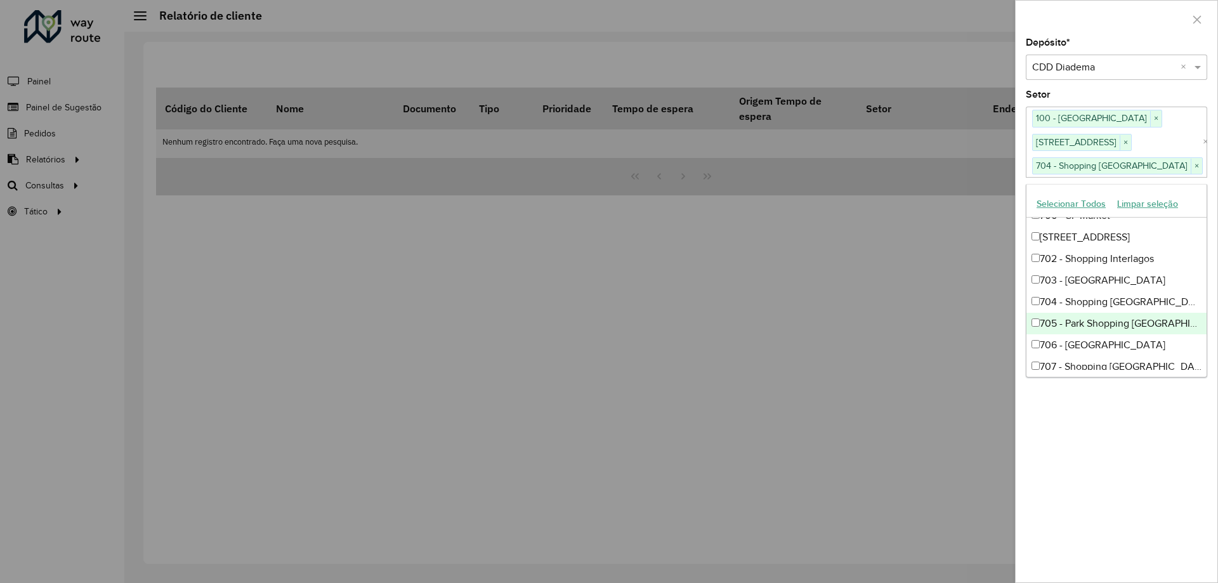
scroll to position [508, 0]
click at [1093, 331] on div "708 - Morumbi Shopping" at bounding box center [1117, 325] width 180 height 22
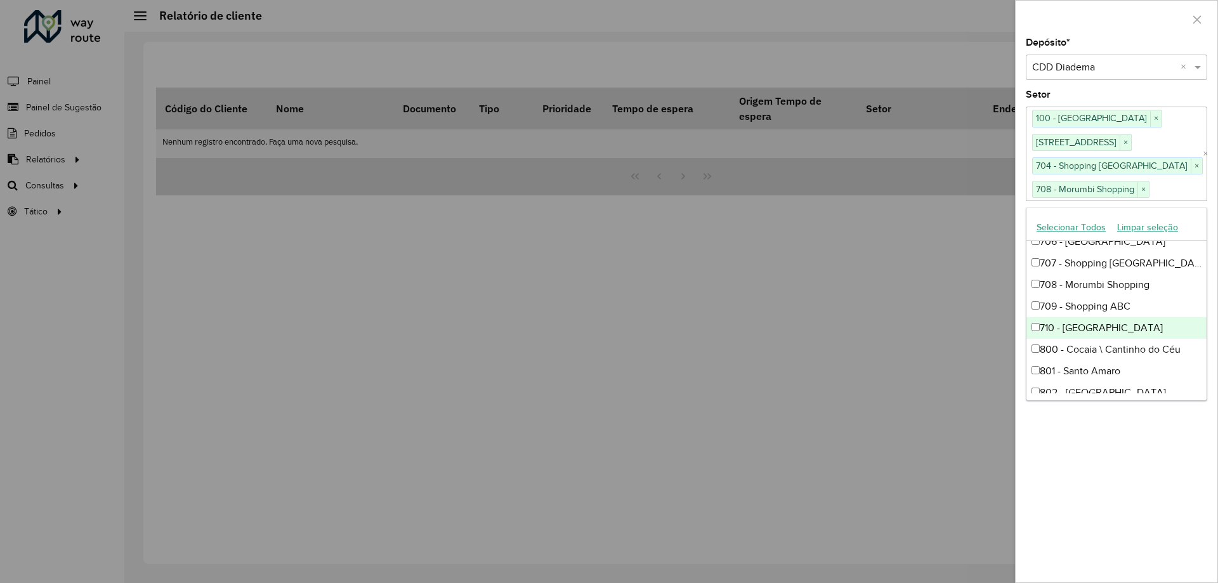
scroll to position [635, 0]
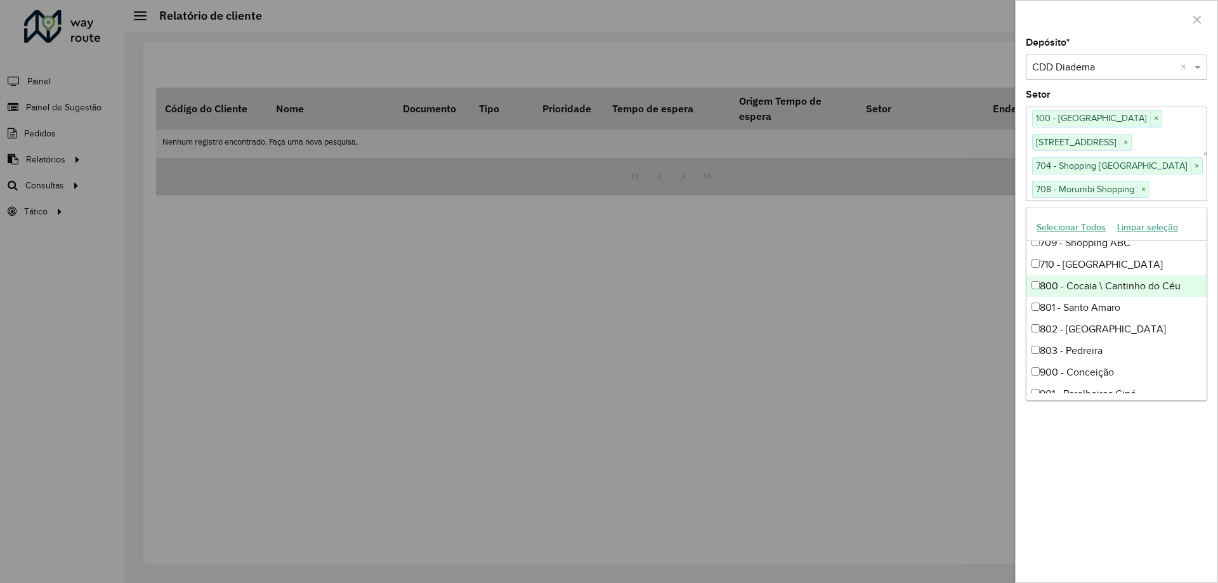
click at [1115, 284] on div "800 - Cocaia \ Cantinho do Céu" at bounding box center [1117, 286] width 180 height 22
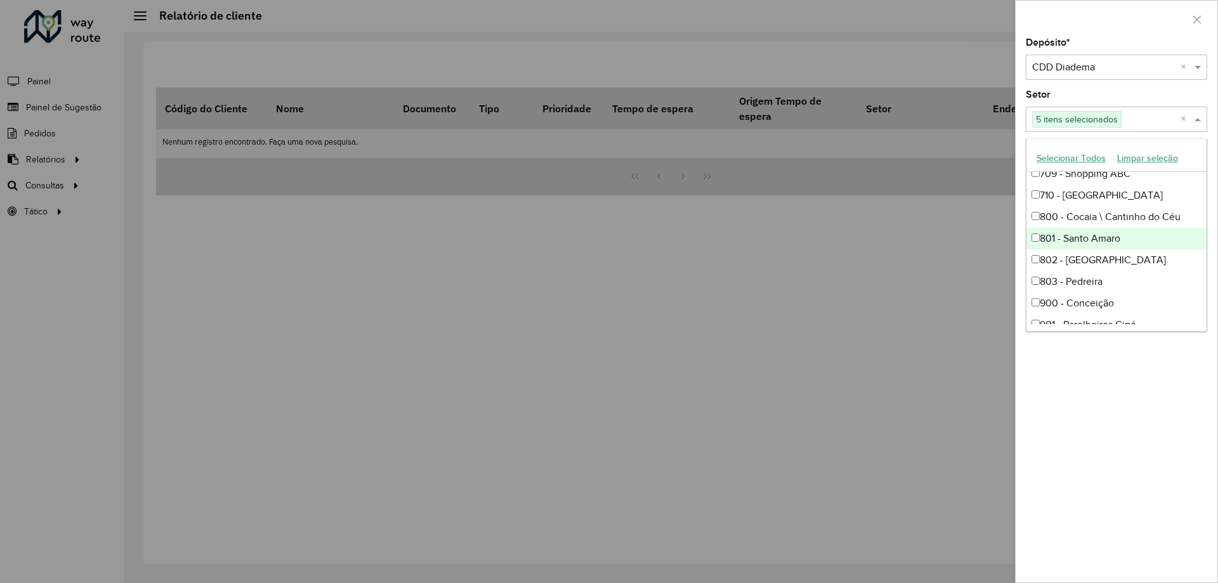
click at [1099, 239] on div "801 - Santo Amaro" at bounding box center [1117, 239] width 180 height 22
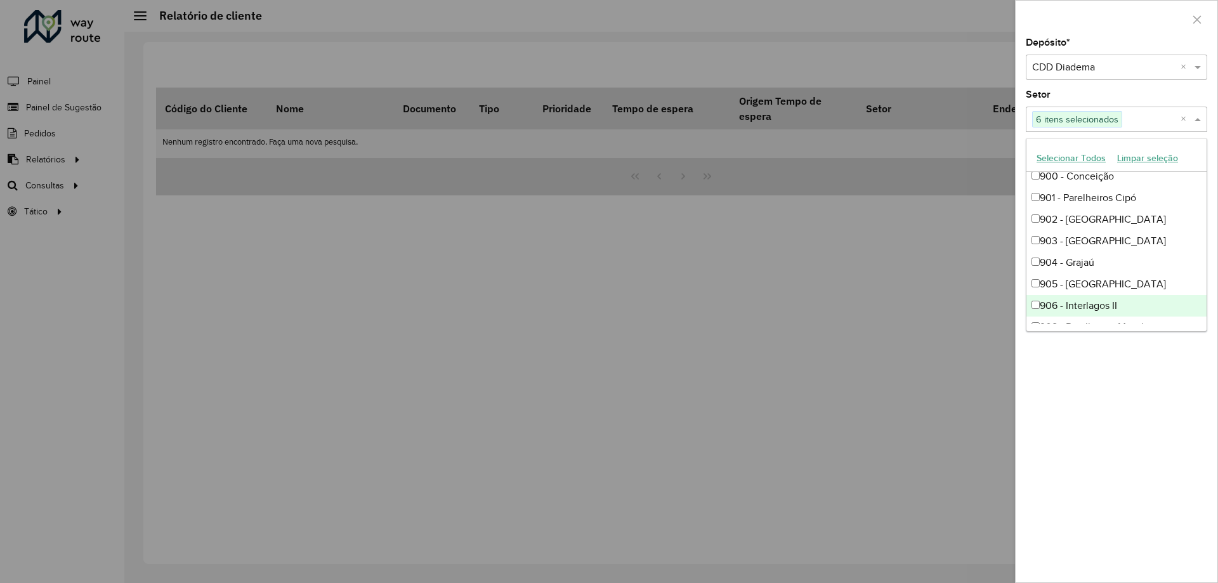
scroll to position [698, 0]
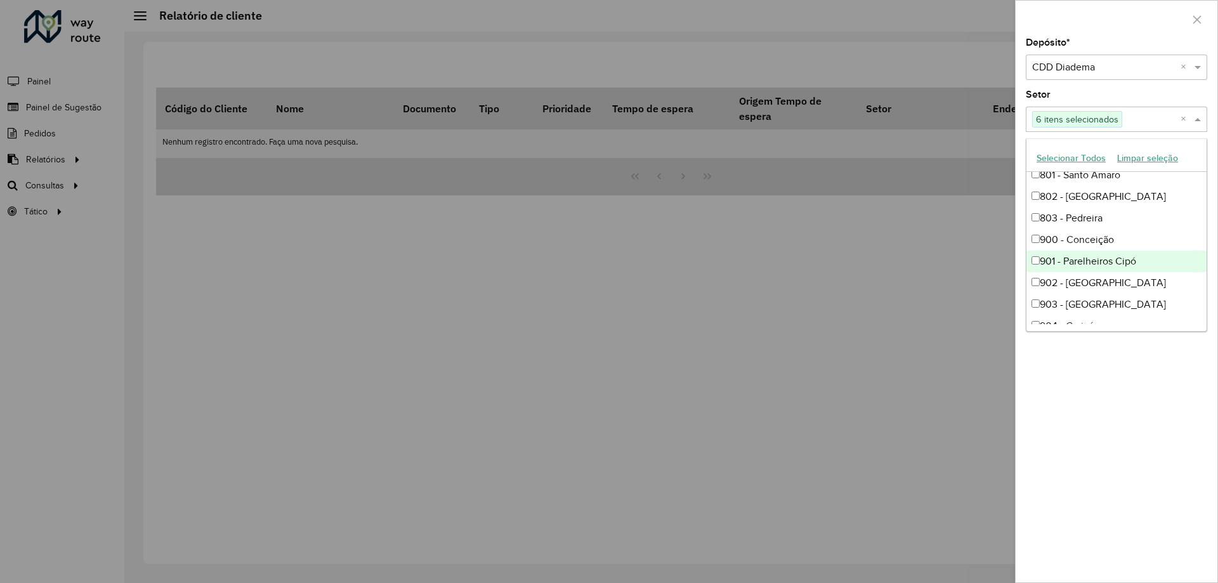
click at [1107, 253] on div "901 - Parelheiros Cipó" at bounding box center [1117, 262] width 180 height 22
click at [1093, 280] on div "902 - [GEOGRAPHIC_DATA]" at bounding box center [1117, 283] width 180 height 22
click at [1083, 298] on div "903 - [GEOGRAPHIC_DATA]" at bounding box center [1117, 305] width 180 height 22
click at [1083, 260] on div "904 - Grajaú" at bounding box center [1117, 263] width 180 height 22
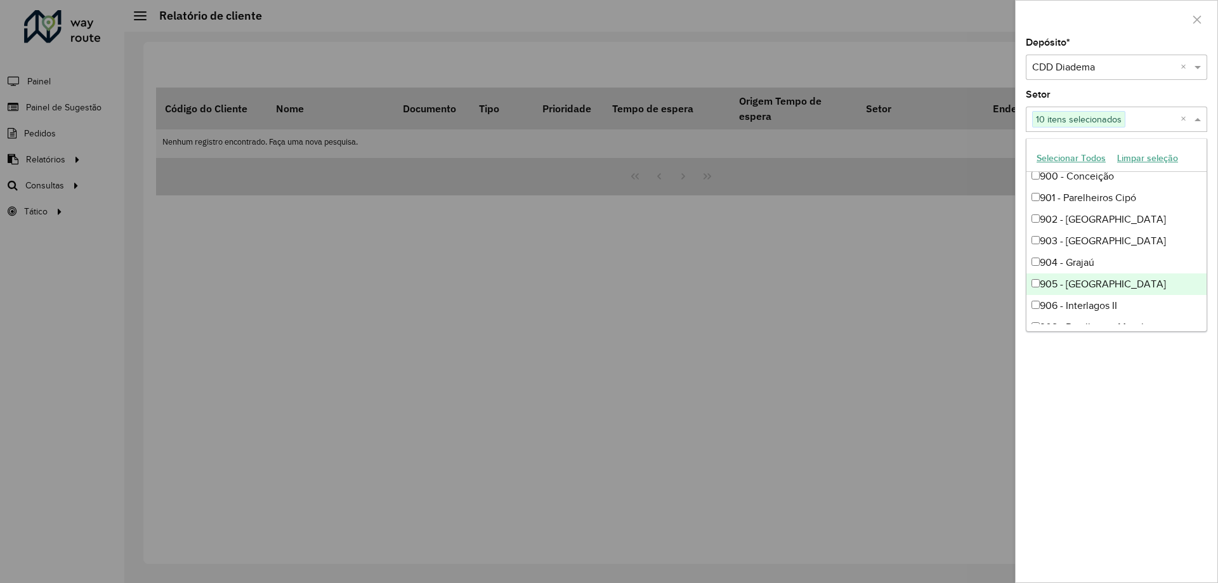
click at [1086, 286] on div "905 - [GEOGRAPHIC_DATA]" at bounding box center [1117, 284] width 180 height 22
click at [1087, 301] on div "906 - Interlagos II" at bounding box center [1117, 306] width 180 height 22
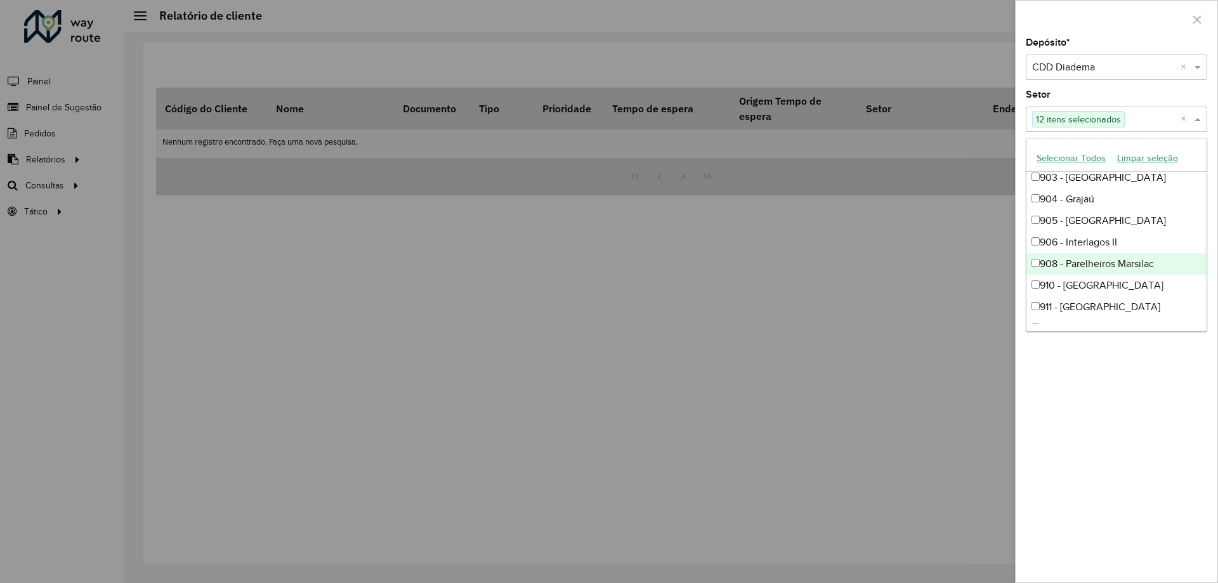
click at [1100, 273] on div "908 - Parelheiros Marsilac" at bounding box center [1117, 264] width 180 height 22
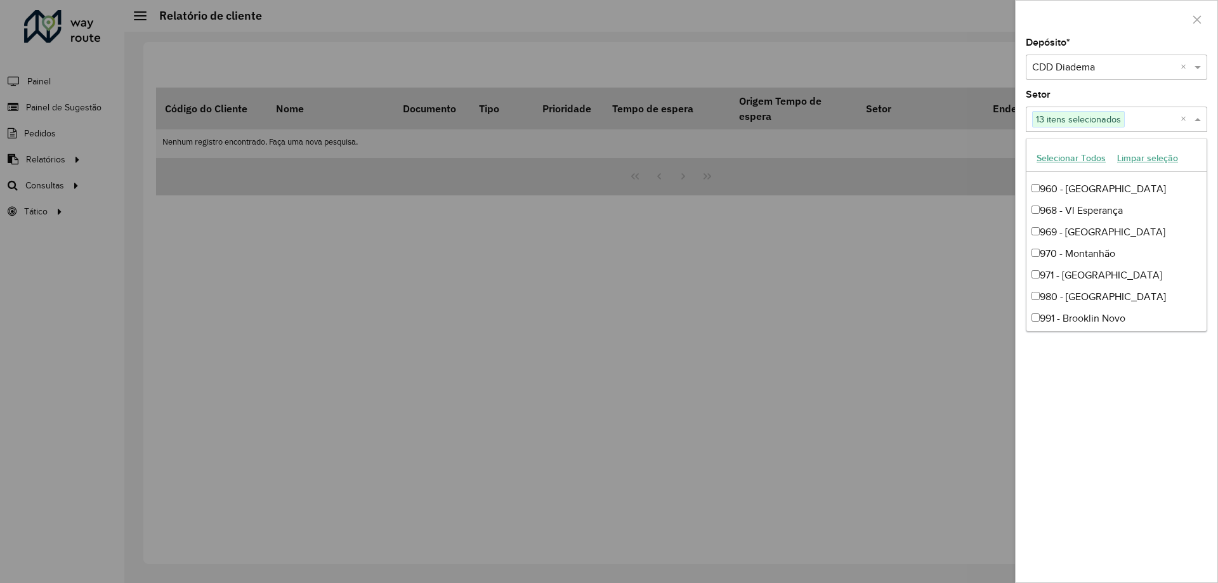
scroll to position [1466, 0]
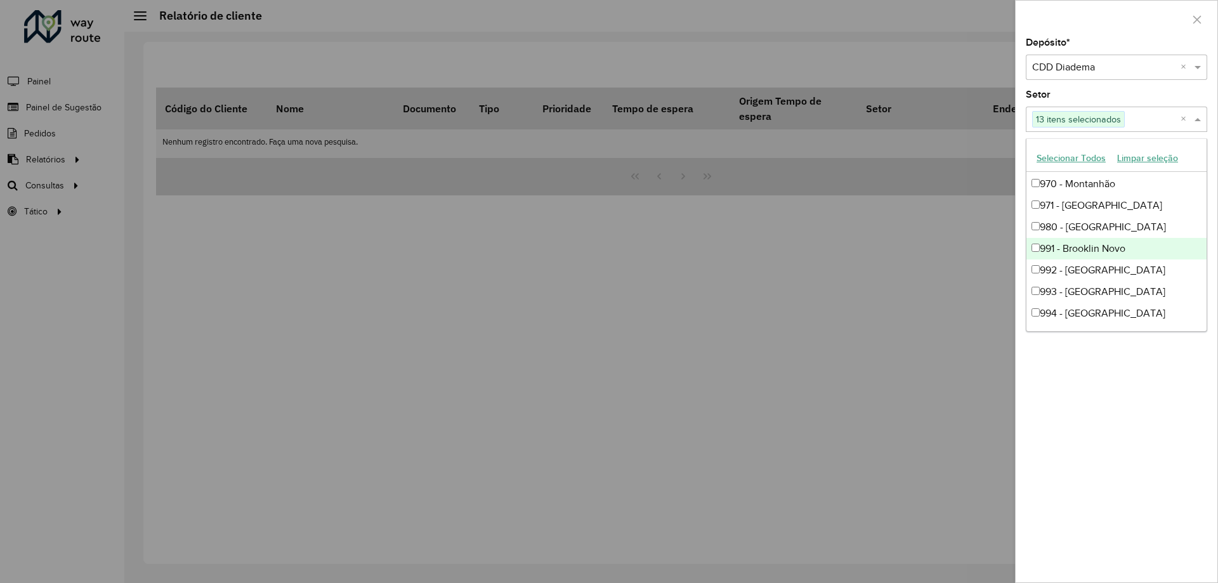
click at [1102, 249] on div "991 - Brooklin Novo" at bounding box center [1117, 249] width 180 height 22
click at [1093, 265] on div "992 - [GEOGRAPHIC_DATA]" at bounding box center [1117, 271] width 180 height 22
click at [1103, 414] on div "Depósito * Selecione um depósito × CDD Diadema × Setor Selecione um ou mais ite…" at bounding box center [1117, 310] width 202 height 544
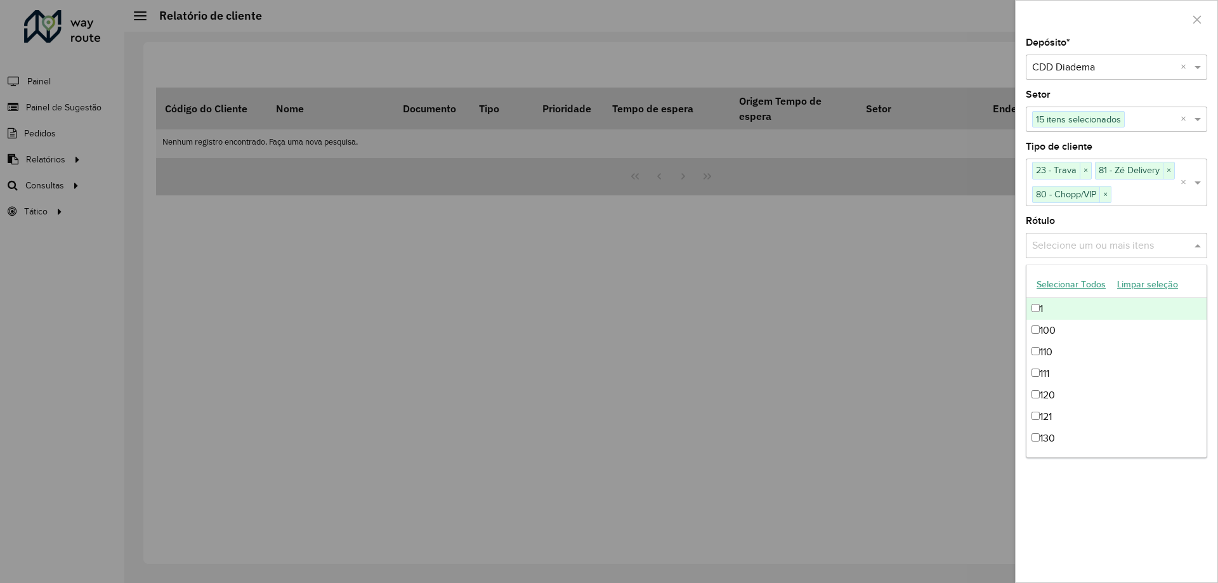
click at [1076, 250] on input "text" at bounding box center [1110, 245] width 162 height 15
click at [1138, 514] on div "Depósito * Selecione um depósito × CDD Diadema × Setor Selecione um ou mais ite…" at bounding box center [1117, 310] width 202 height 544
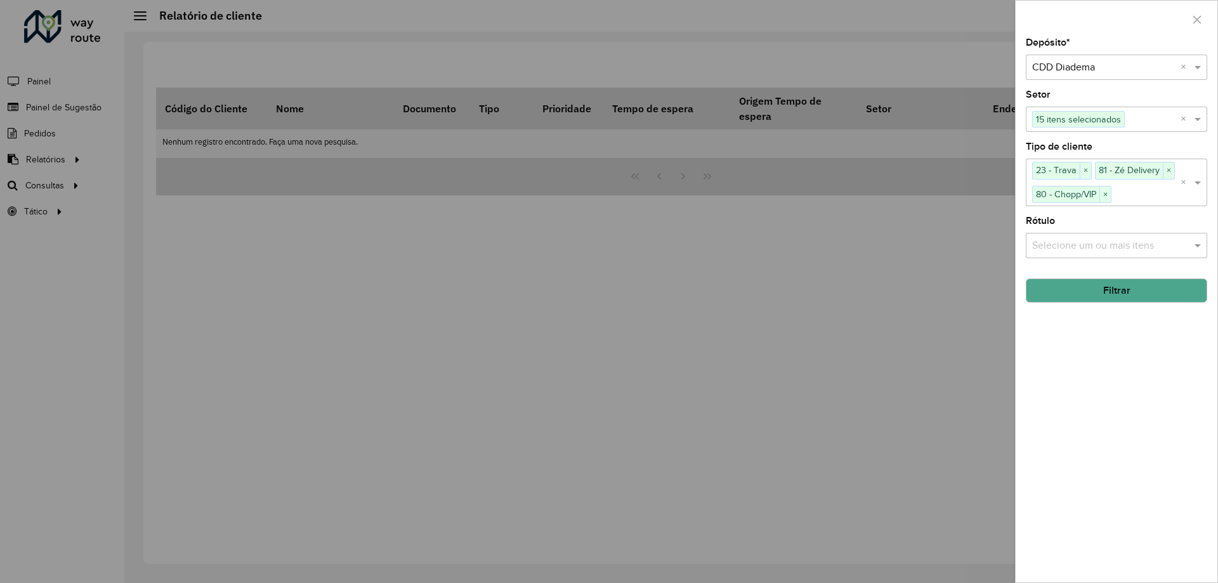
click at [1089, 294] on button "Filtrar" at bounding box center [1116, 291] width 181 height 24
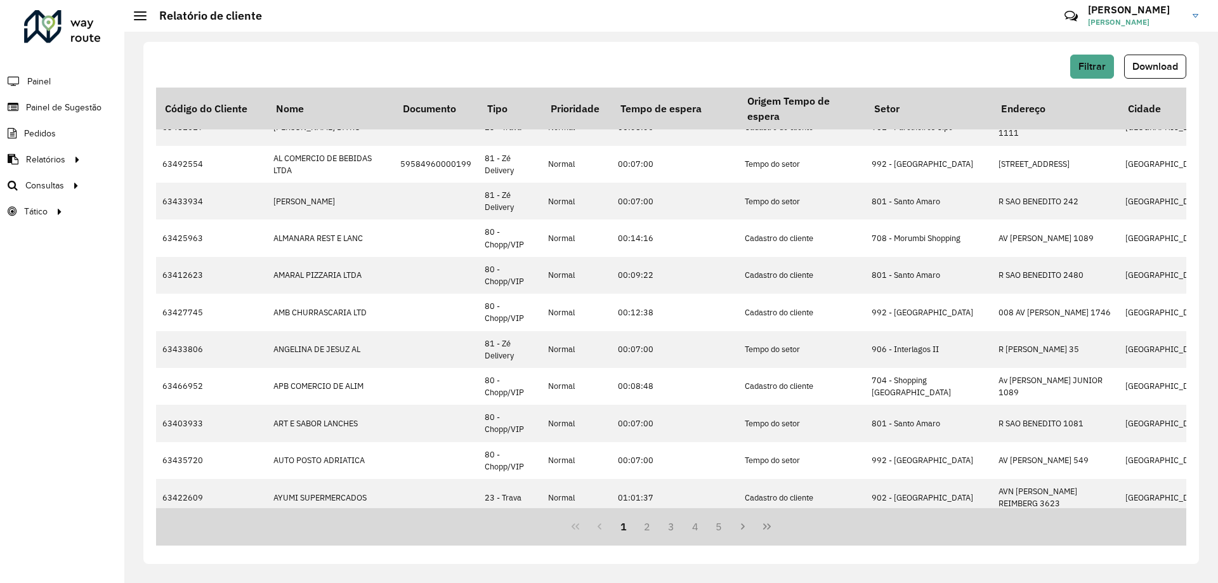
scroll to position [357, 0]
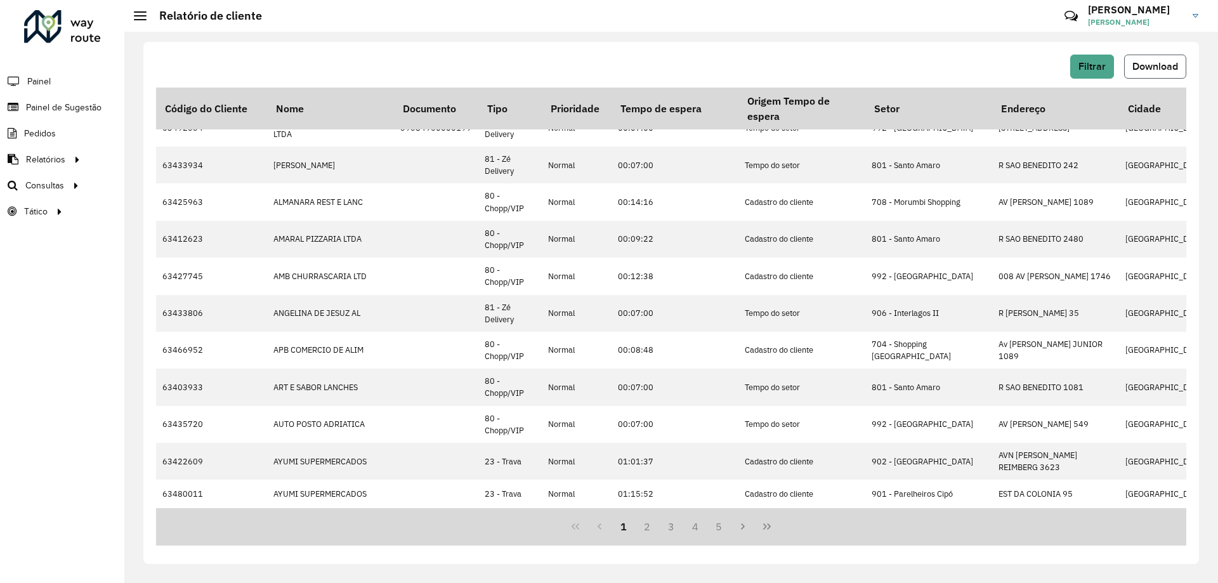
click at [1161, 76] on button "Download" at bounding box center [1155, 67] width 62 height 24
